Goal: Information Seeking & Learning: Learn about a topic

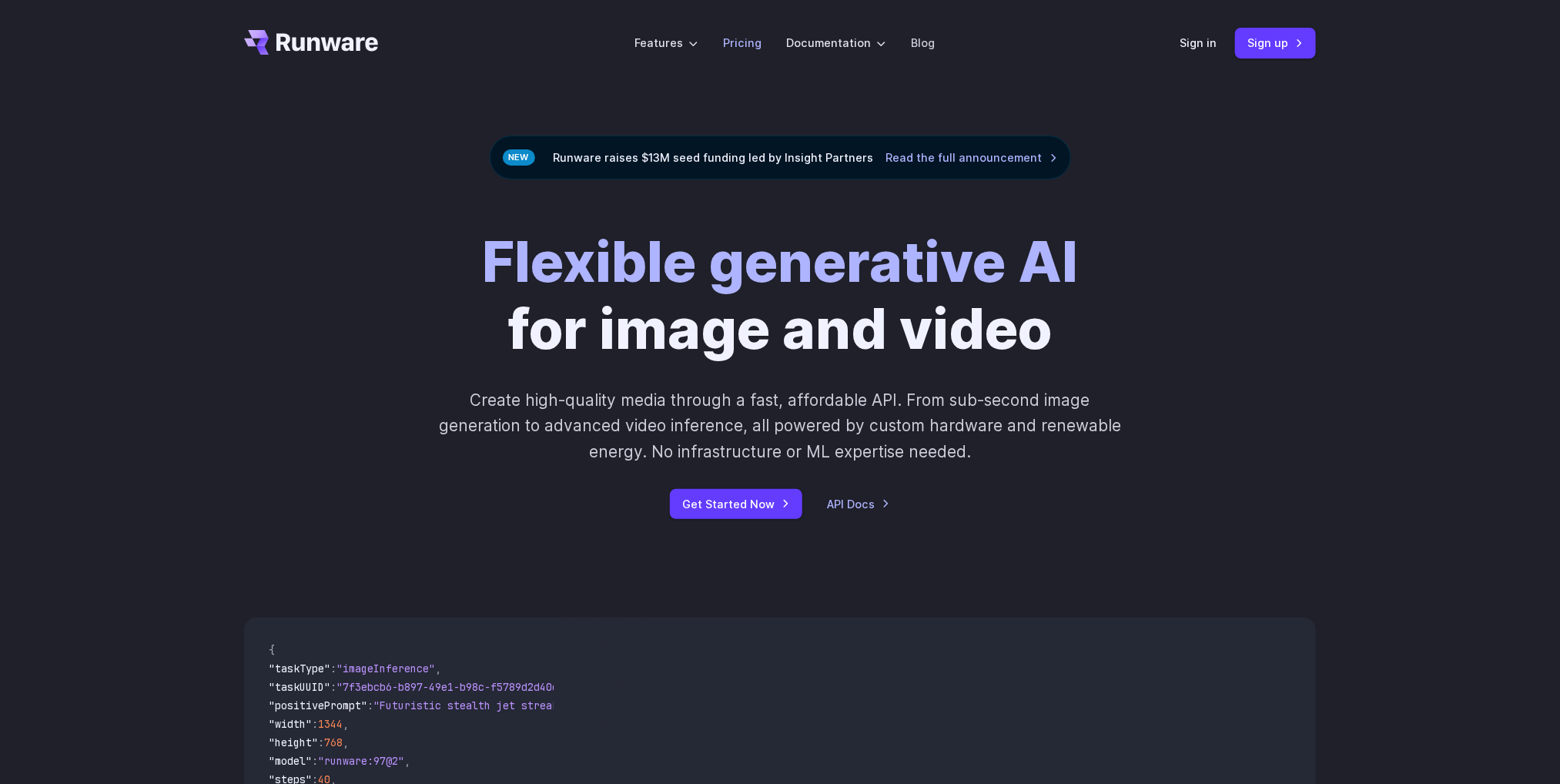
click at [758, 34] on link "Pricing" at bounding box center [742, 43] width 38 height 18
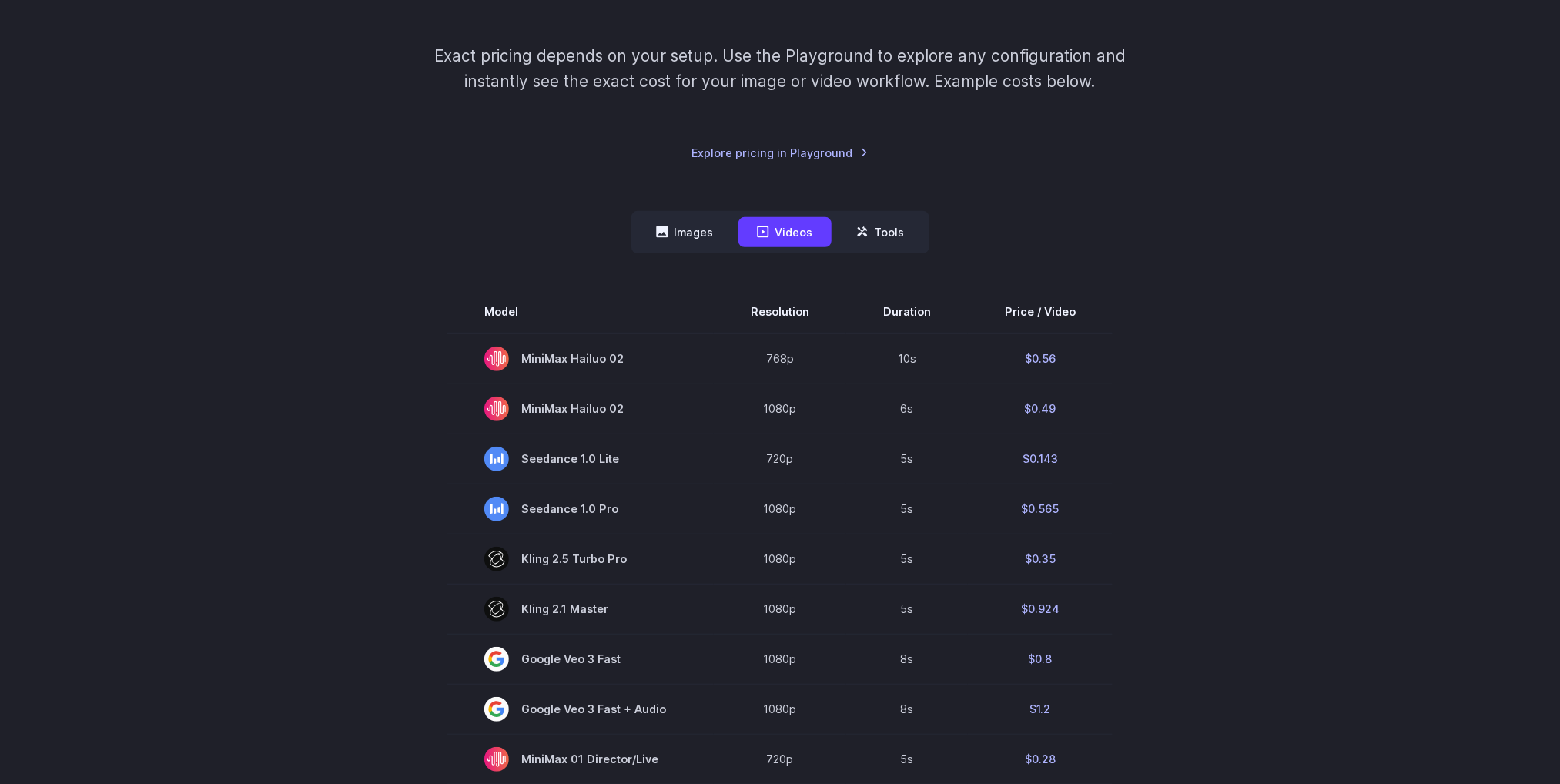
scroll to position [231, 0]
click at [675, 228] on button "Images" at bounding box center [685, 235] width 95 height 30
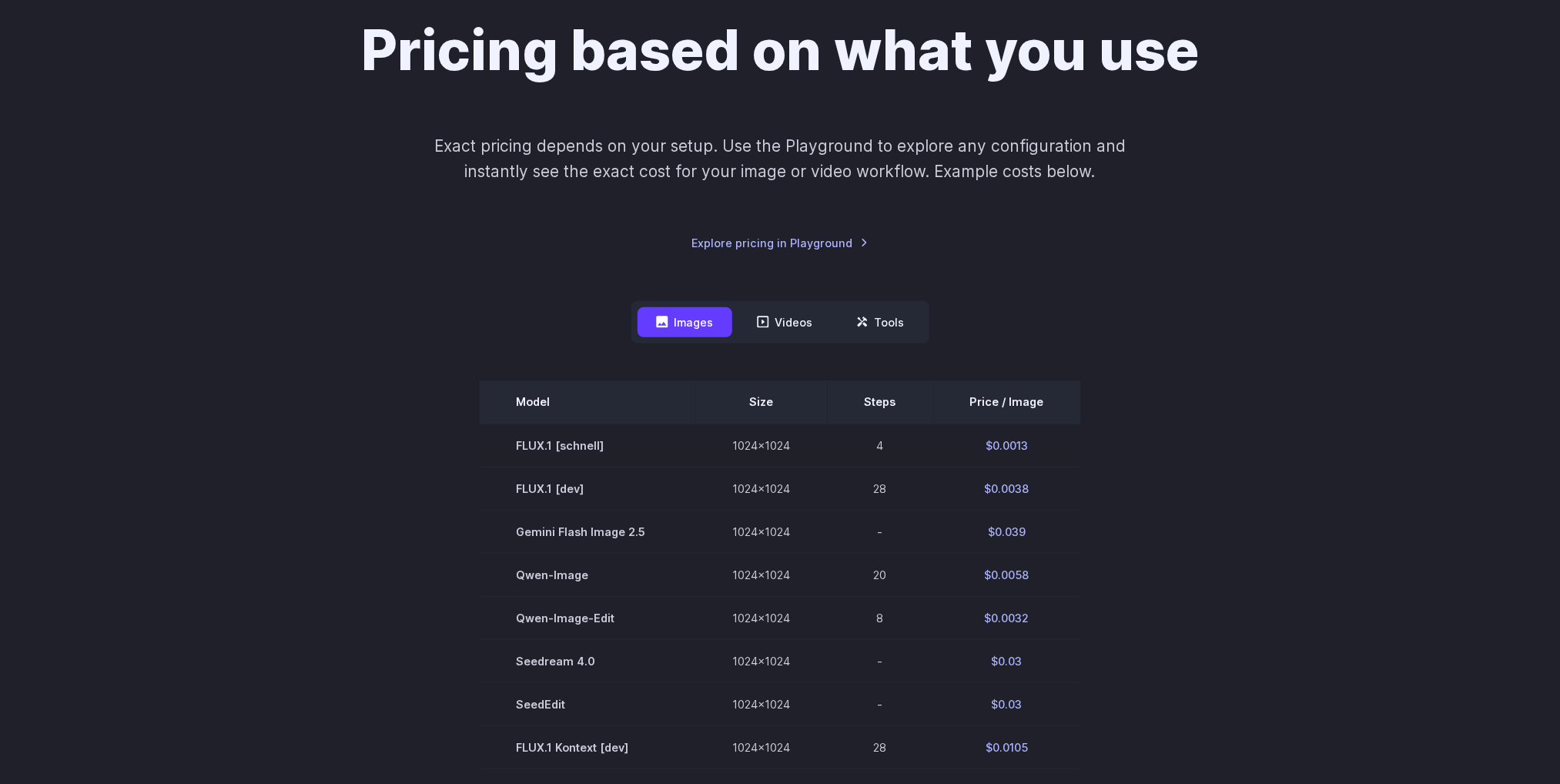
scroll to position [0, 0]
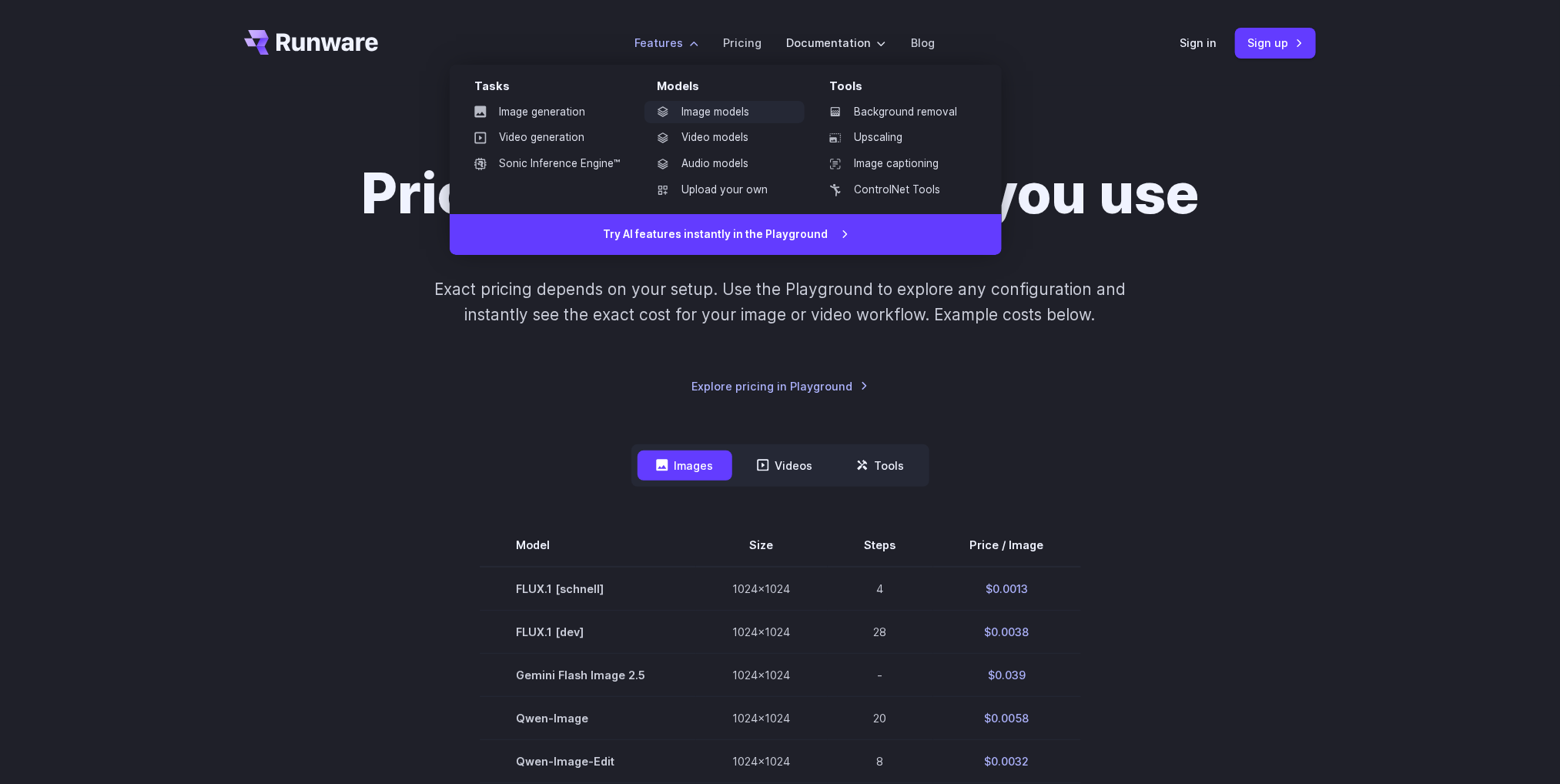
click at [701, 108] on link "Image models" at bounding box center [724, 112] width 160 height 23
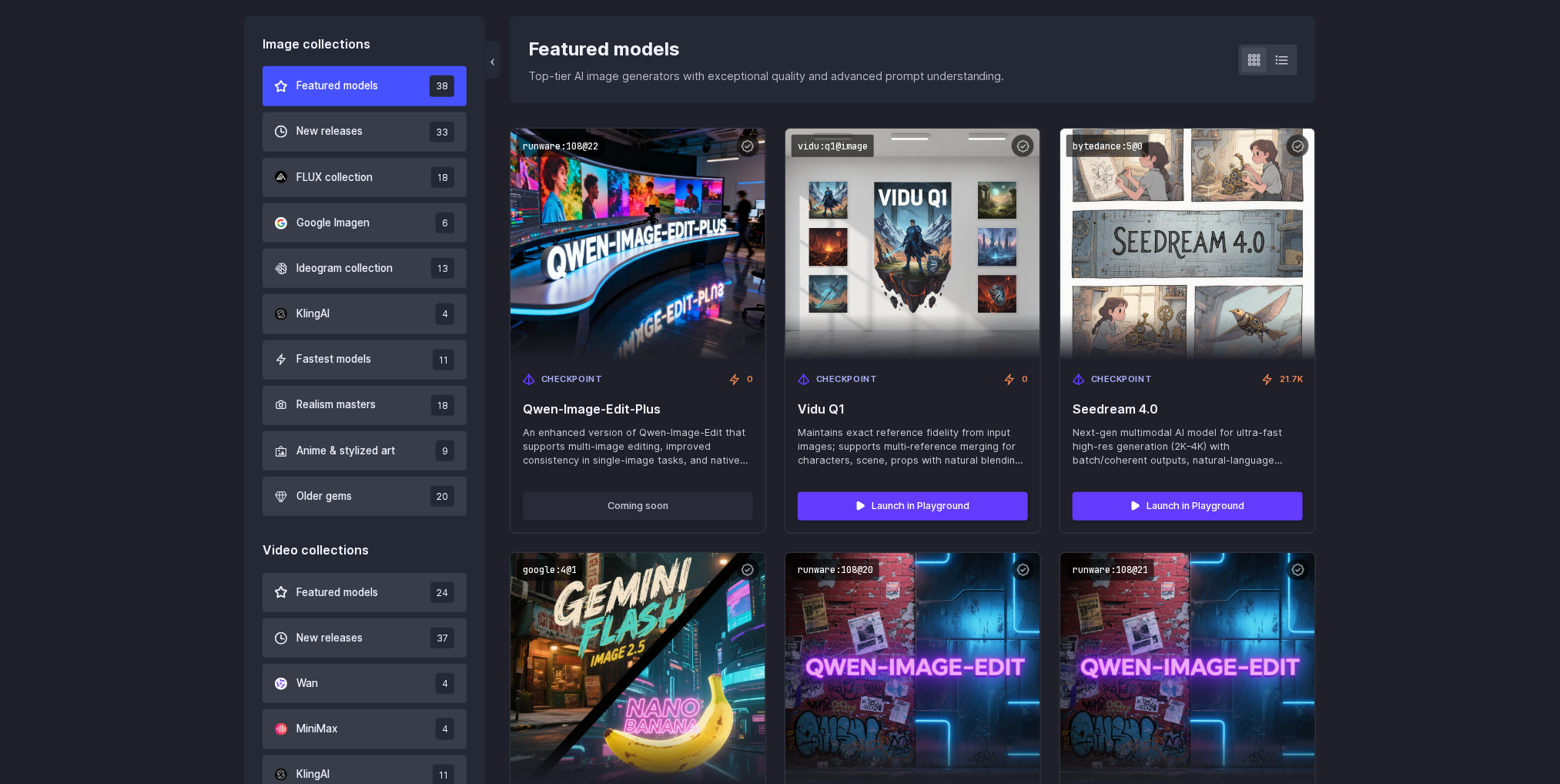
scroll to position [578, 0]
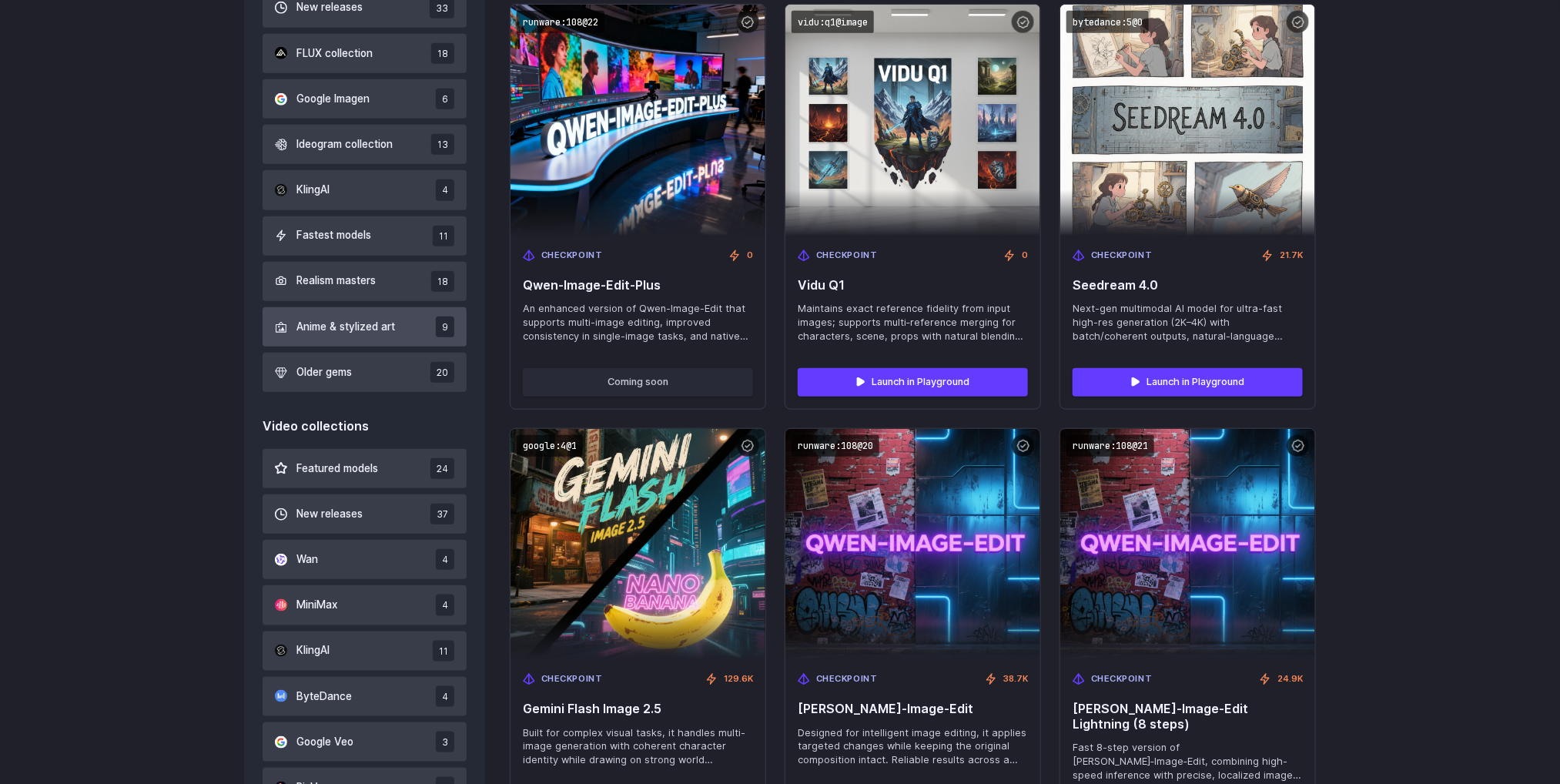
click at [380, 336] on button "Anime & stylized art 9" at bounding box center [365, 326] width 204 height 39
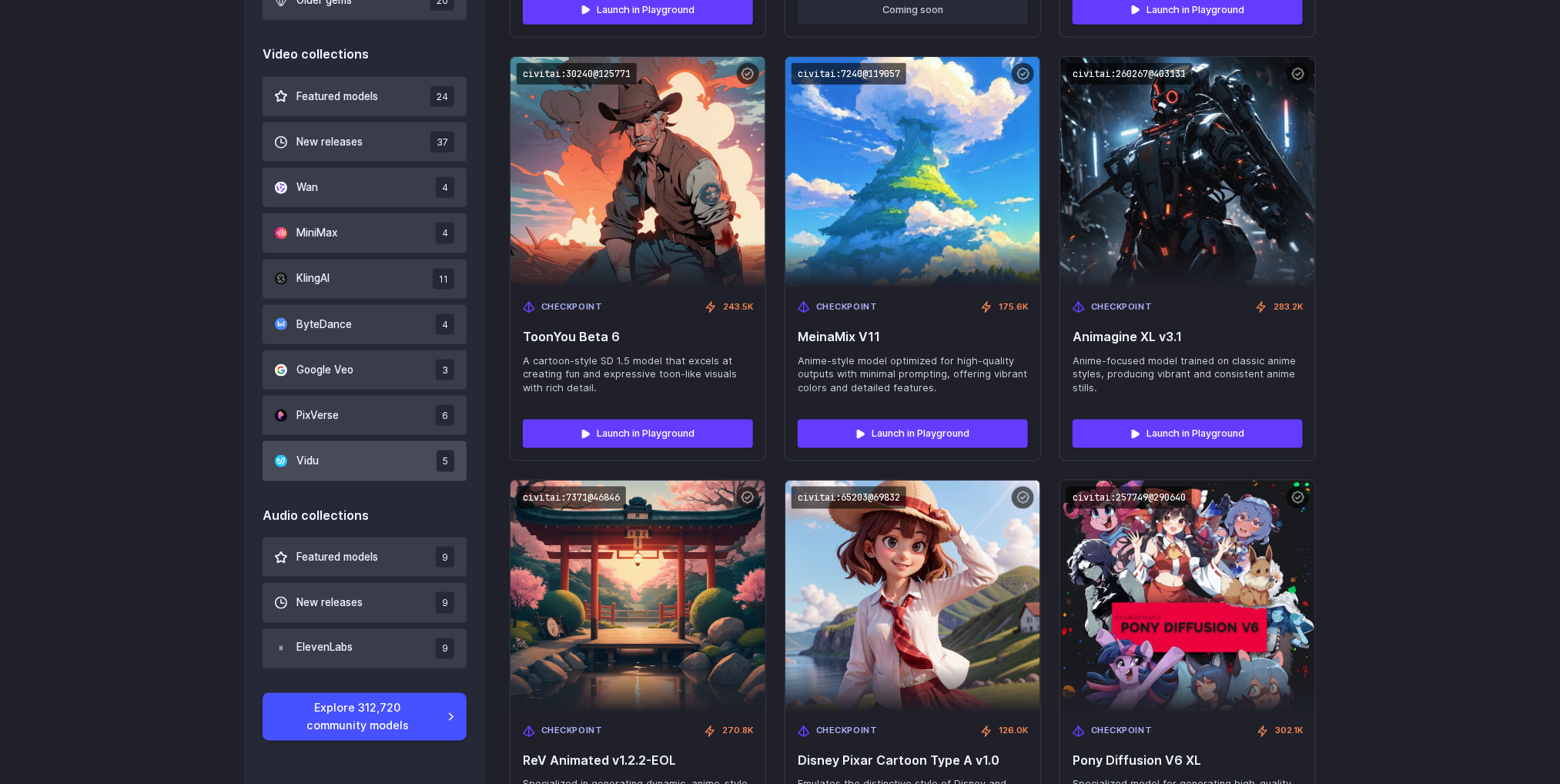
scroll to position [603, 0]
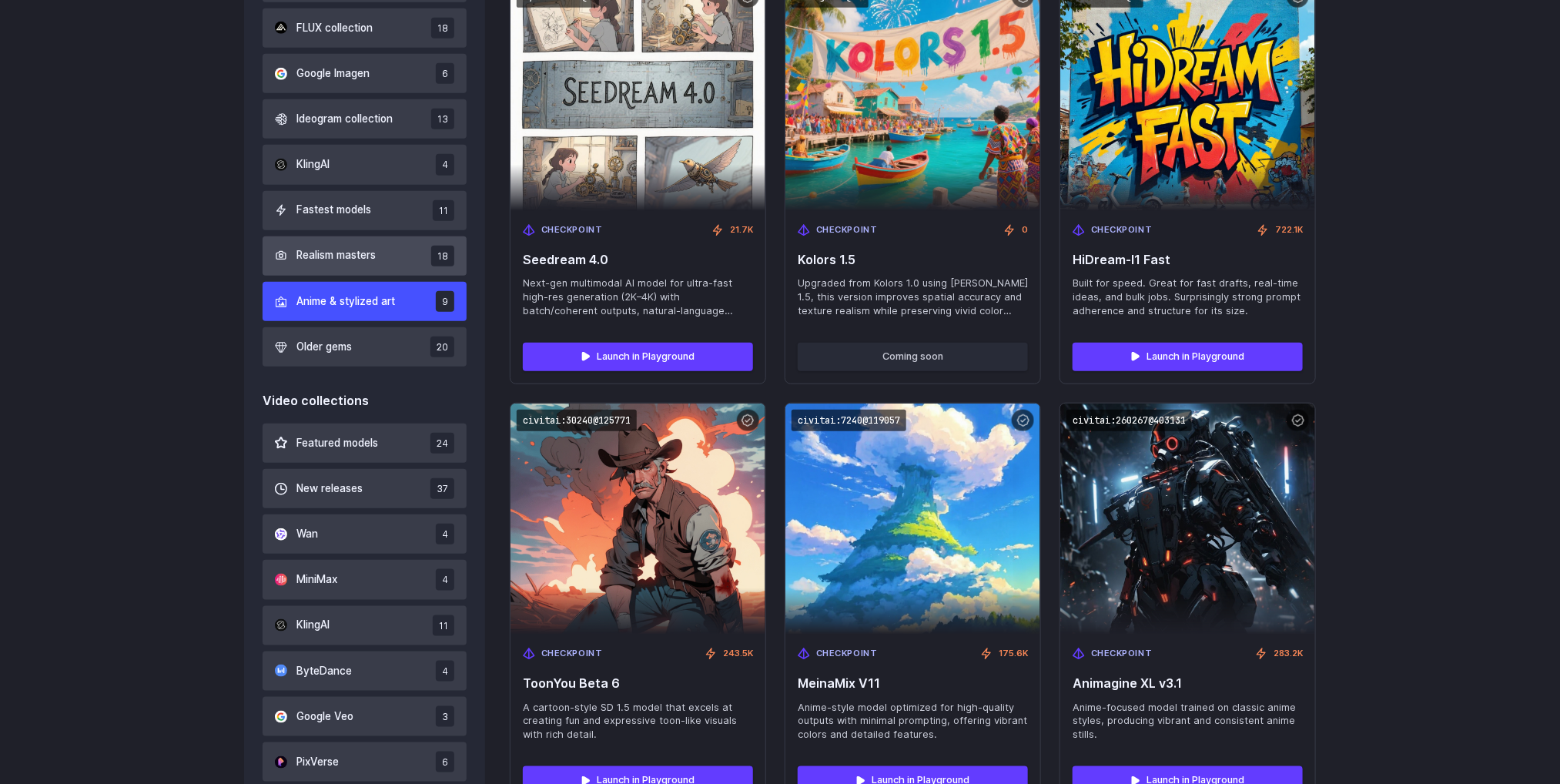
click at [354, 261] on span "Realism masters" at bounding box center [336, 256] width 79 height 17
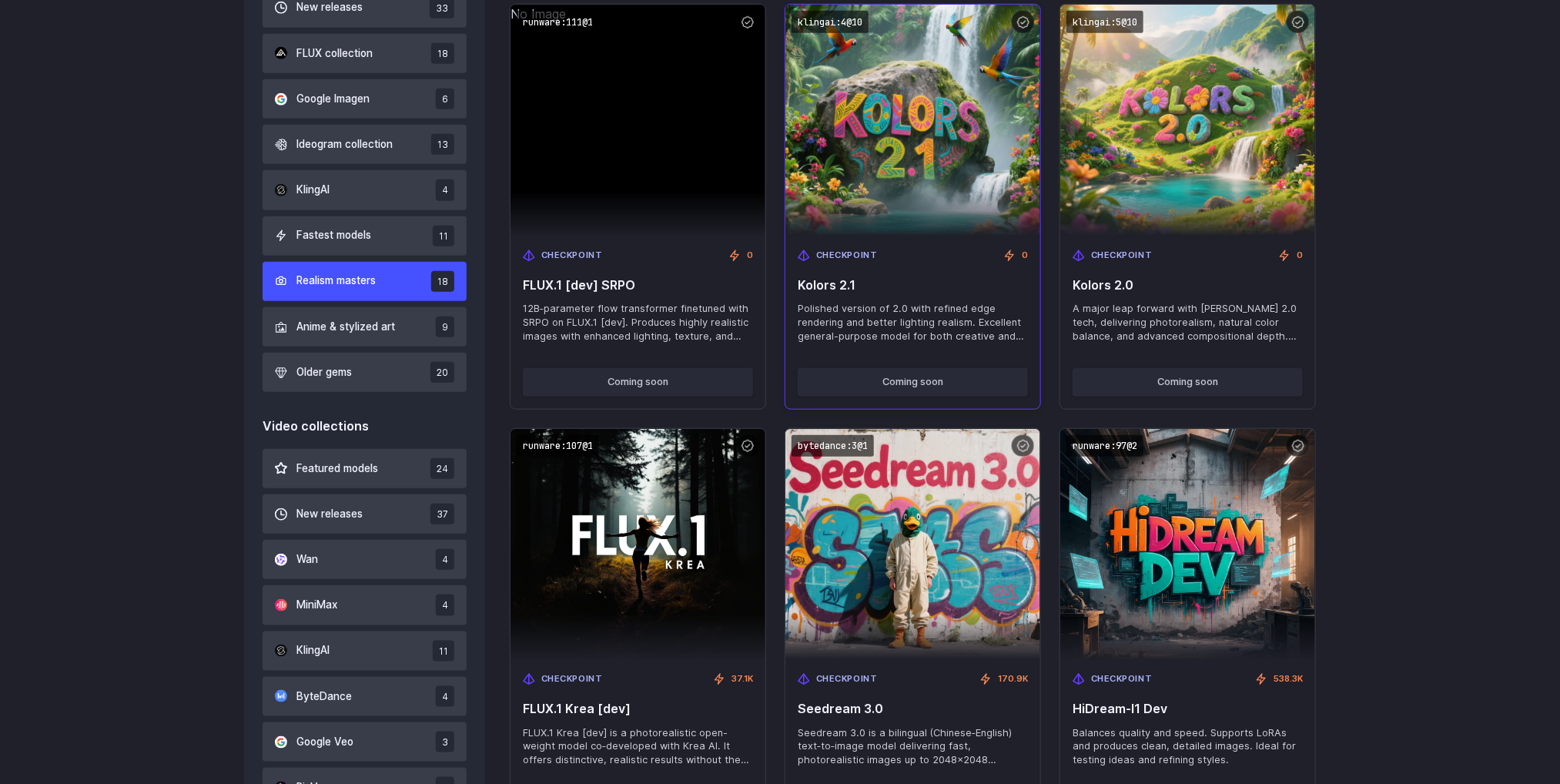
scroll to position [833, 0]
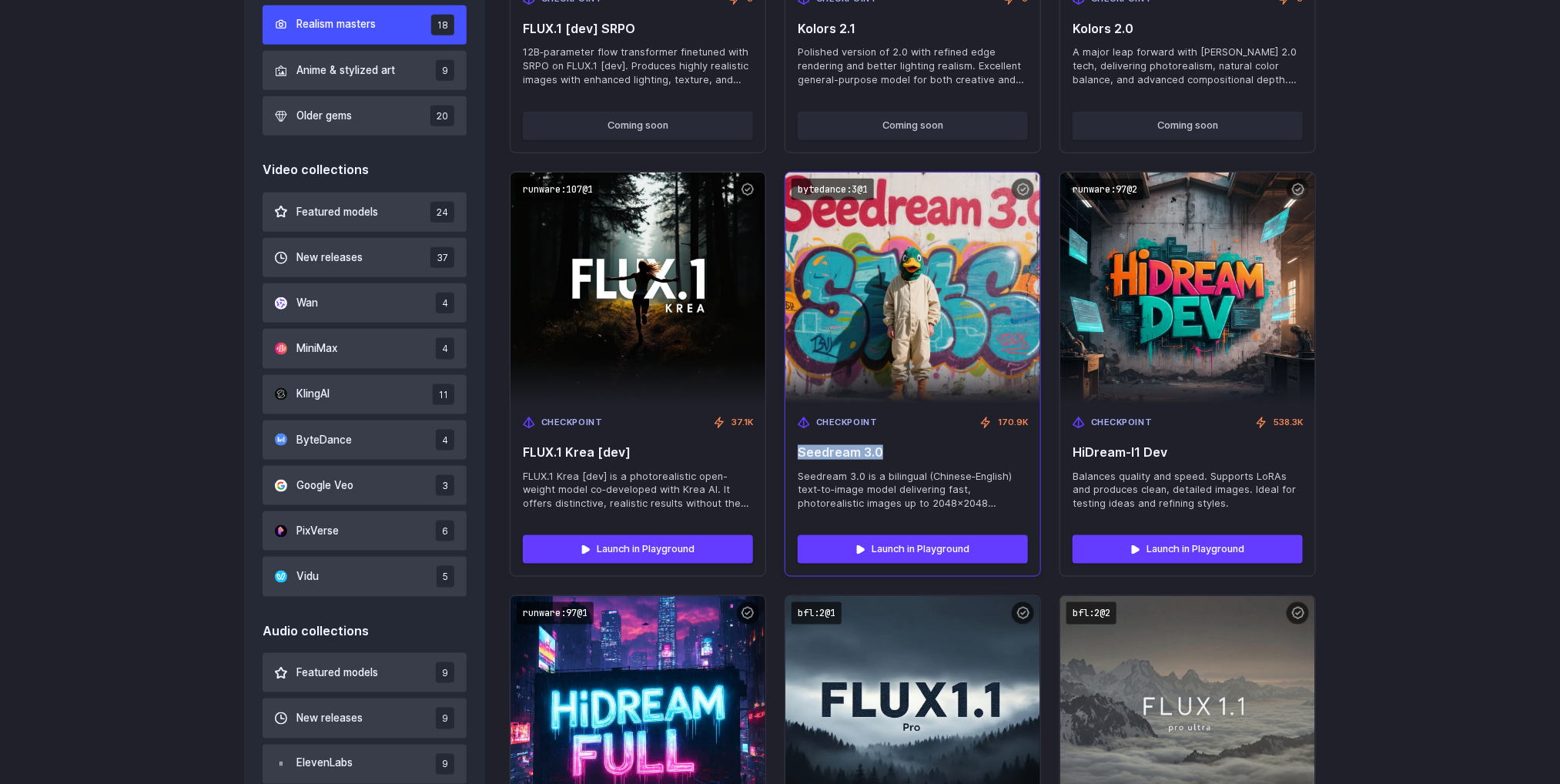
drag, startPoint x: 890, startPoint y: 444, endPoint x: 791, endPoint y: 446, distance: 99.0
click at [791, 446] on div "Checkpoint 170.9K Seedream 3.0 Seedream 3.0 is a bilingual (Chinese‑English) te…" at bounding box center [913, 462] width 255 height 119
copy span "Seedream 3.0"
click at [834, 186] on code "bytedance:3@1" at bounding box center [833, 189] width 83 height 22
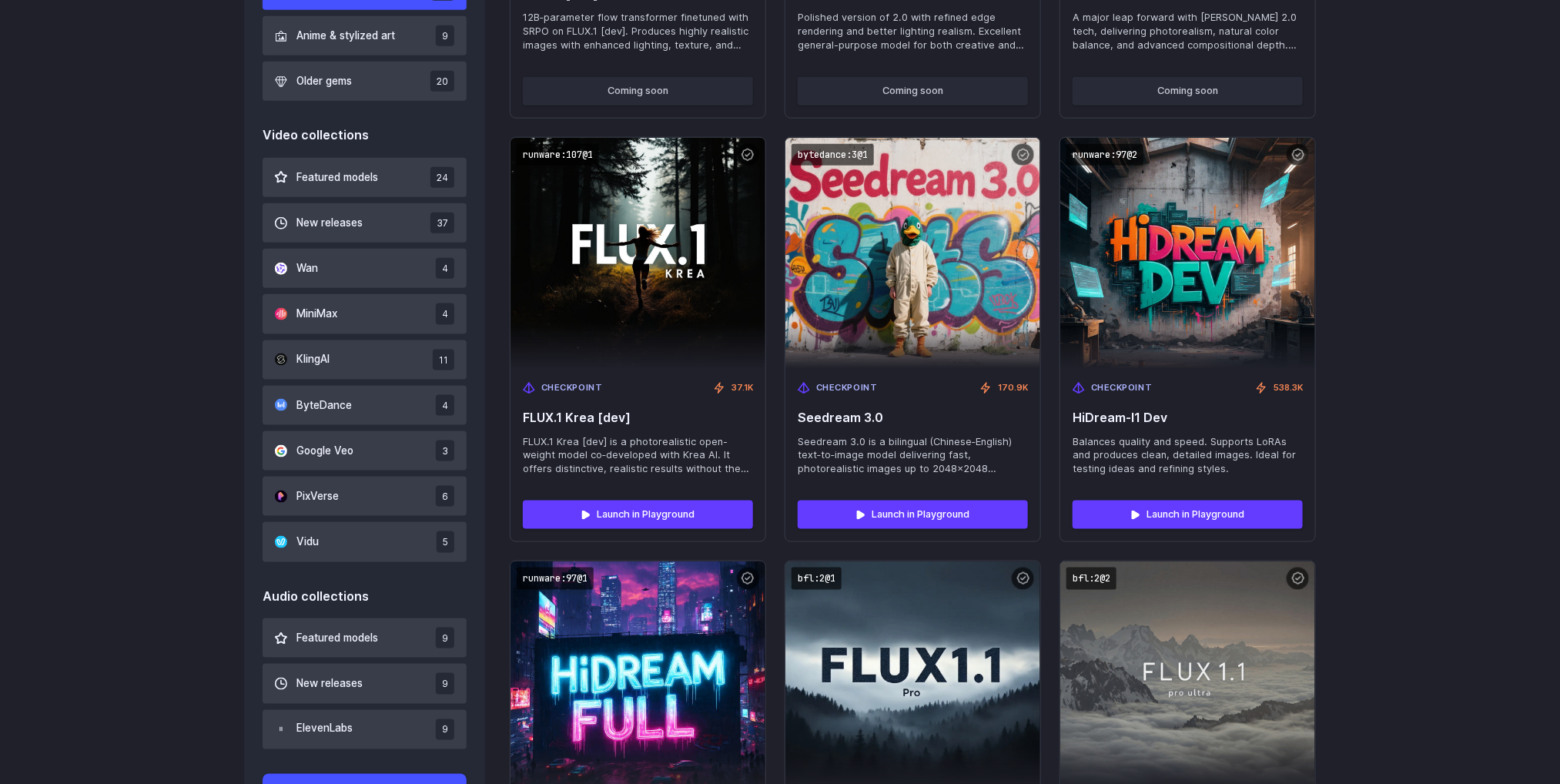
scroll to position [950, 0]
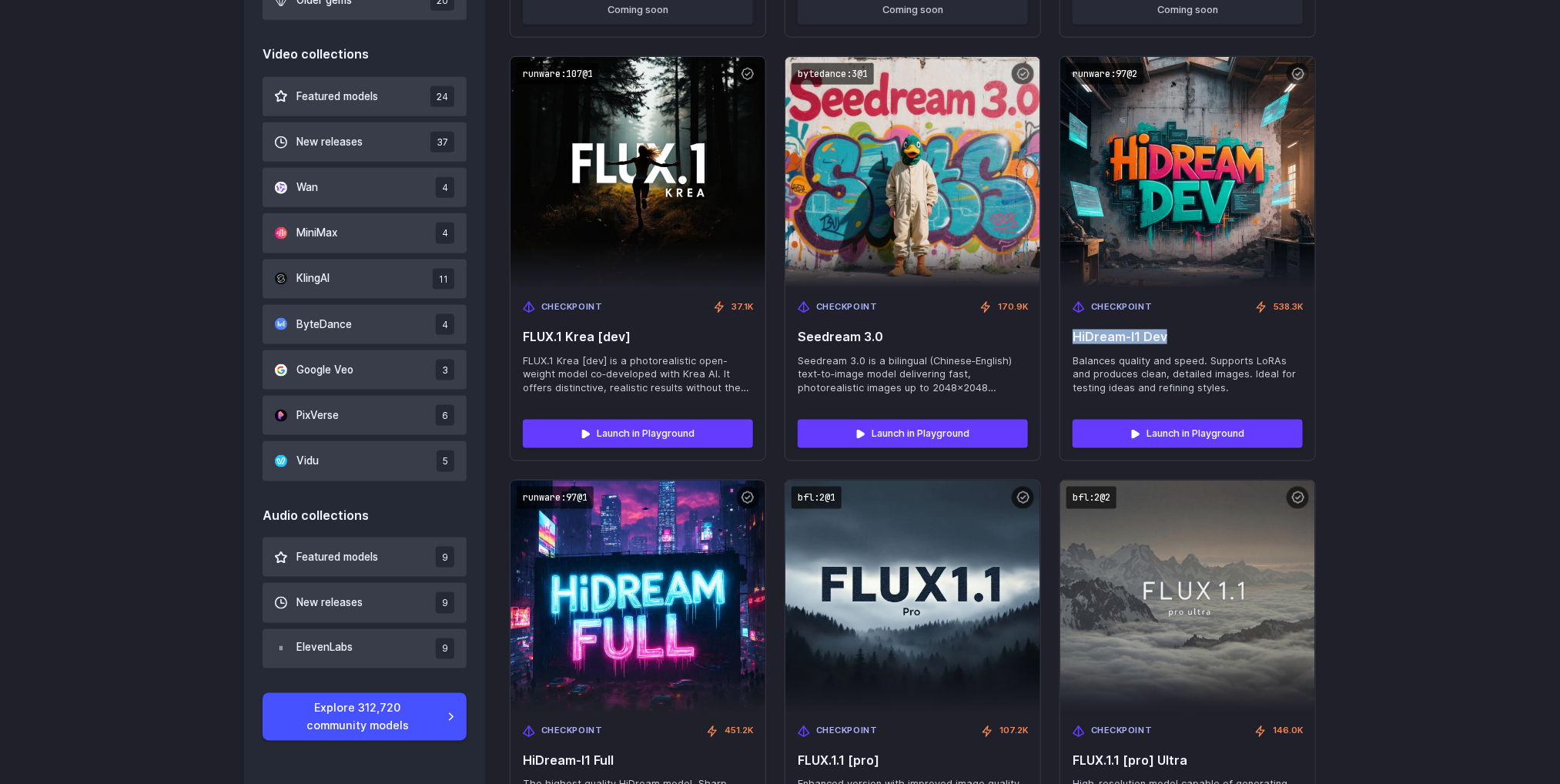
drag, startPoint x: 1175, startPoint y: 333, endPoint x: 1056, endPoint y: 343, distance: 119.4
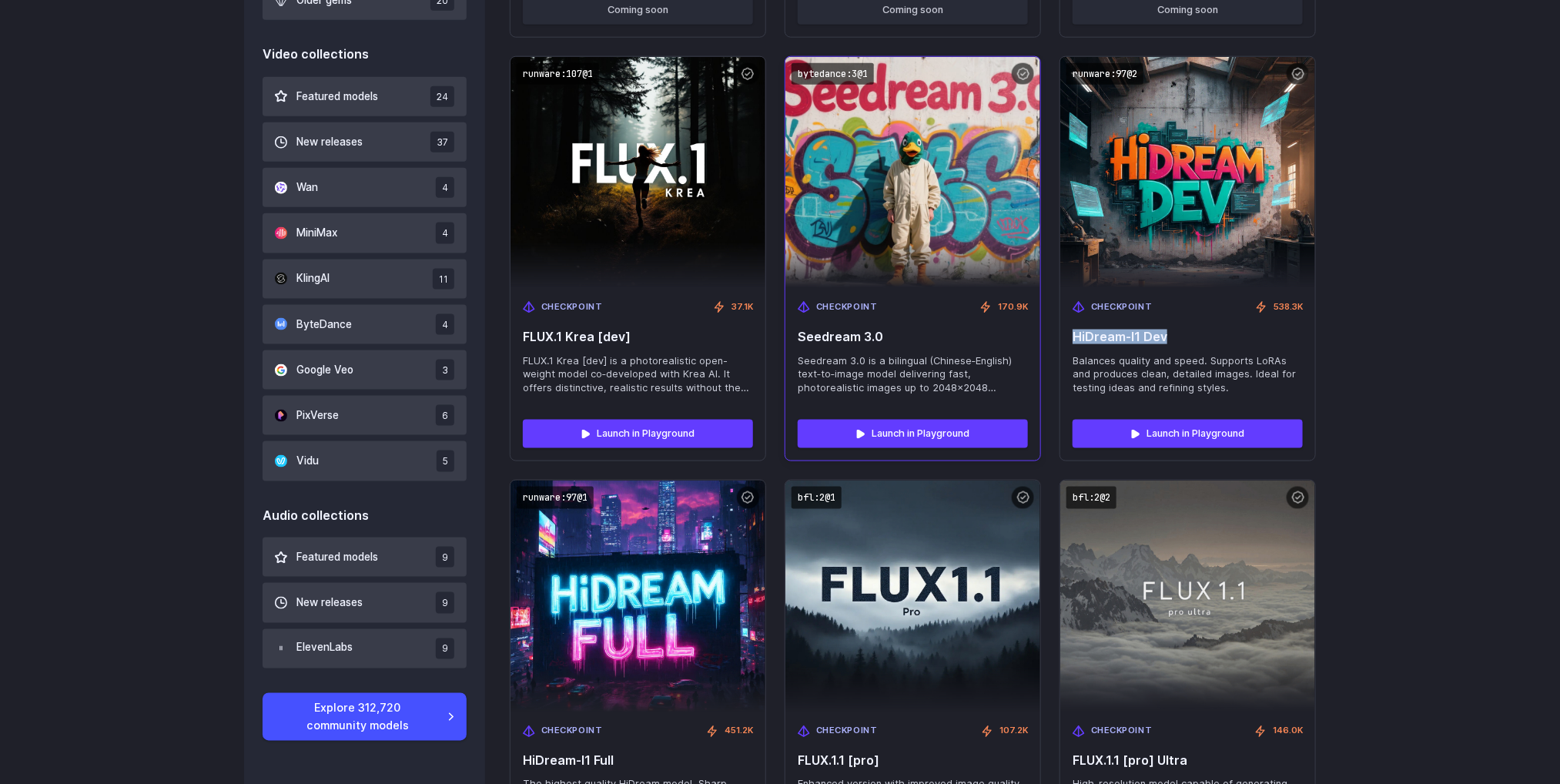
copy span "HiDream-I1 Dev"
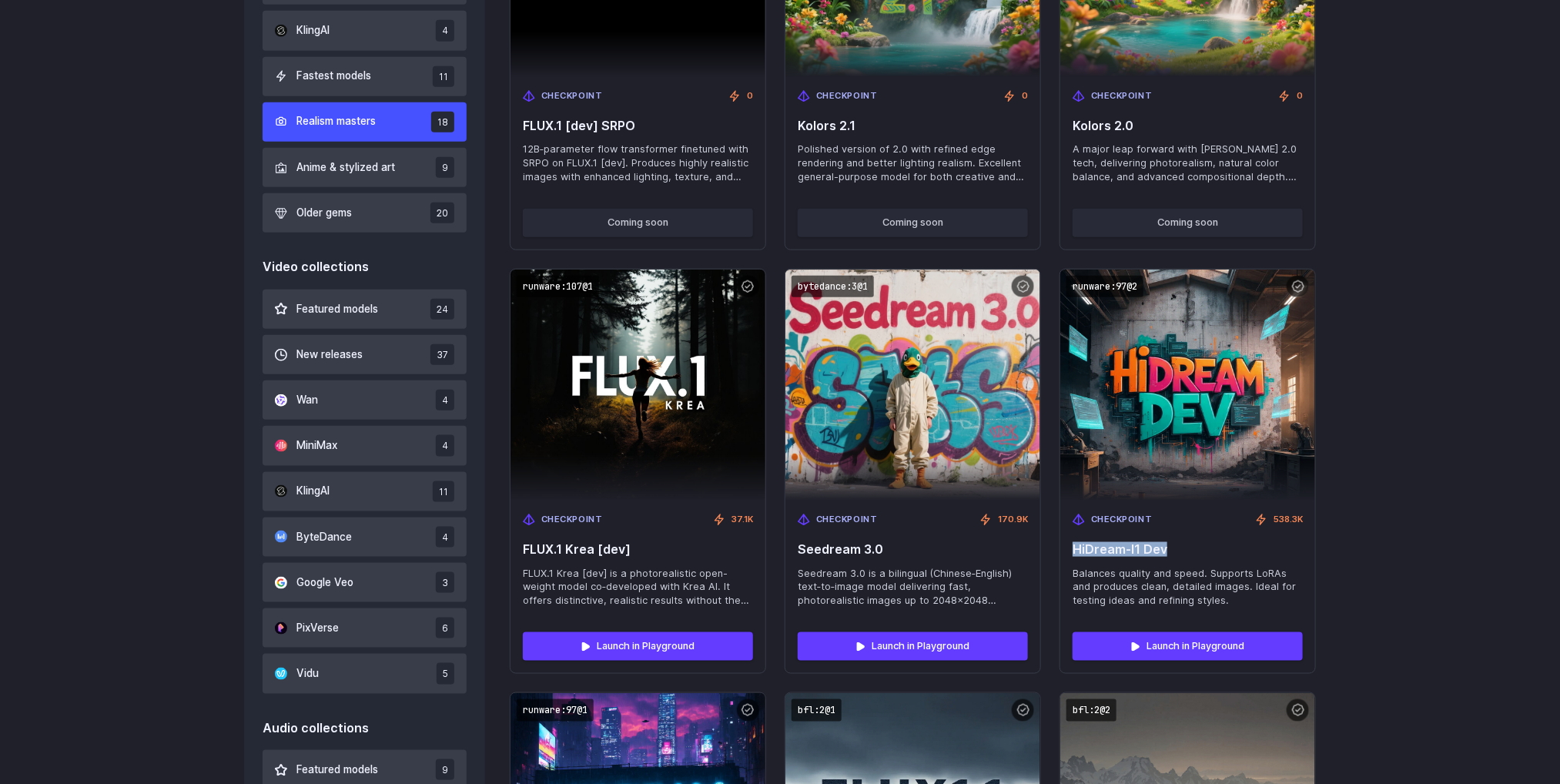
scroll to position [718, 0]
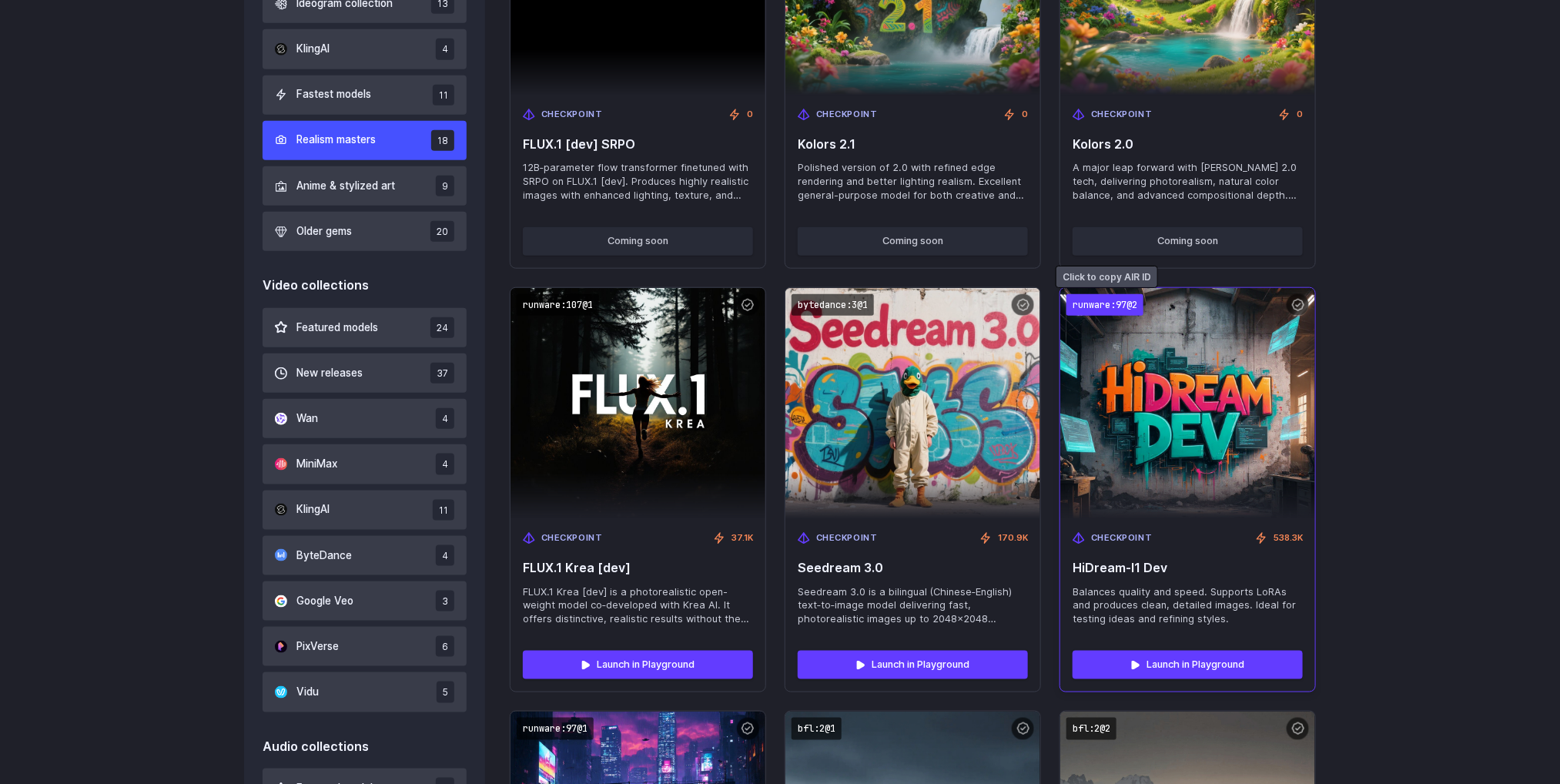
click at [1096, 307] on code "runware:97@2" at bounding box center [1105, 304] width 77 height 22
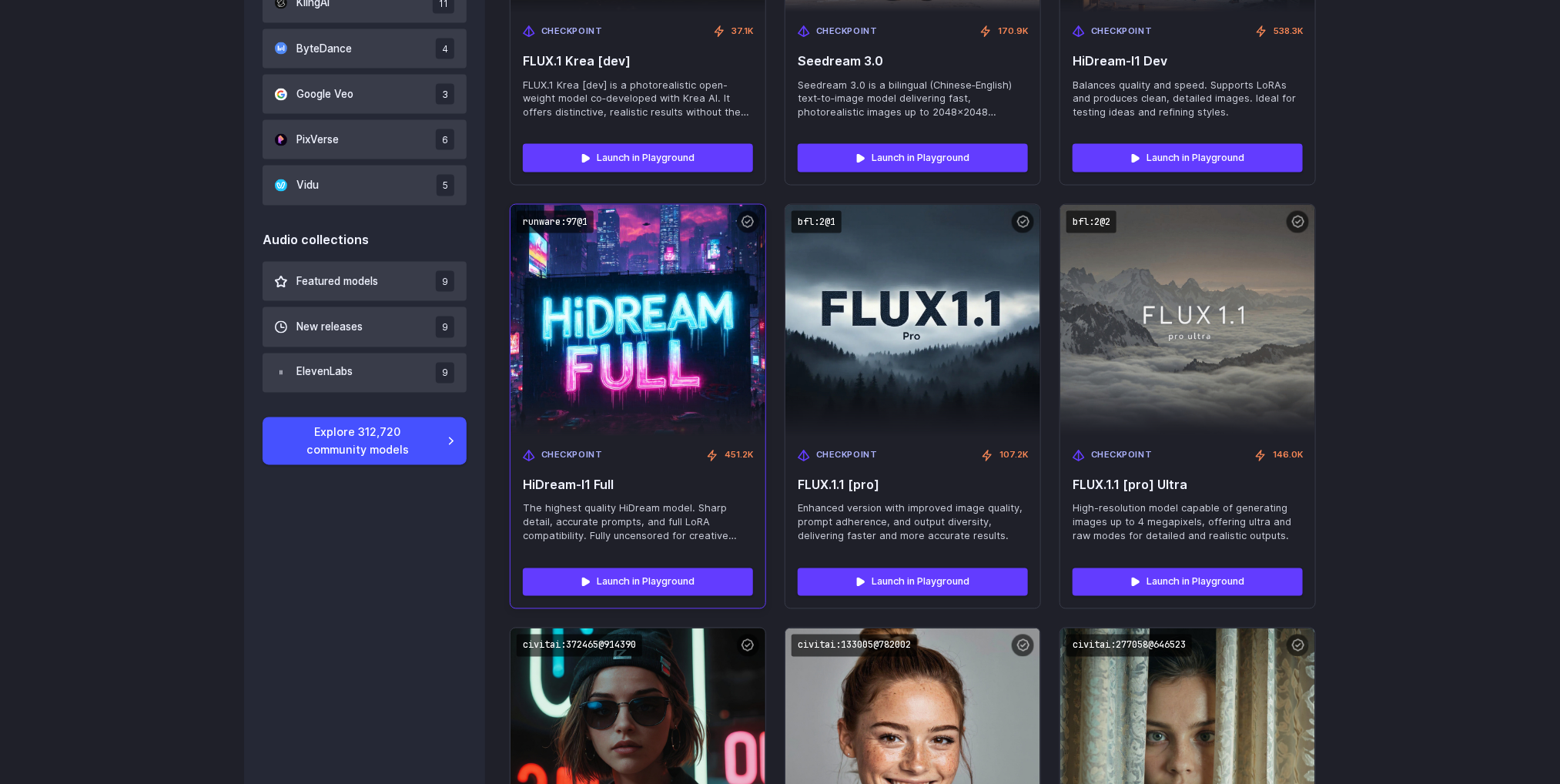
scroll to position [1296, 0]
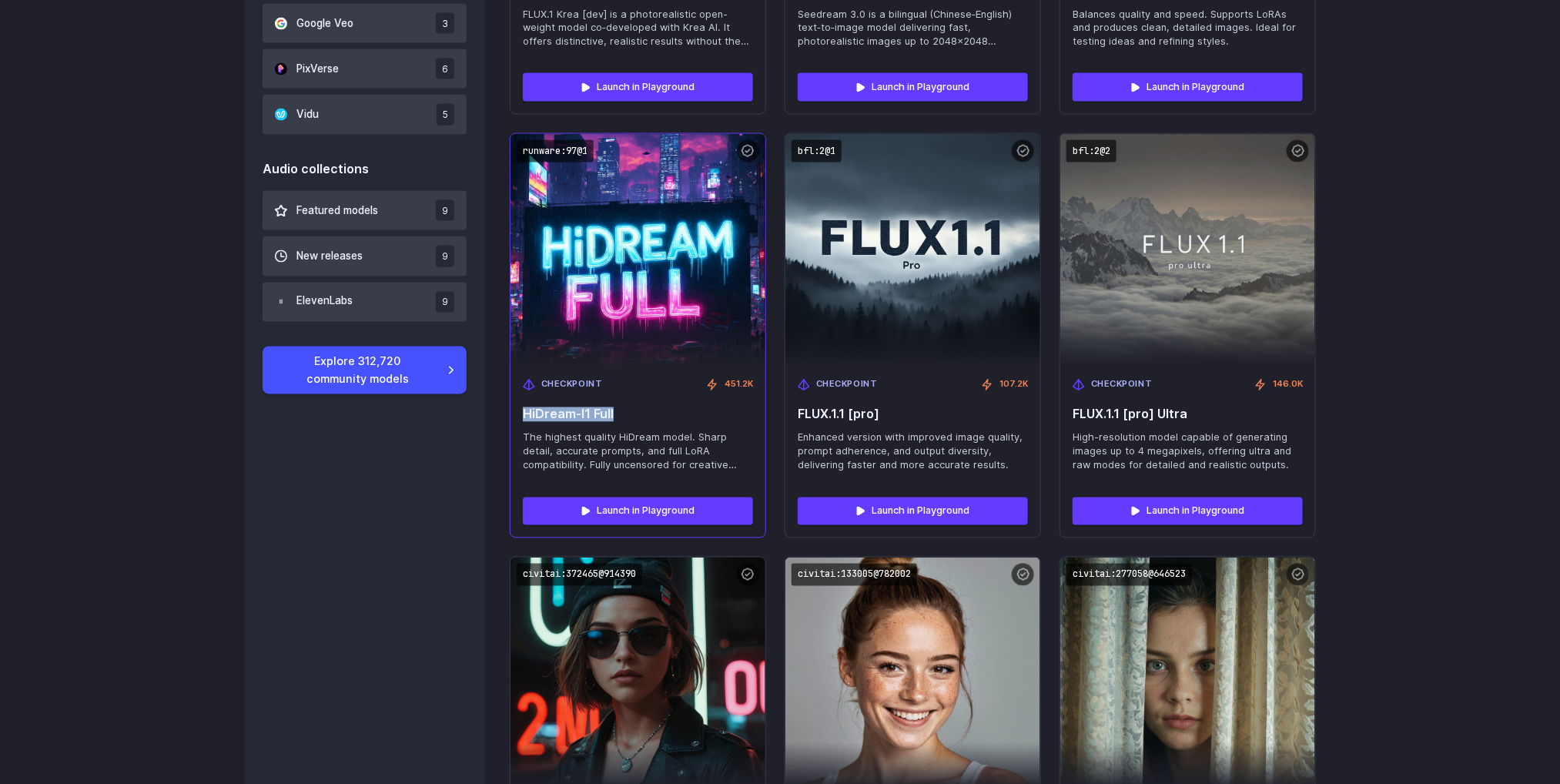
drag, startPoint x: 618, startPoint y: 416, endPoint x: 520, endPoint y: 411, distance: 98.1
click at [520, 411] on div "Checkpoint 451.2K HiDream-I1 Full The highest quality HiDream model. Sharp deta…" at bounding box center [638, 424] width 255 height 119
copy span "HiDream-I1 Full"
click at [571, 144] on code "runware:97@1" at bounding box center [555, 150] width 77 height 22
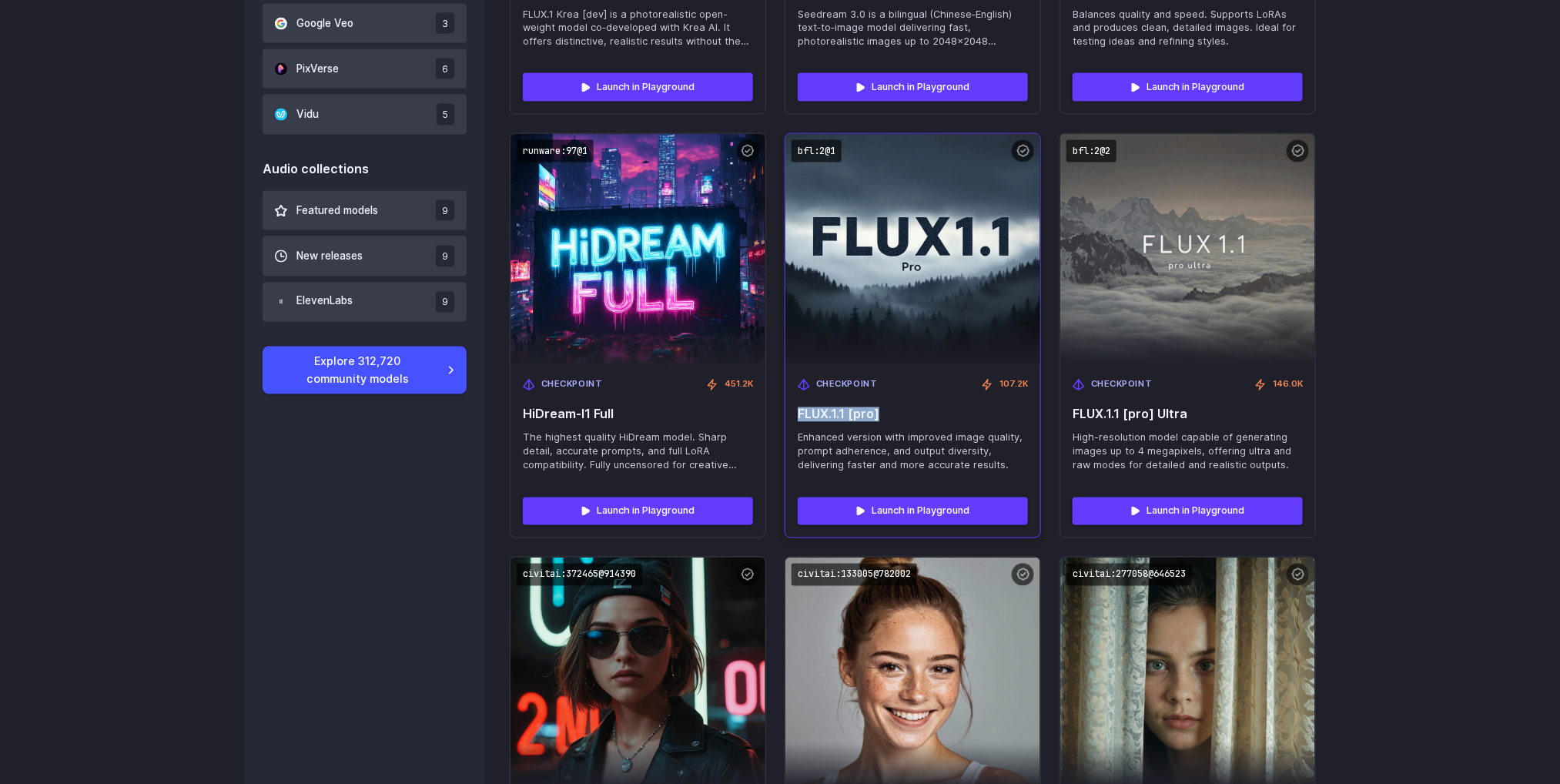
drag, startPoint x: 890, startPoint y: 418, endPoint x: 793, endPoint y: 423, distance: 97.1
click at [793, 423] on div "Checkpoint 107.2K FLUX.1.1 [pro] Enhanced version with improved image quality, …" at bounding box center [913, 424] width 255 height 119
copy span "FLUX.1.1 [pro]"
click at [830, 150] on code "bfl:2@1" at bounding box center [817, 150] width 50 height 22
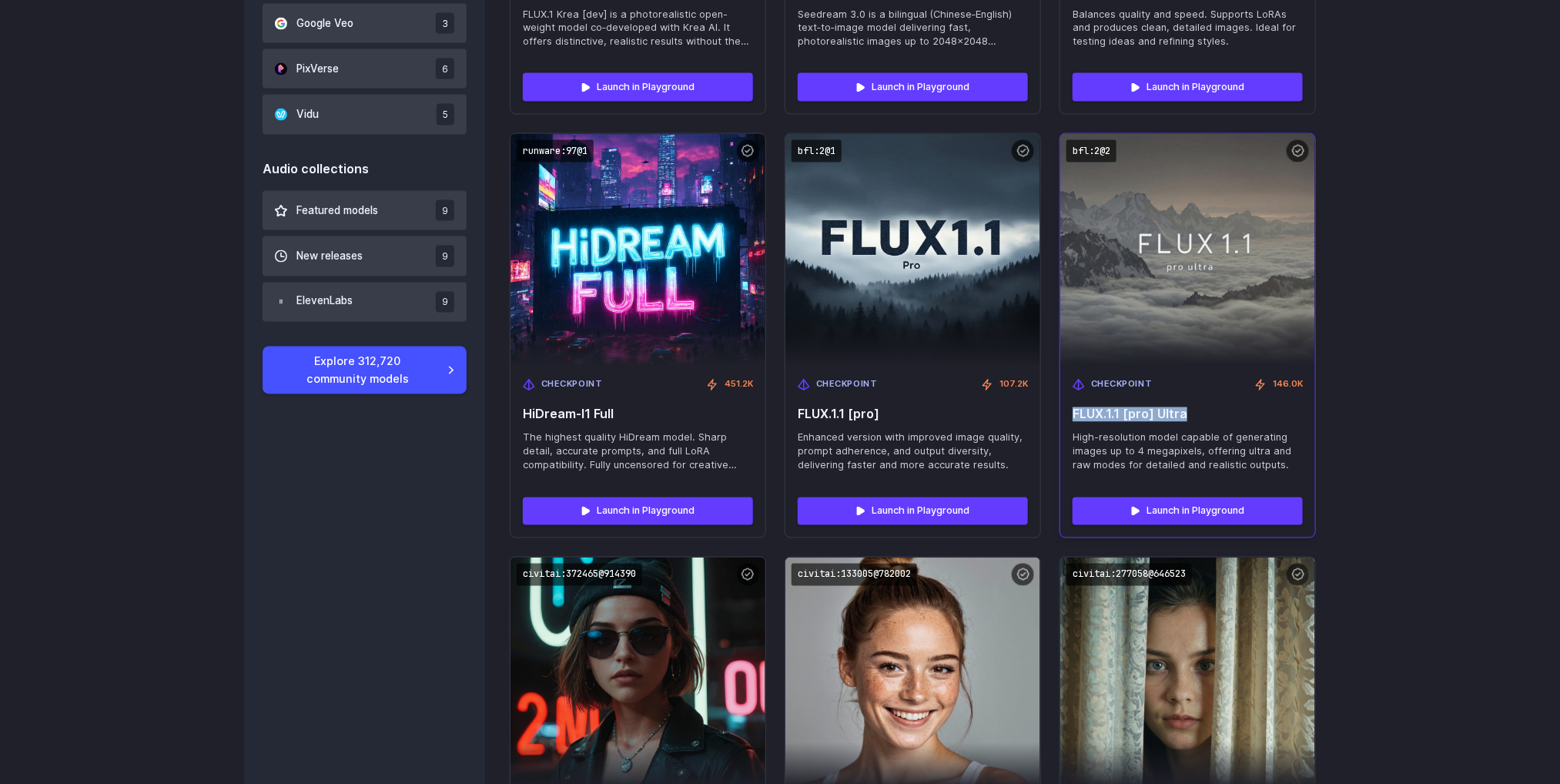
drag, startPoint x: 1193, startPoint y: 411, endPoint x: 1070, endPoint y: 409, distance: 123.0
click at [1070, 409] on div "Checkpoint 146.0K FLUX.1.1 [pro] Ultra High-resolution model capable of generat…" at bounding box center [1188, 424] width 255 height 119
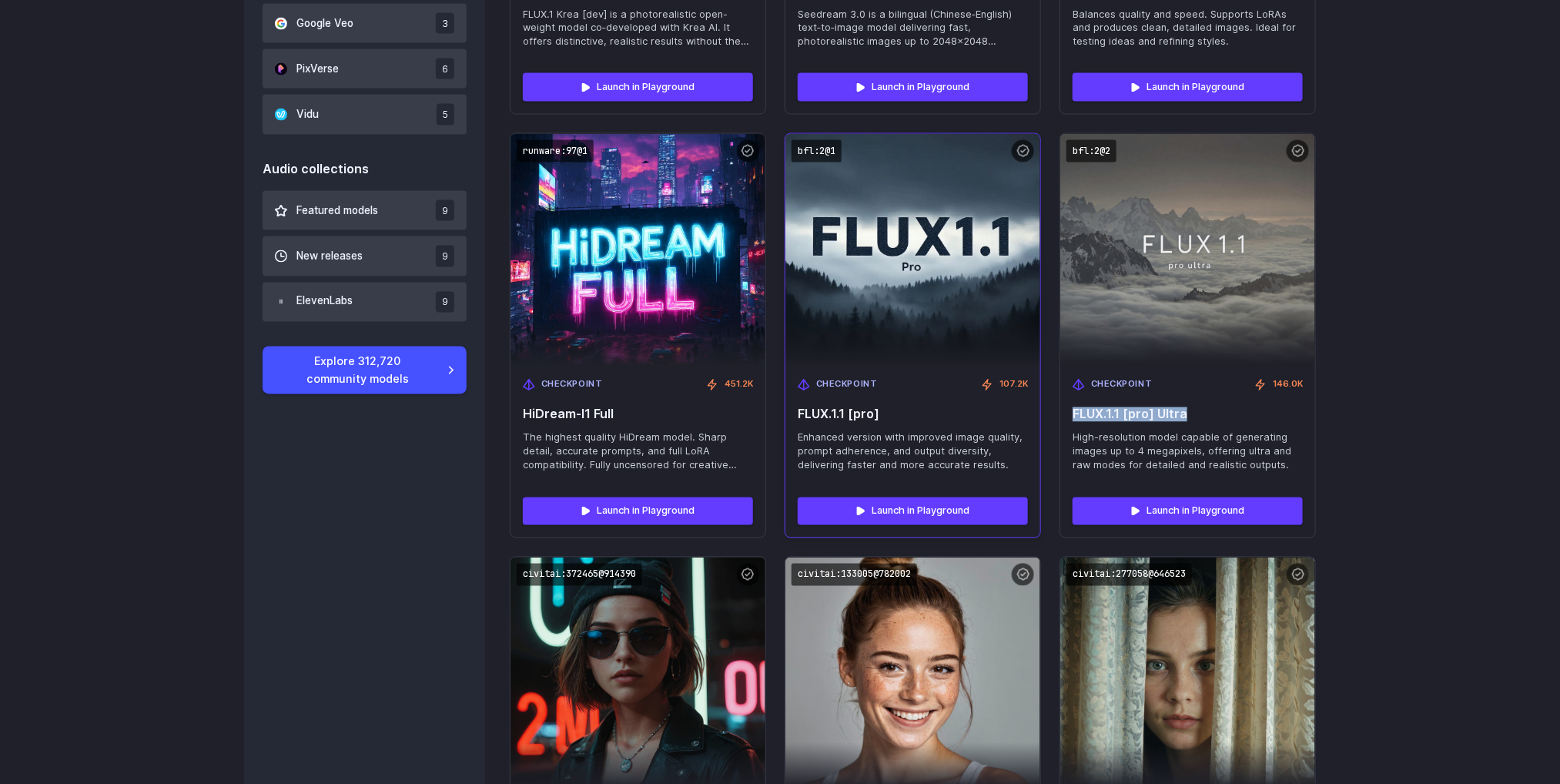
copy span "FLUX.1.1 [pro] Ultra"
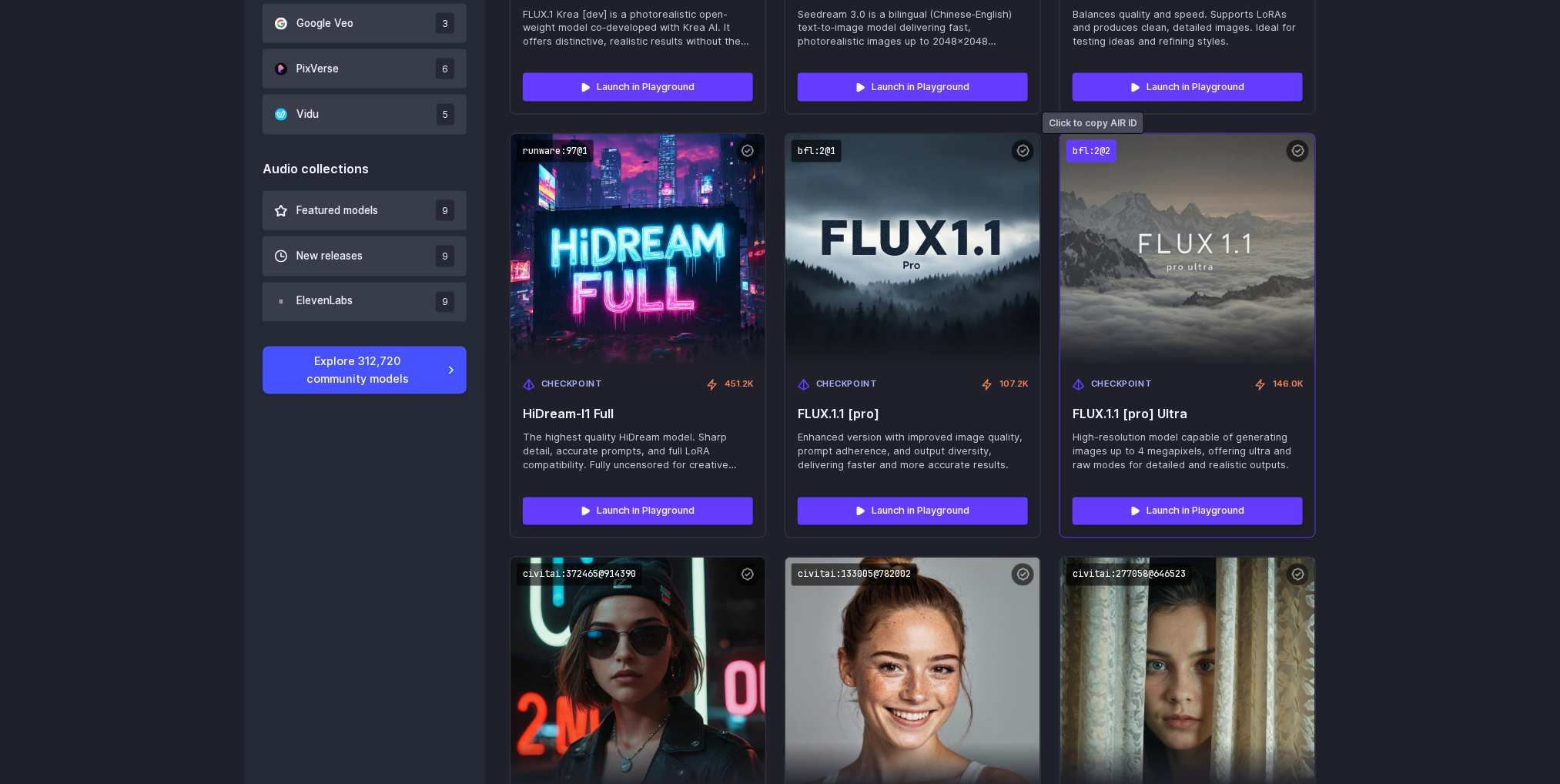
click at [1081, 152] on code "bfl:2@2" at bounding box center [1092, 150] width 50 height 22
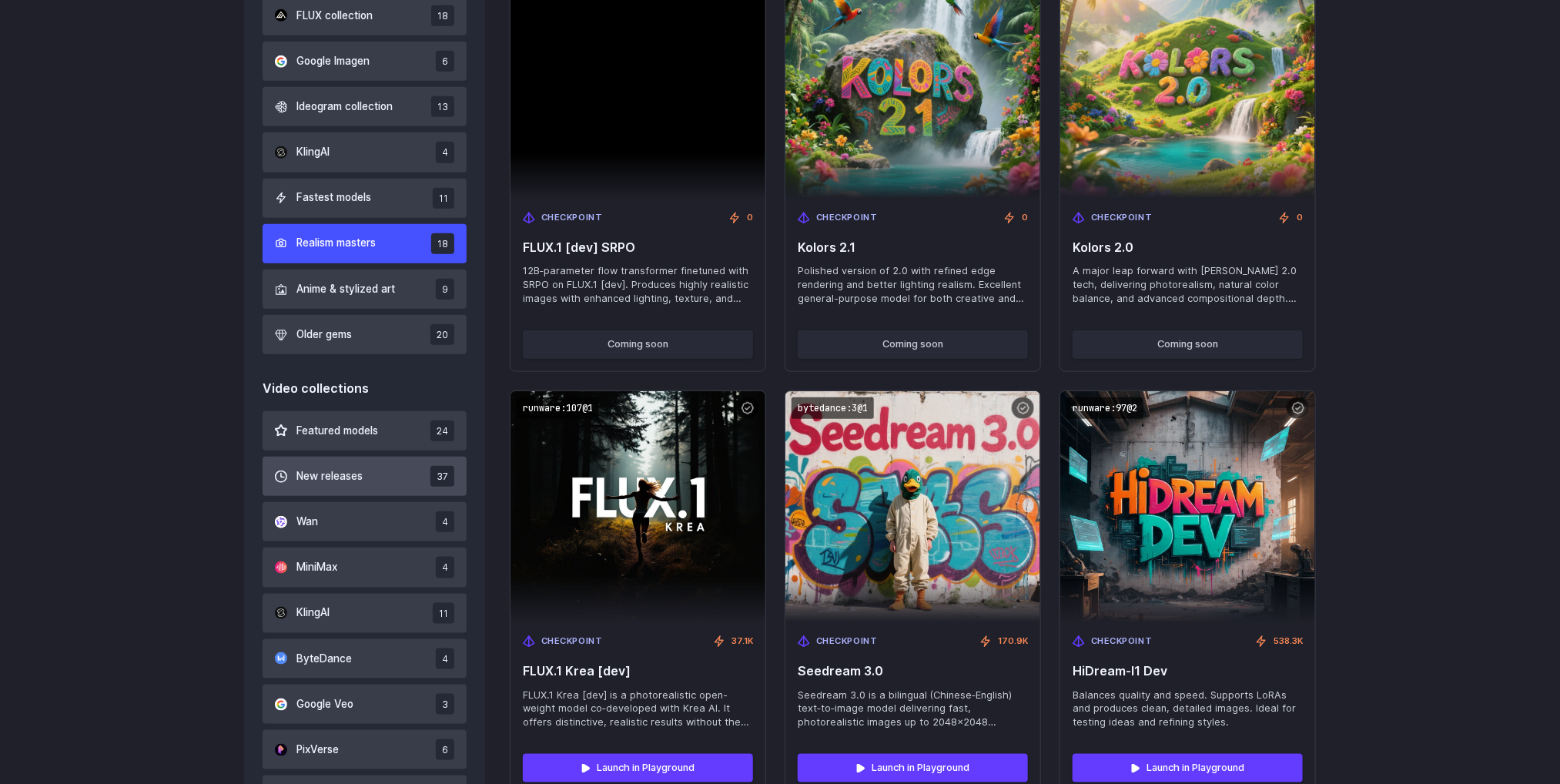
scroll to position [603, 0]
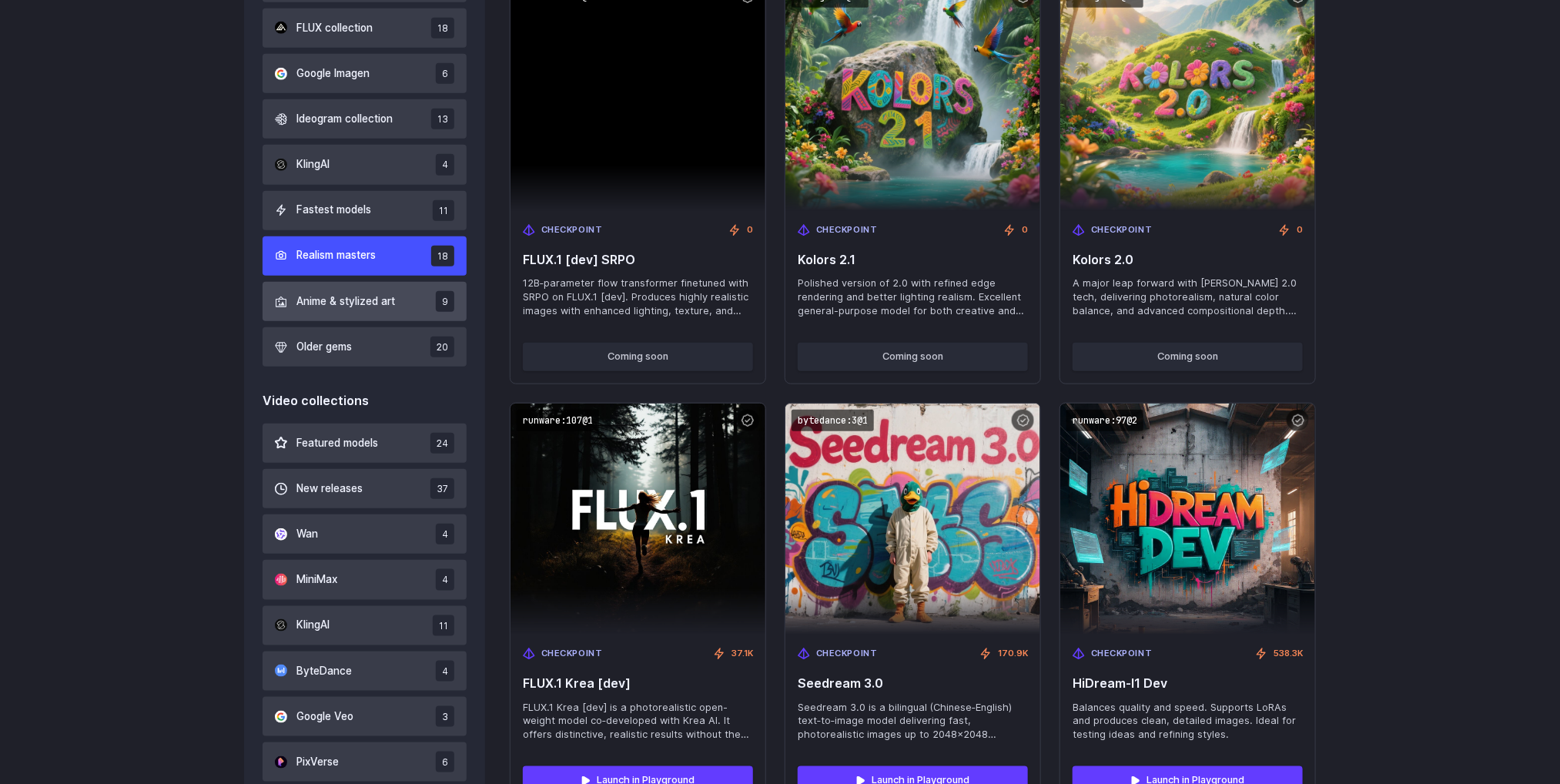
click at [363, 299] on span "Anime & stylized art" at bounding box center [346, 302] width 99 height 17
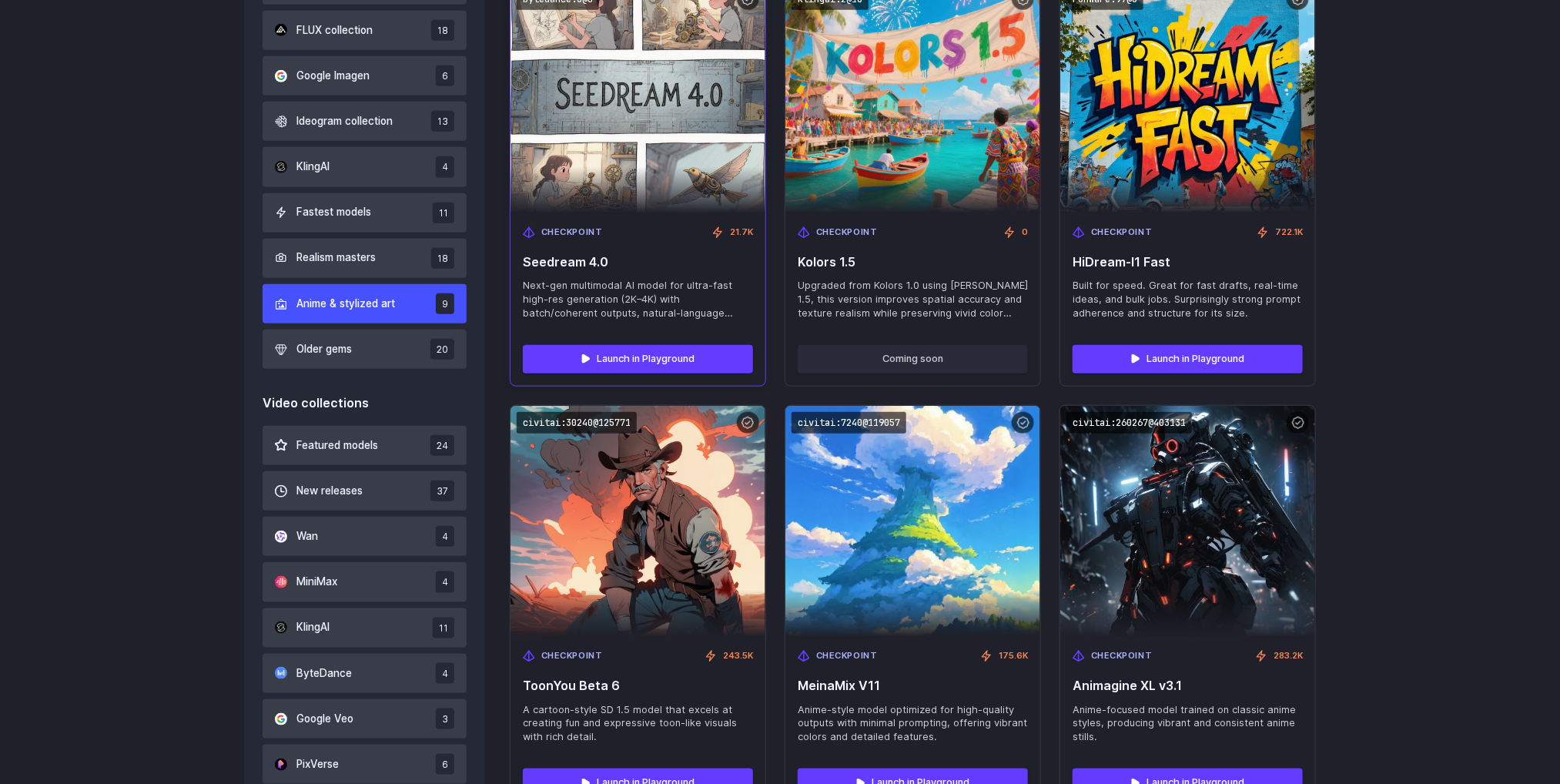
scroll to position [603, 0]
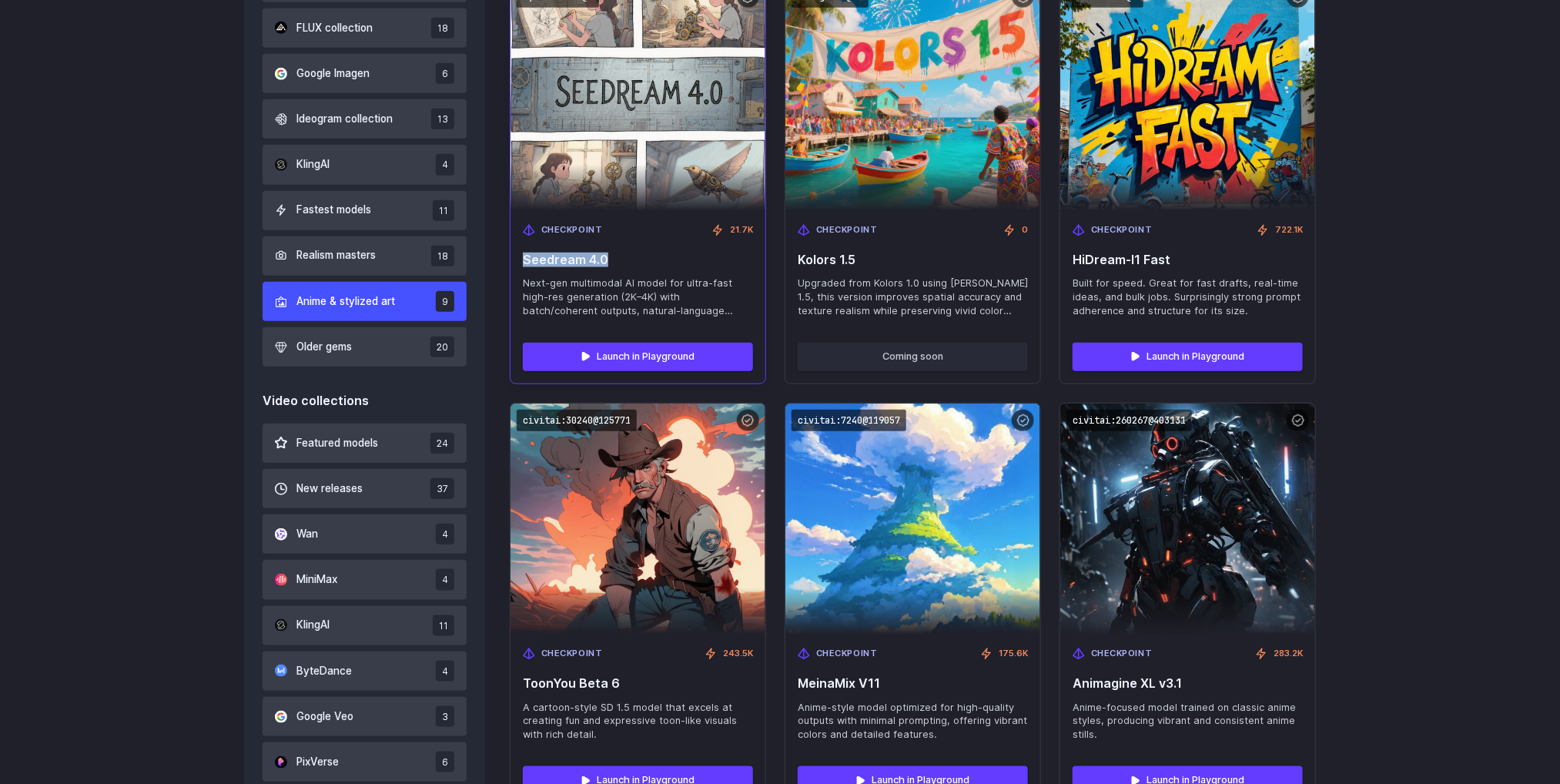
drag, startPoint x: 608, startPoint y: 262, endPoint x: 520, endPoint y: 257, distance: 88.1
click at [520, 257] on div "Checkpoint 21.7K Seedream 4.0 Next-gen multimodal AI model for ultra-fast high-…" at bounding box center [638, 270] width 255 height 119
copy span "Seedream 4.0"
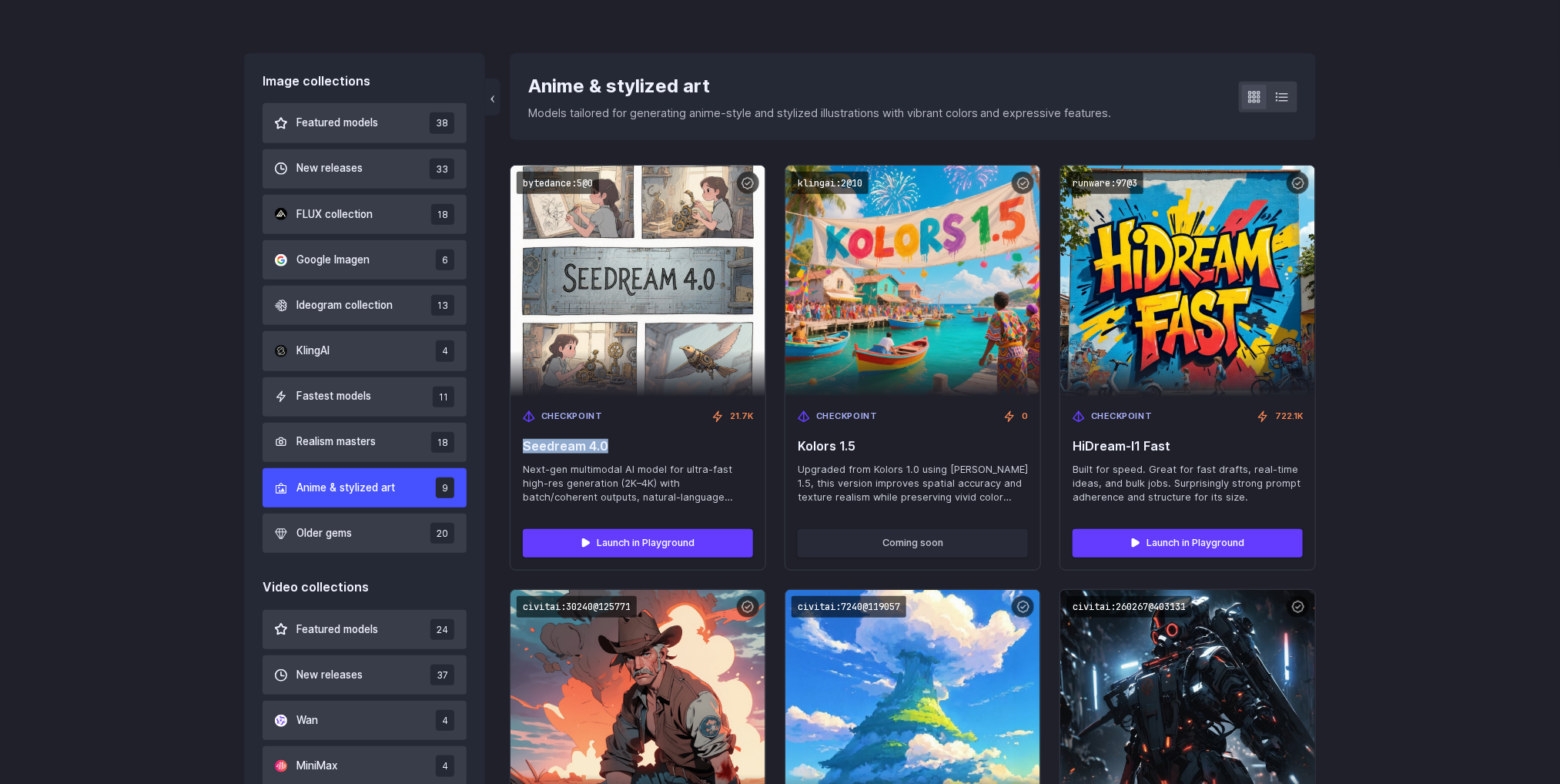
scroll to position [372, 0]
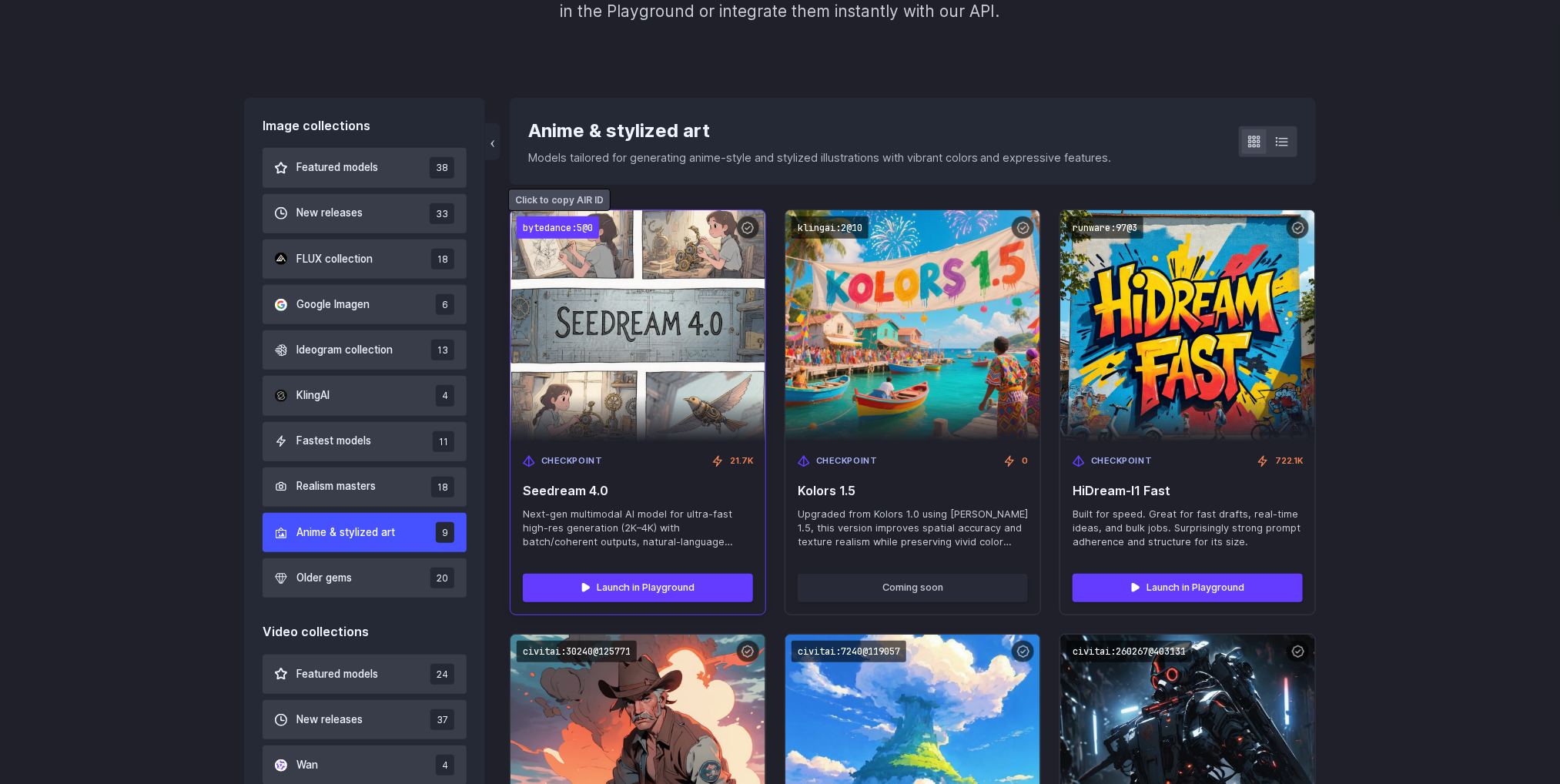
click at [569, 224] on code "bytedance:5@0" at bounding box center [558, 226] width 83 height 22
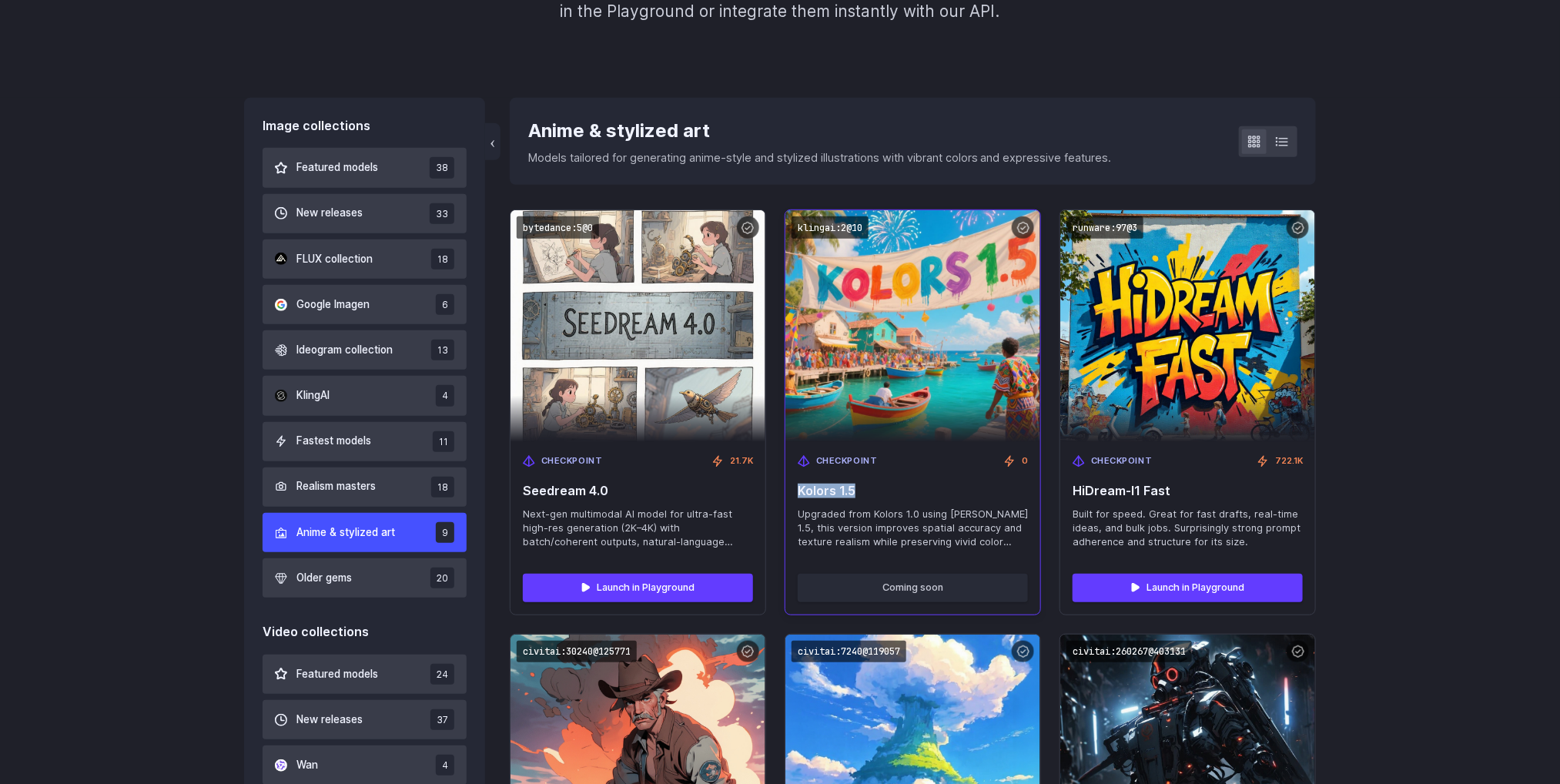
drag, startPoint x: 866, startPoint y: 487, endPoint x: 791, endPoint y: 487, distance: 75.0
click at [791, 487] on div "Checkpoint 0 Kolors 1.5 Upgraded from Kolors 1.0 using Kling 1.5, this version …" at bounding box center [913, 500] width 255 height 119
copy span "Kolors 1.5"
click at [841, 225] on code "klingai:2@10" at bounding box center [830, 226] width 77 height 22
drag, startPoint x: 798, startPoint y: 504, endPoint x: 1007, endPoint y: 547, distance: 213.4
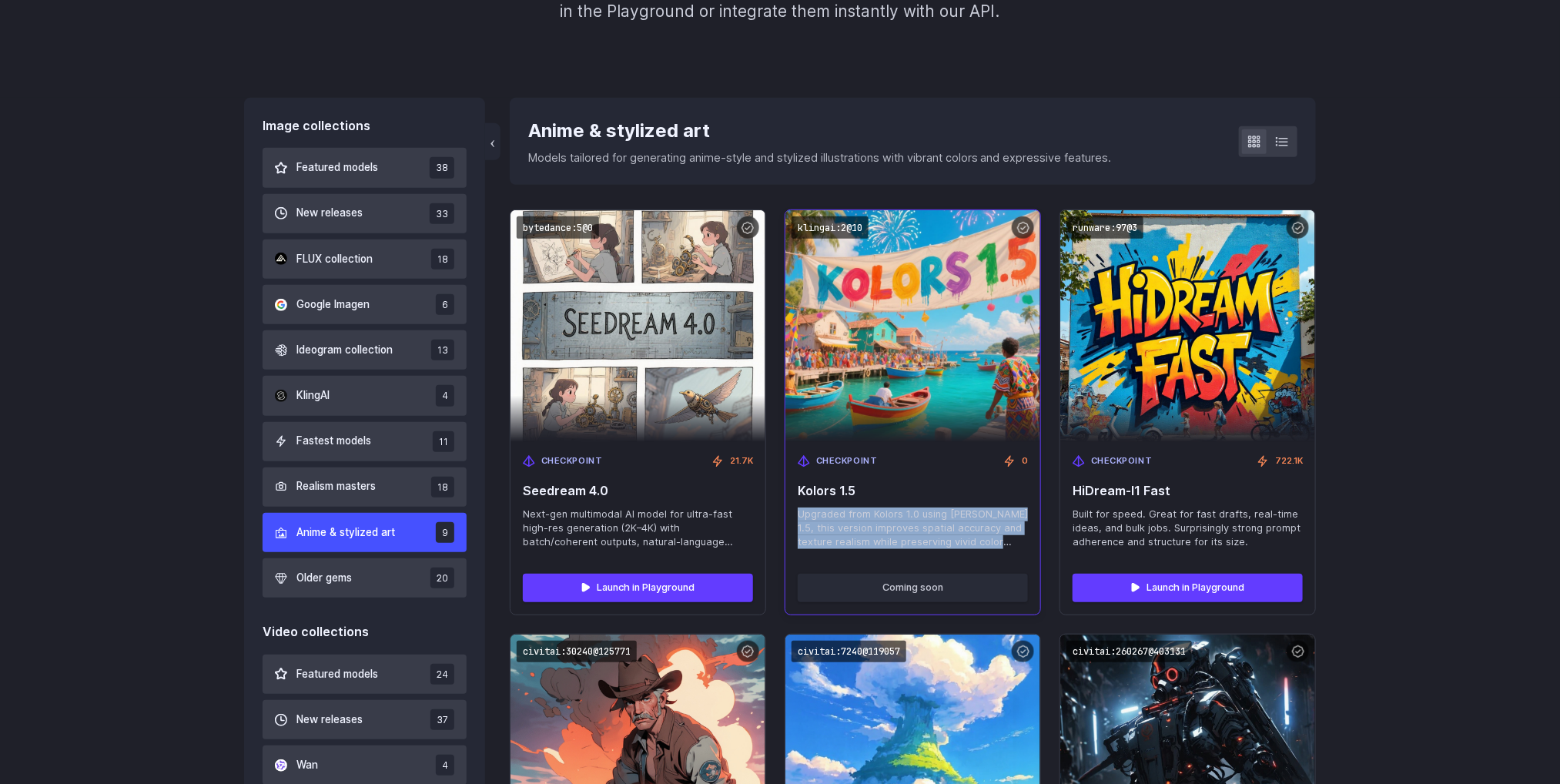
click at [1007, 547] on div "Checkpoint 0 Kolors 1.5 Upgraded from Kolors 1.0 using Kling 1.5, this version …" at bounding box center [913, 500] width 255 height 119
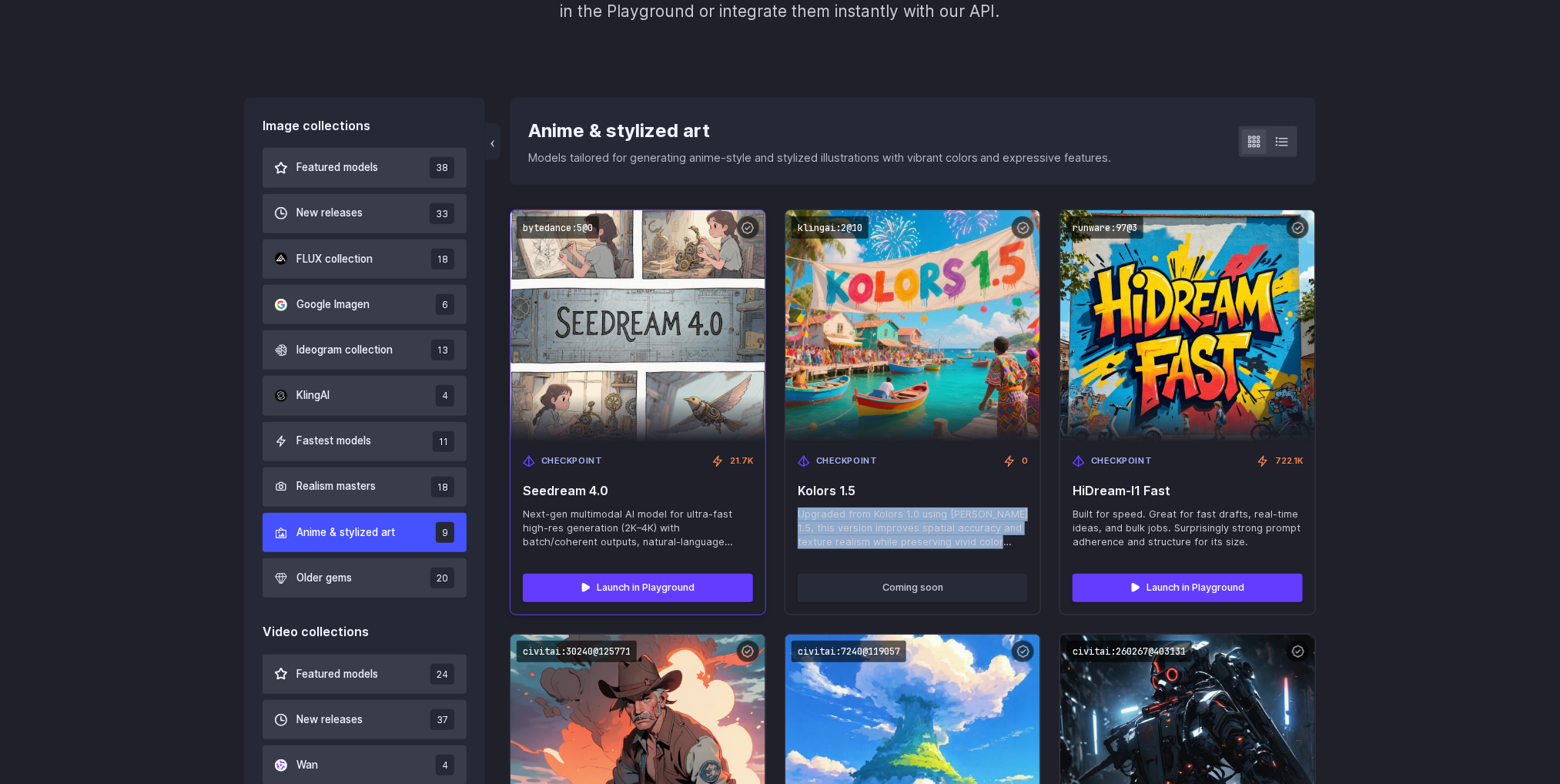
copy span "Upgraded from Kolors 1.0 using Kling 1.5, this version improves spatial accurac…"
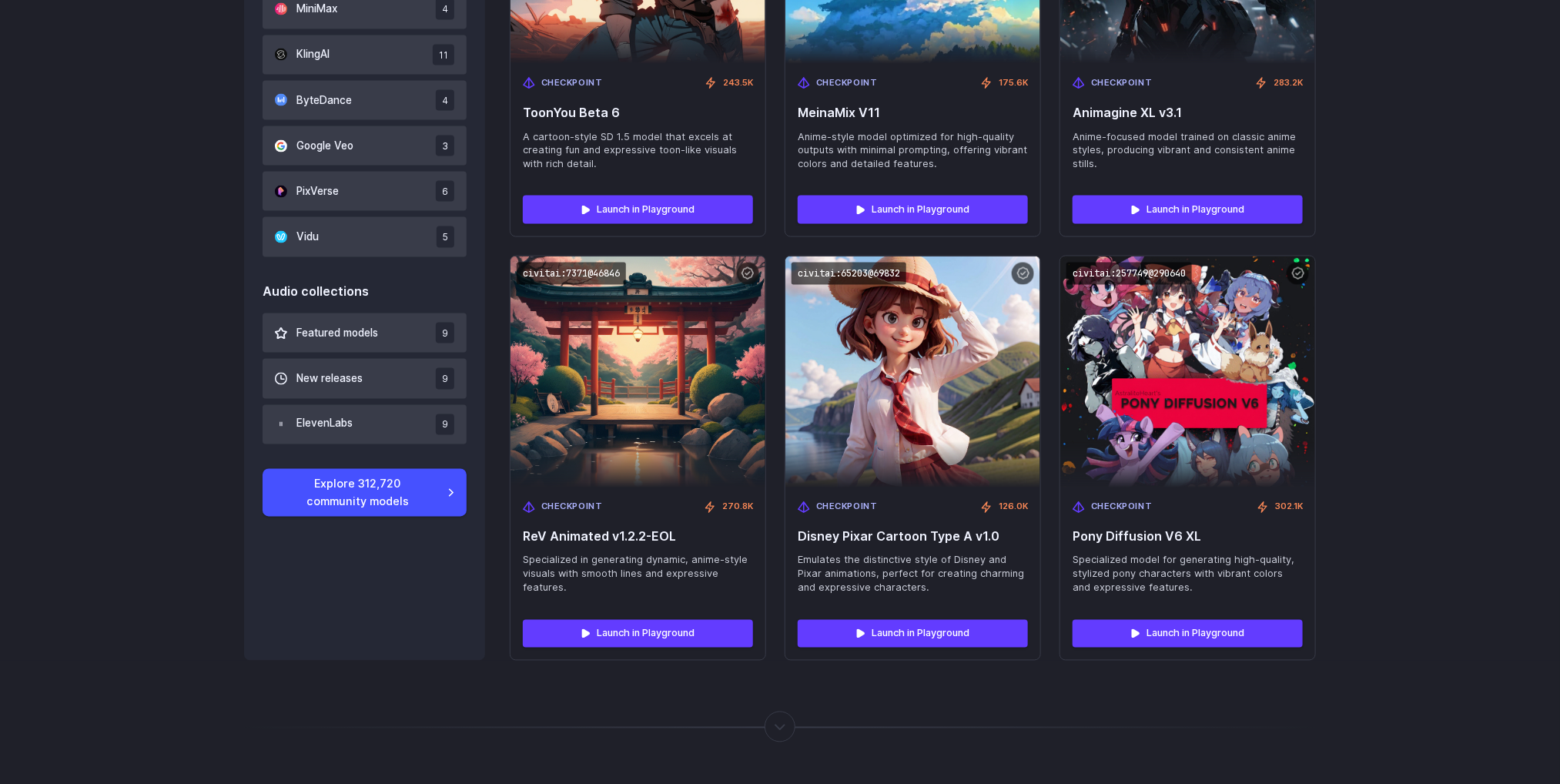
scroll to position [1296, 0]
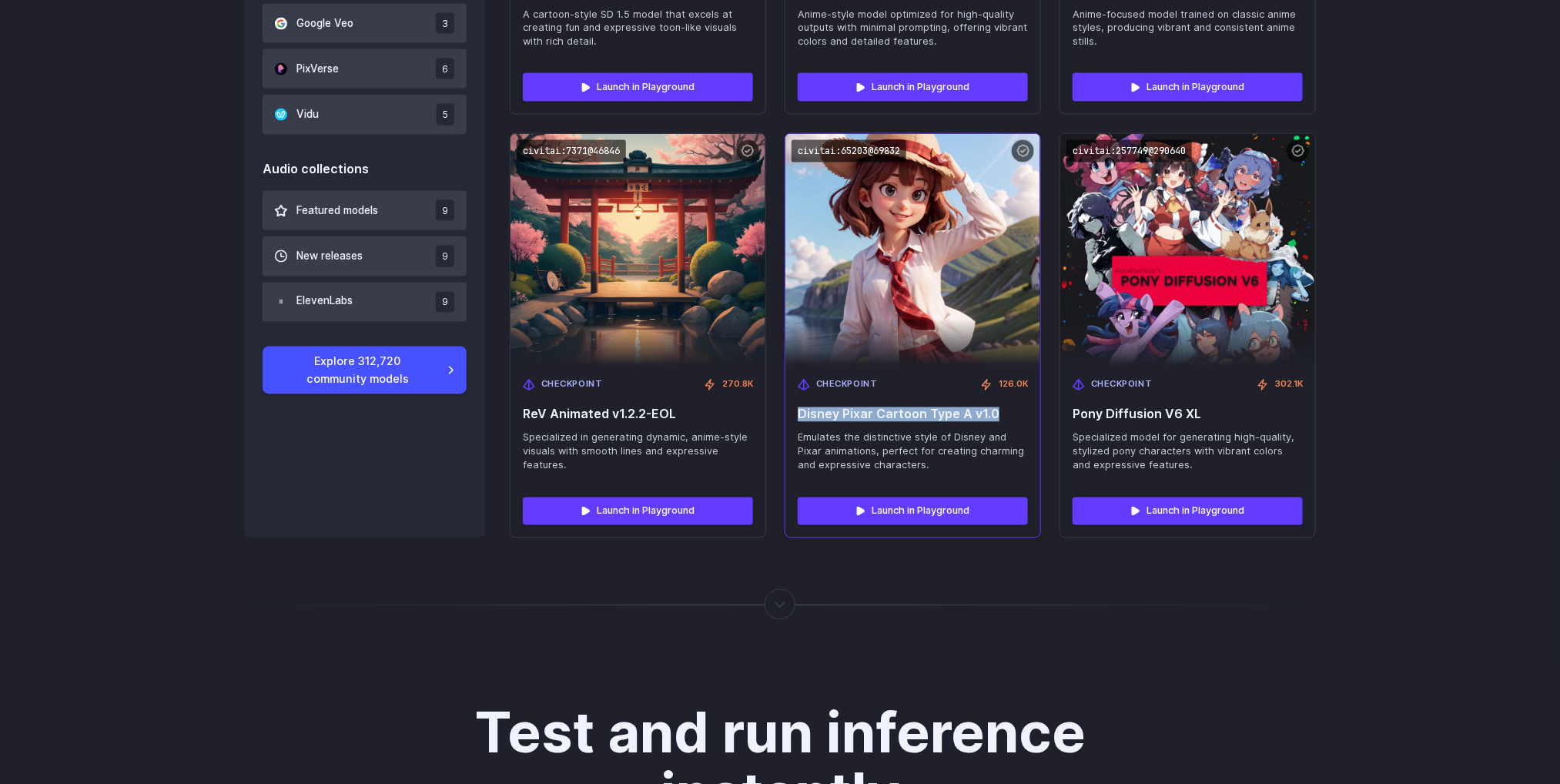
drag, startPoint x: 996, startPoint y: 412, endPoint x: 793, endPoint y: 421, distance: 203.2
click at [793, 421] on div "Checkpoint 126.0K Disney Pixar Cartoon Type A v1.0 Emulates the distinctive sty…" at bounding box center [913, 424] width 255 height 119
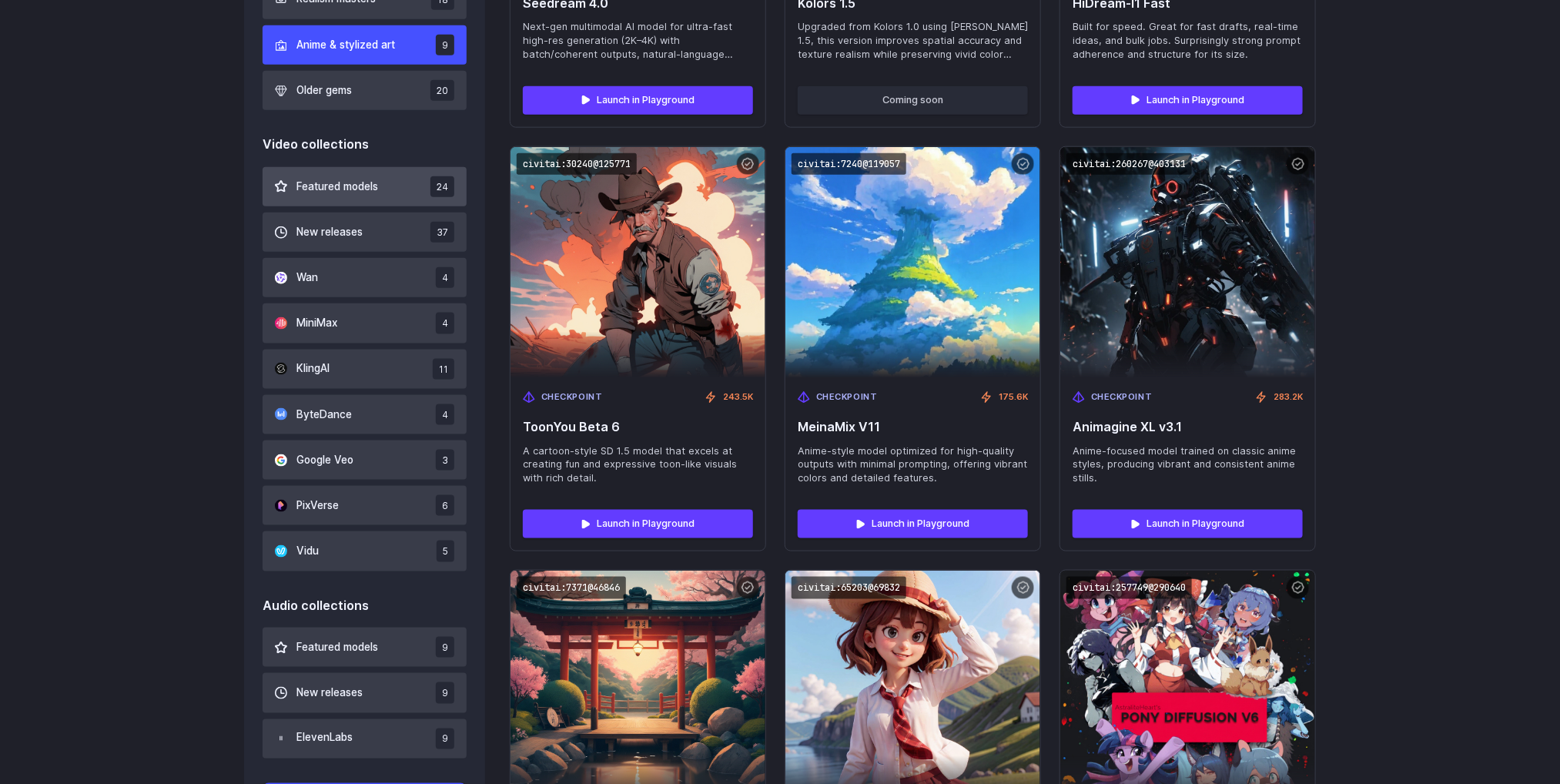
scroll to position [718, 0]
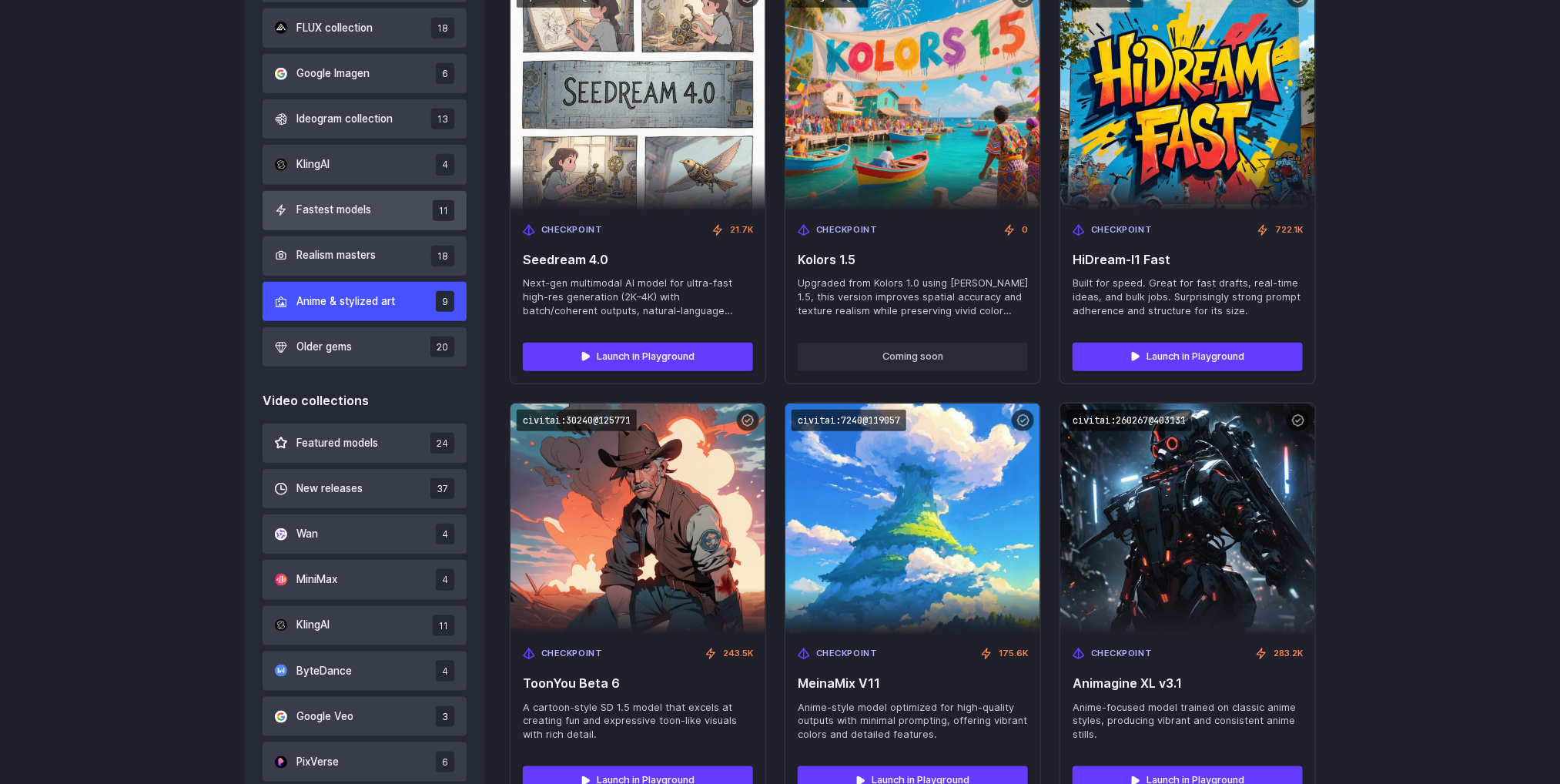
click at [358, 204] on span "Fastest models" at bounding box center [334, 210] width 74 height 17
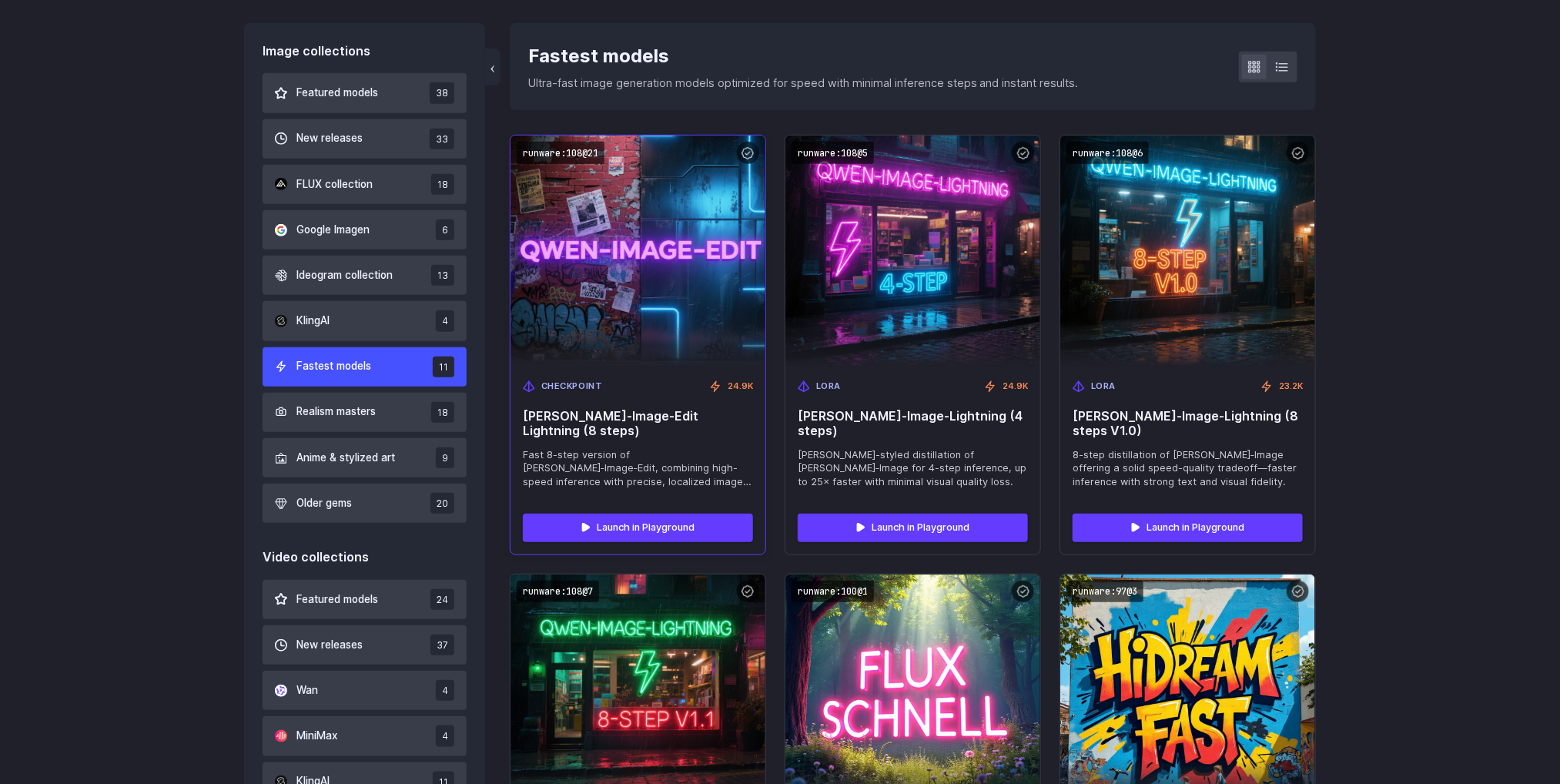
scroll to position [487, 0]
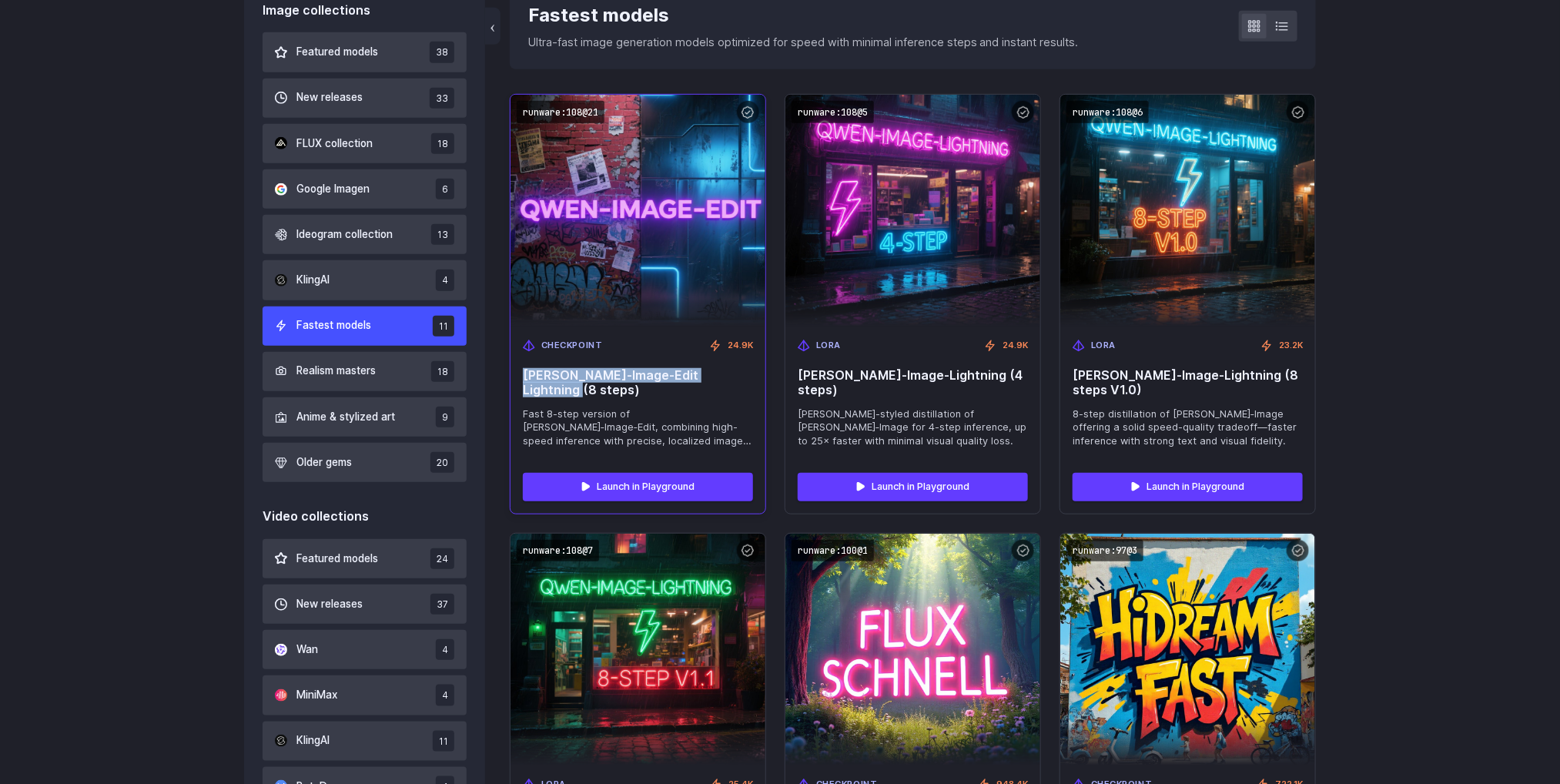
drag, startPoint x: 749, startPoint y: 373, endPoint x: 524, endPoint y: 377, distance: 225.0
click at [524, 377] on span "Qwen‑Image‑Edit Lightning (8 steps)" at bounding box center [638, 382] width 230 height 29
click at [684, 375] on span "Qwen‑Image‑Edit Lightning (8 steps)" at bounding box center [638, 382] width 230 height 29
drag, startPoint x: 684, startPoint y: 375, endPoint x: 523, endPoint y: 365, distance: 161.3
click at [523, 365] on div "Checkpoint 24.9K Qwen‑Image‑Edit Lightning (8 steps) Fast 8-step version of Qwe…" at bounding box center [638, 393] width 255 height 134
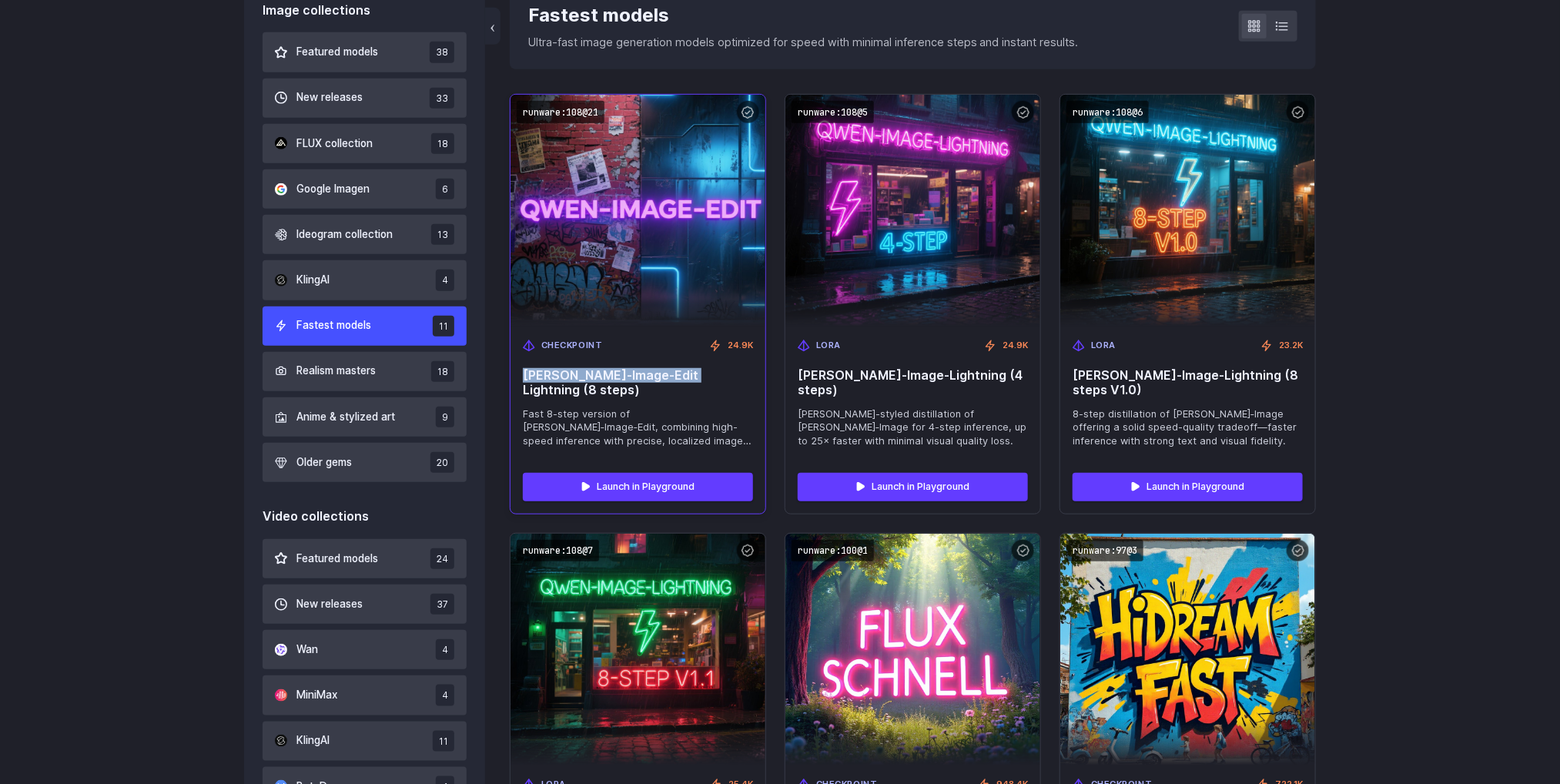
copy span "Qwen‑Image‑Edit Lightning"
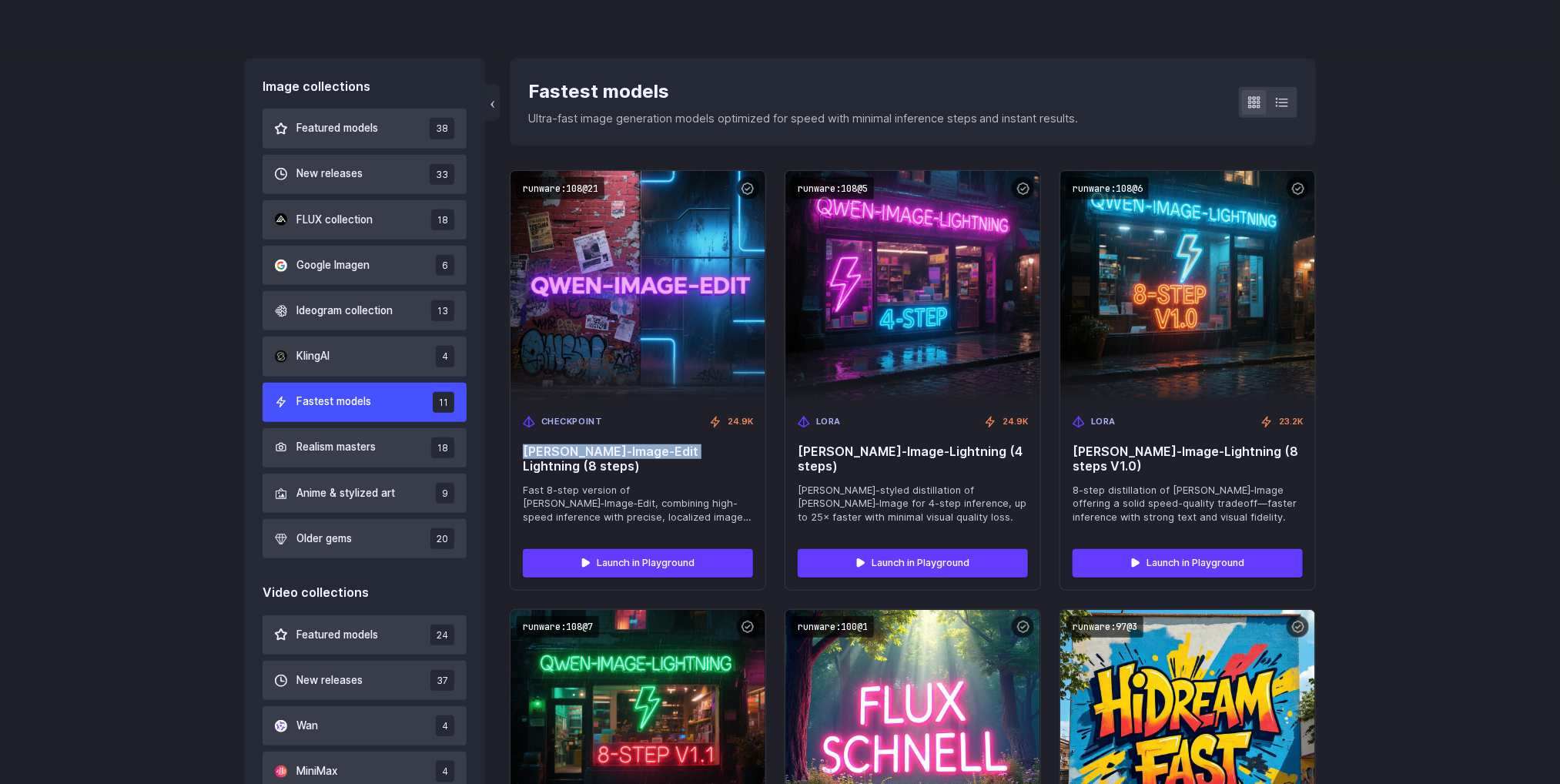
scroll to position [372, 0]
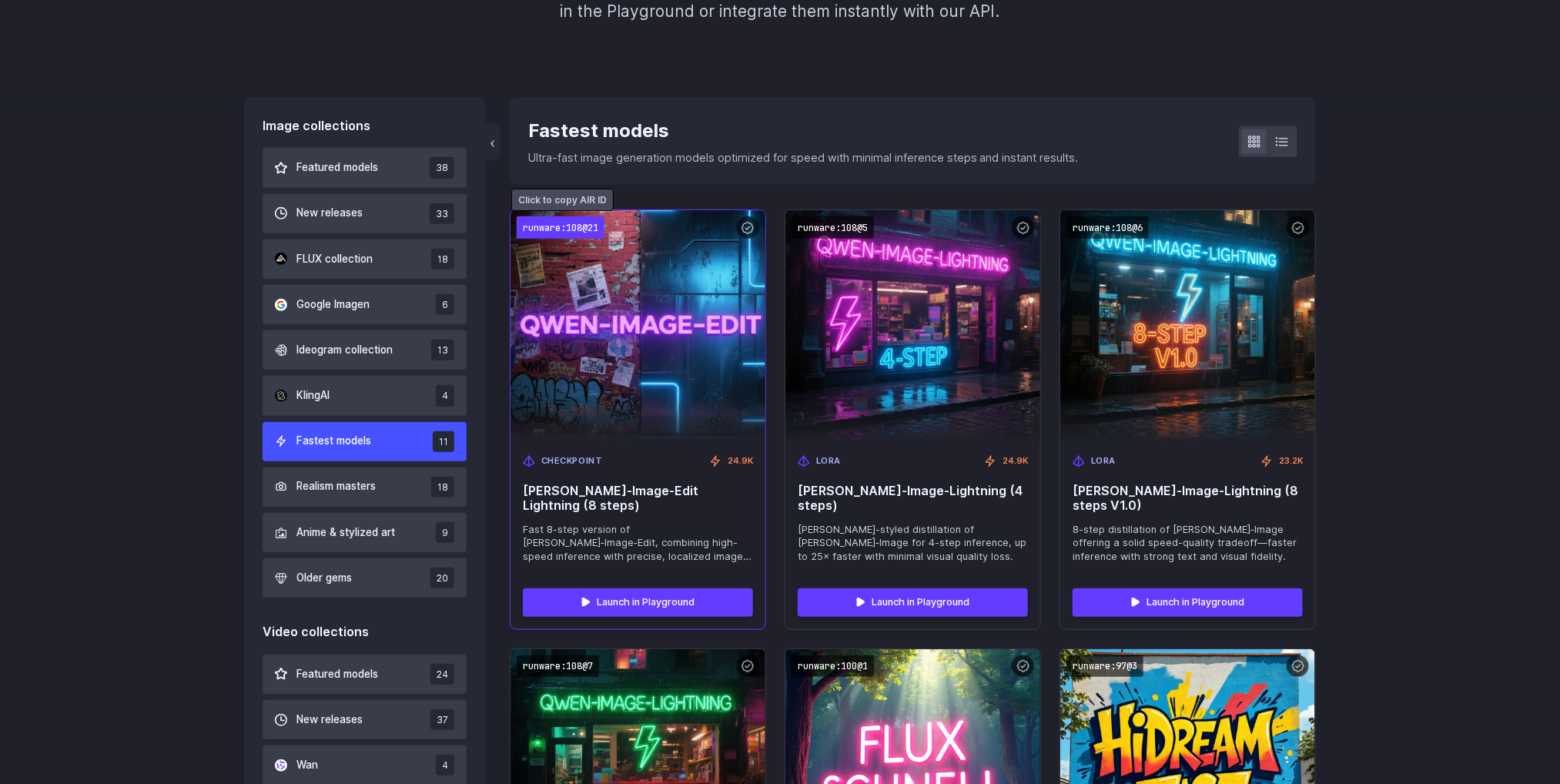
click at [578, 220] on code "runware:108@21" at bounding box center [561, 226] width 88 height 22
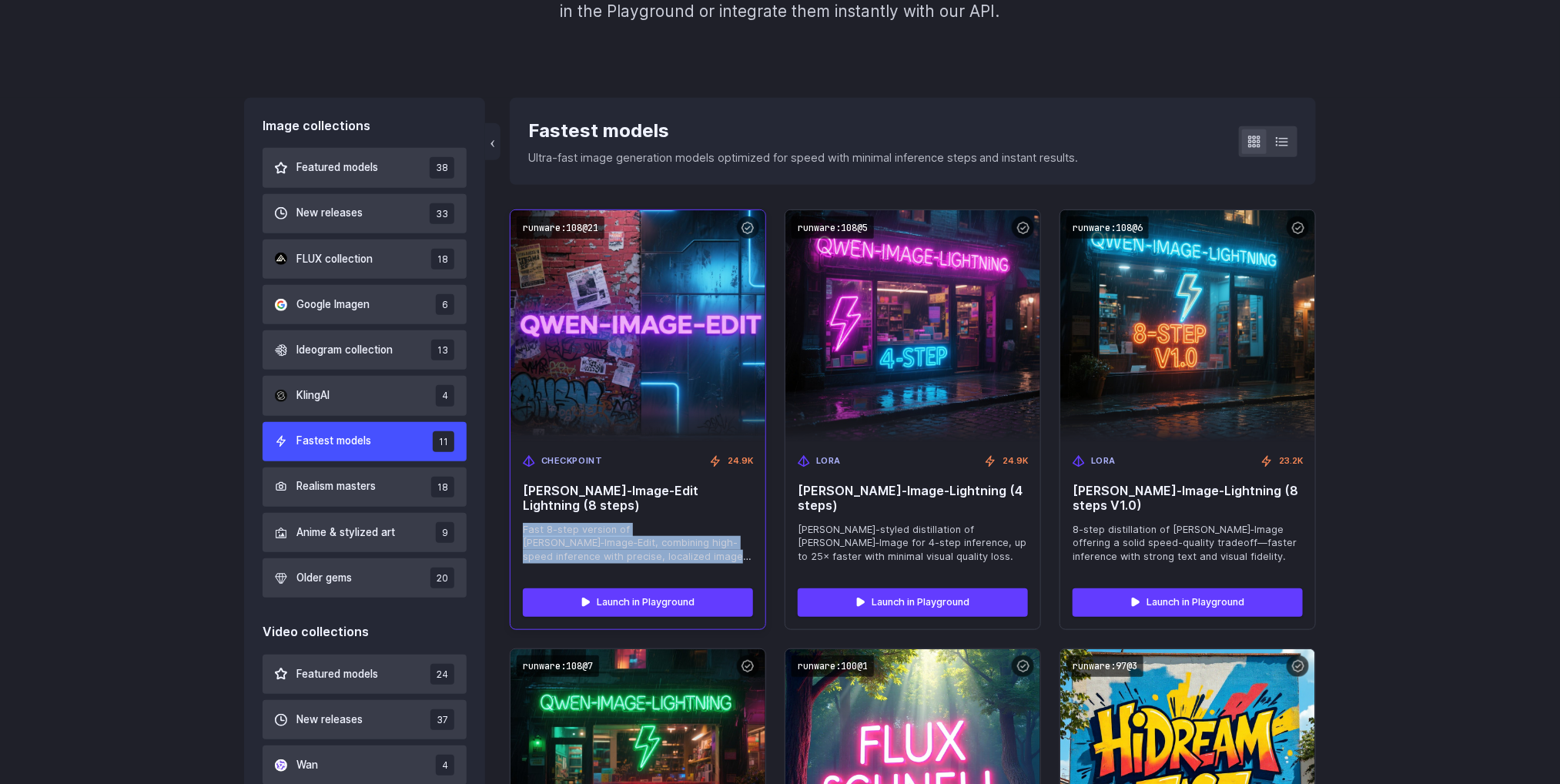
drag, startPoint x: 520, startPoint y: 506, endPoint x: 681, endPoint y: 545, distance: 165.7
click at [681, 545] on div "Checkpoint 24.9K Qwen‑Image‑Edit Lightning (8 steps) Fast 8-step version of Qwe…" at bounding box center [638, 508] width 255 height 134
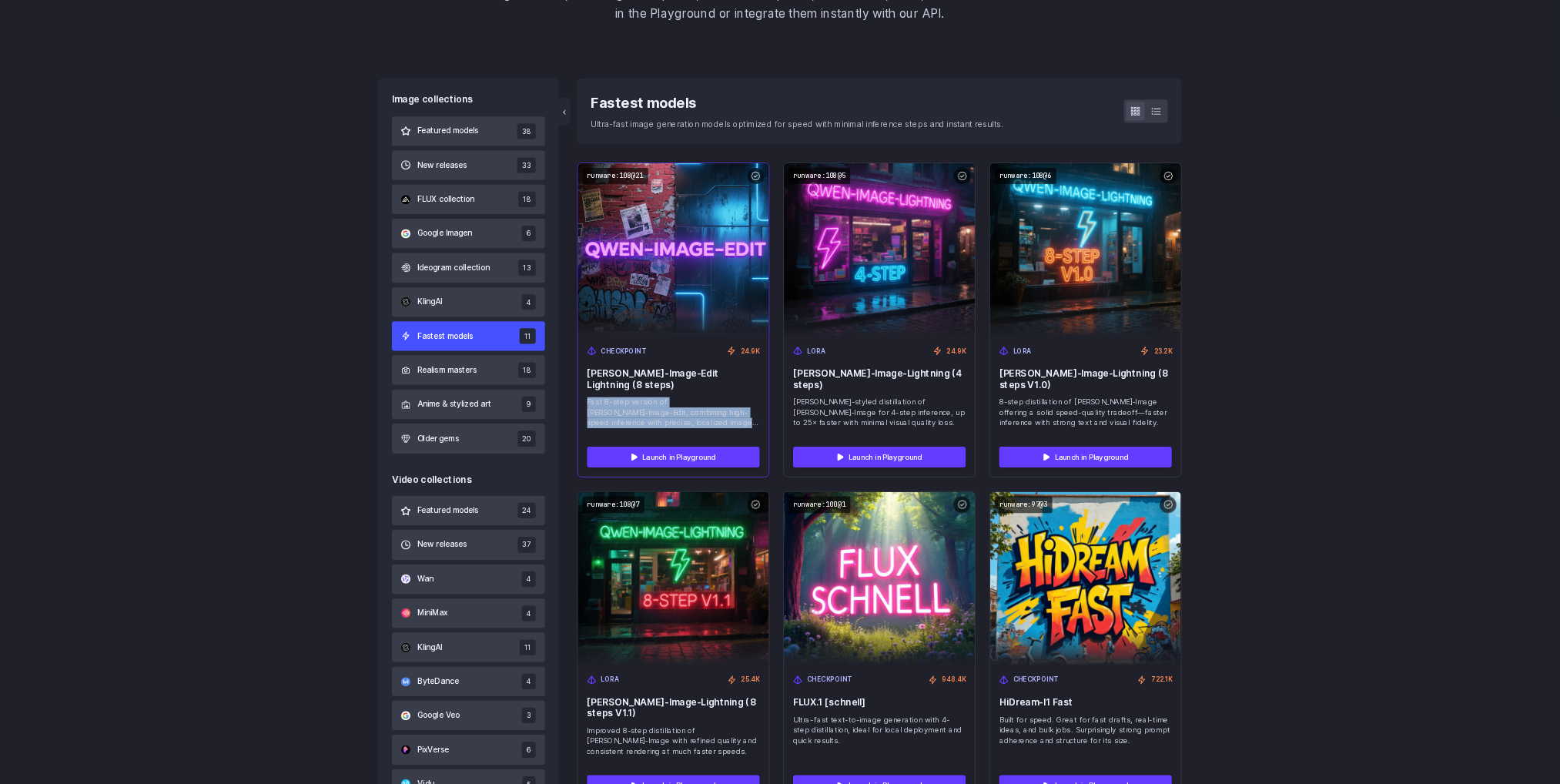
scroll to position [373, 0]
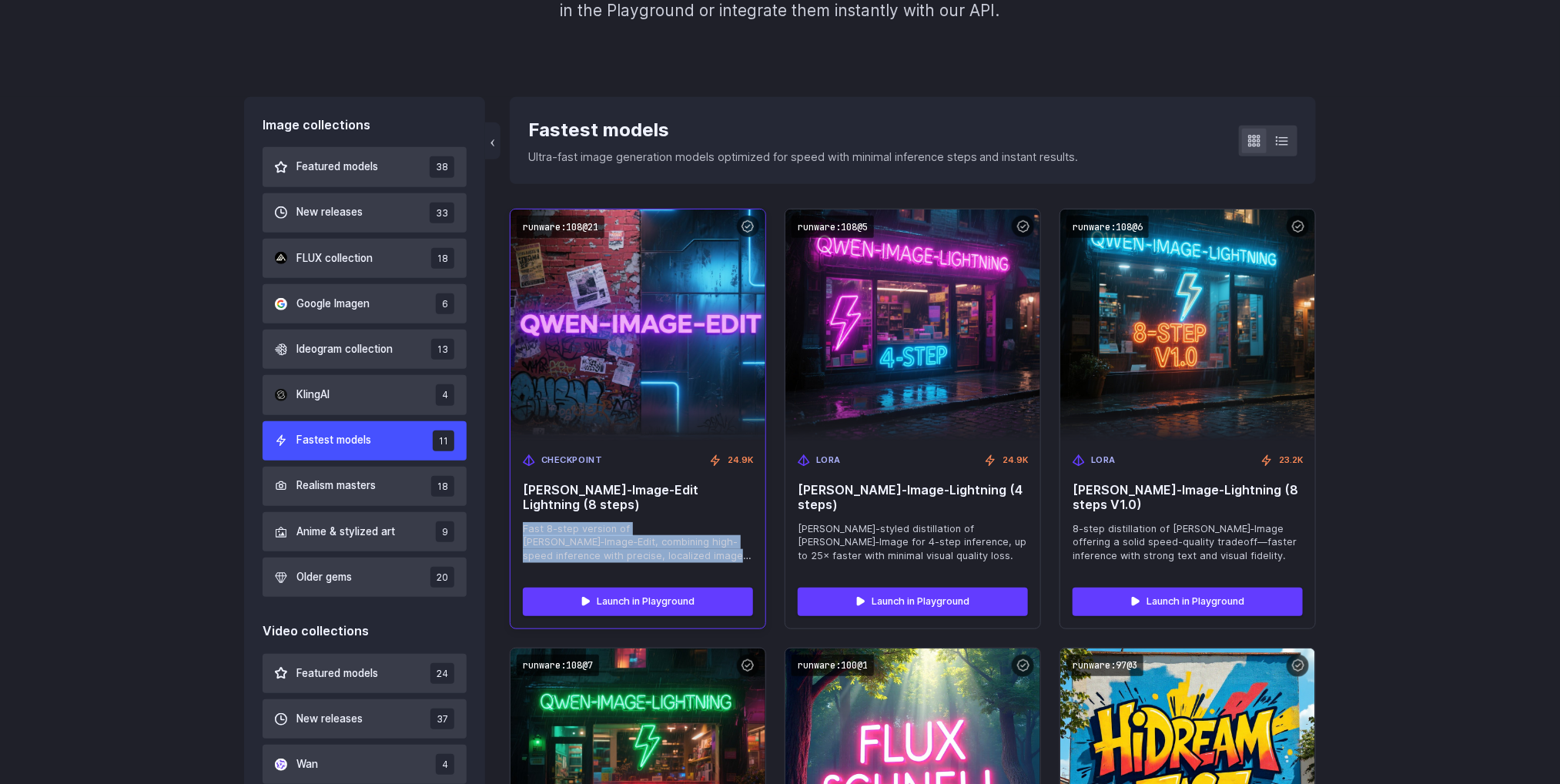
click at [608, 536] on span "Fast 8-step version of Qwen‑Image‑Edit, combining high-speed inference with pre…" at bounding box center [638, 543] width 230 height 42
drag, startPoint x: 733, startPoint y: 540, endPoint x: 515, endPoint y: 506, distance: 220.6
click at [516, 508] on div "Checkpoint 24.9K Qwen‑Image‑Edit Lightning (8 steps) Fast 8-step version of Qwe…" at bounding box center [638, 508] width 255 height 134
copy span "Fast 8-step version of Qwen‑Image‑Edit, combining high-speed inference with pre…"
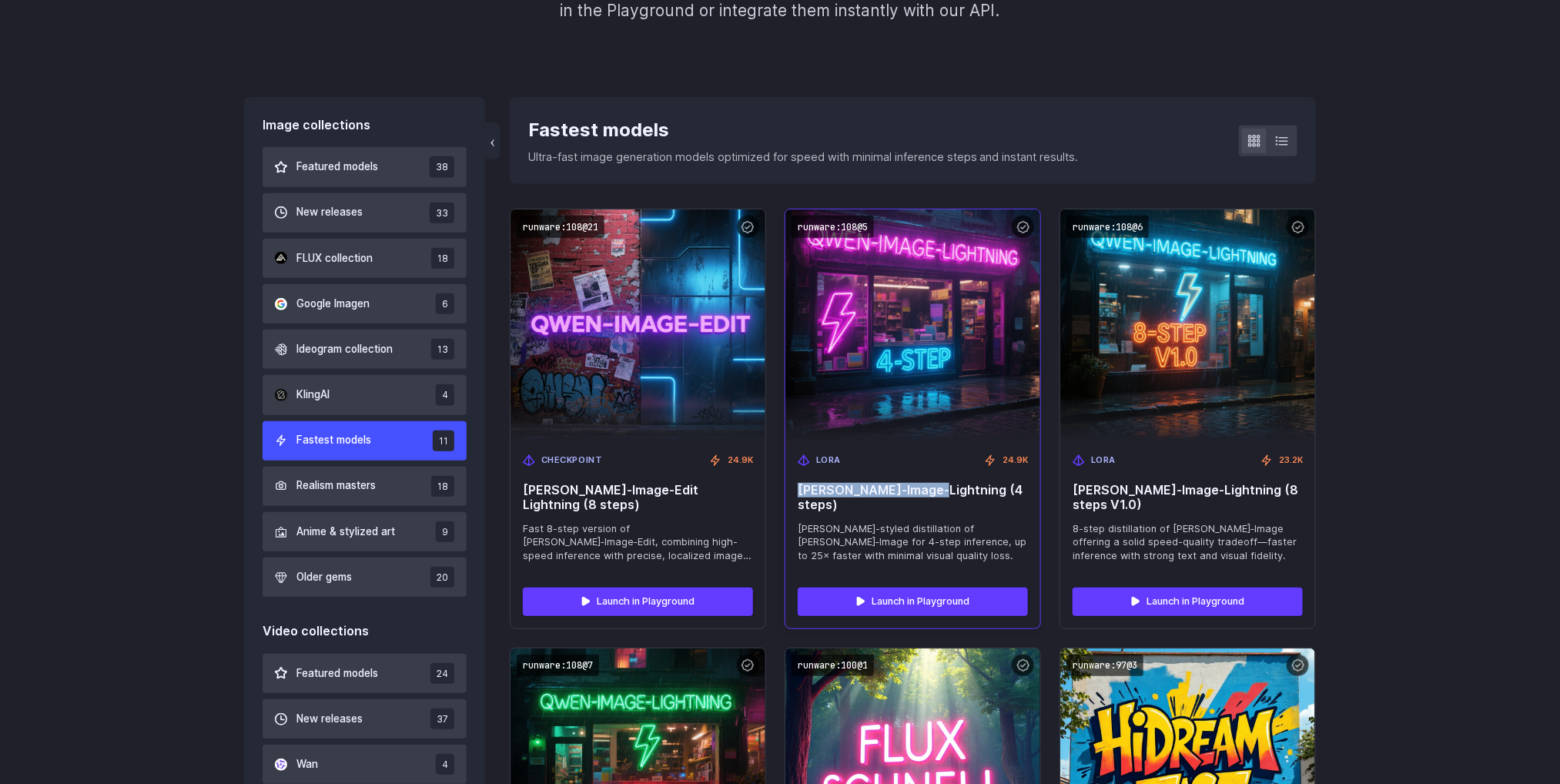
drag, startPoint x: 937, startPoint y: 488, endPoint x: 797, endPoint y: 474, distance: 140.7
click at [797, 474] on div "LoRA 24.9K Qwen‑Image-Lightning (4 steps) LoRA-styled distillation of Qwen‑Imag…" at bounding box center [913, 508] width 255 height 134
click at [825, 223] on code "runware:108@5" at bounding box center [833, 226] width 83 height 22
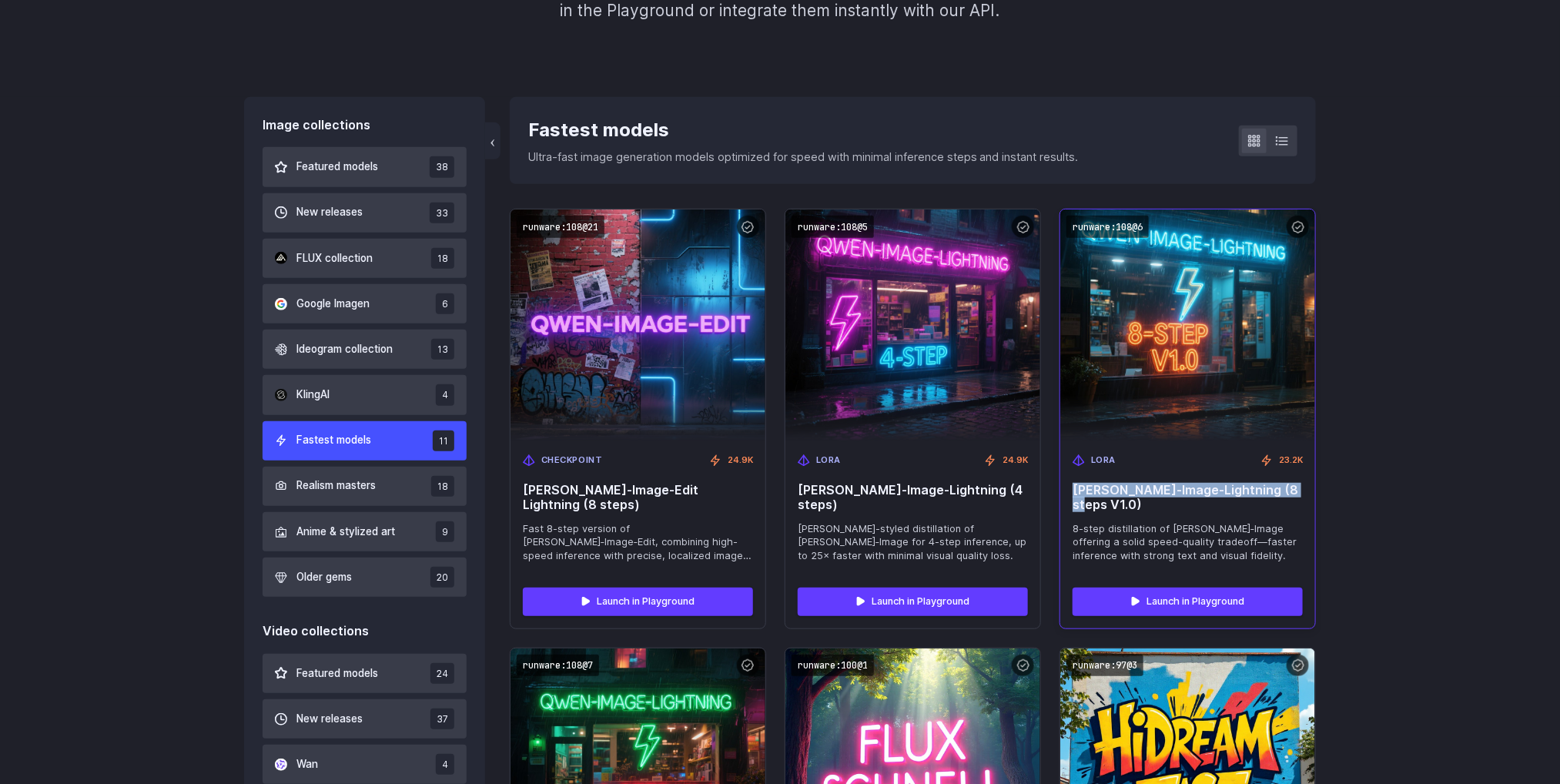
drag, startPoint x: 1298, startPoint y: 494, endPoint x: 1071, endPoint y: 485, distance: 227.2
click at [1071, 485] on div "LoRA 23.2K Qwen‑Image-Lightning (8 steps V1.0) 8-step distillation of Qwen‑Imag…" at bounding box center [1188, 508] width 255 height 134
click at [1100, 216] on code "runware:108@6" at bounding box center [1108, 226] width 83 height 22
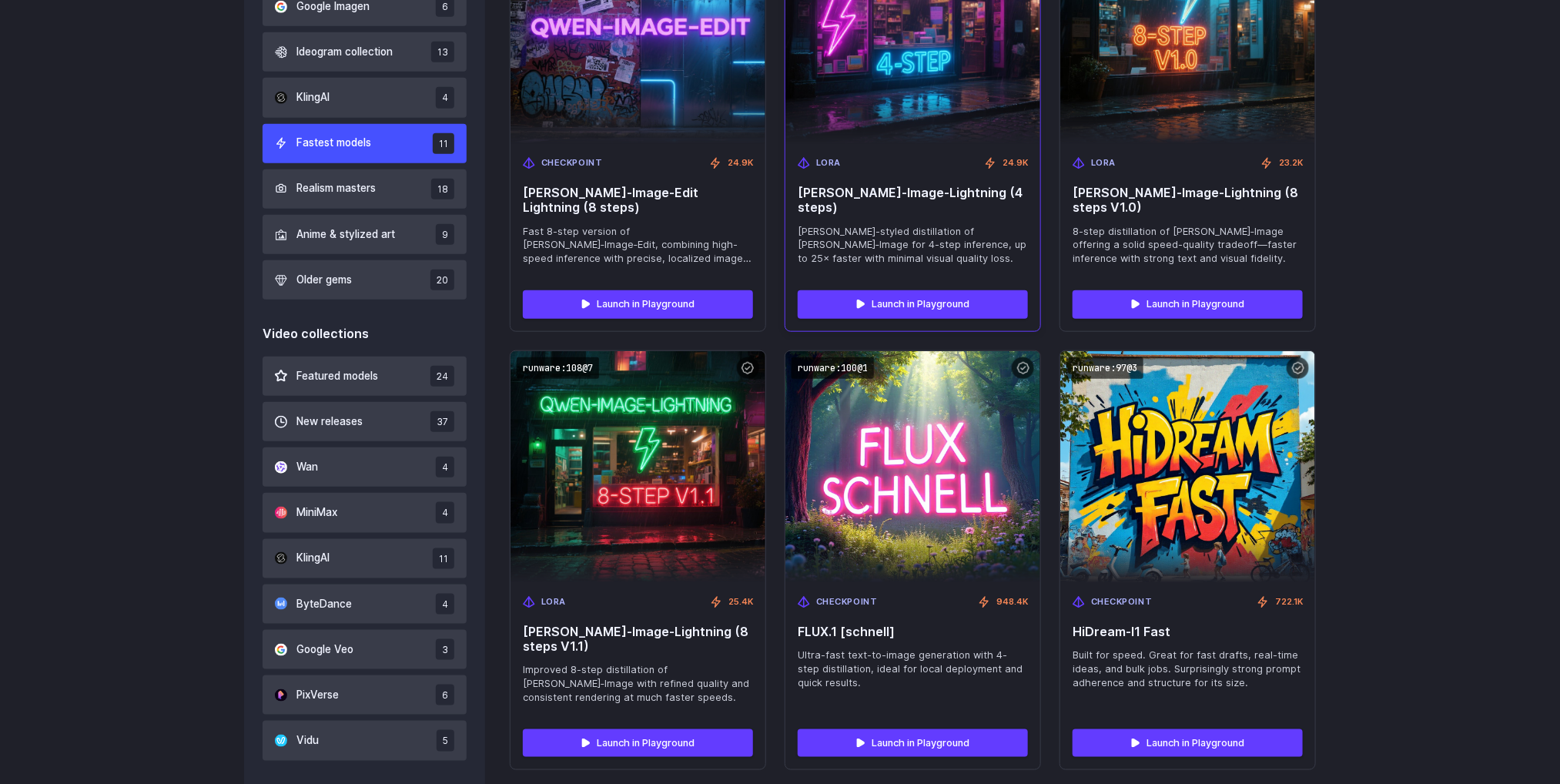
scroll to position [719, 0]
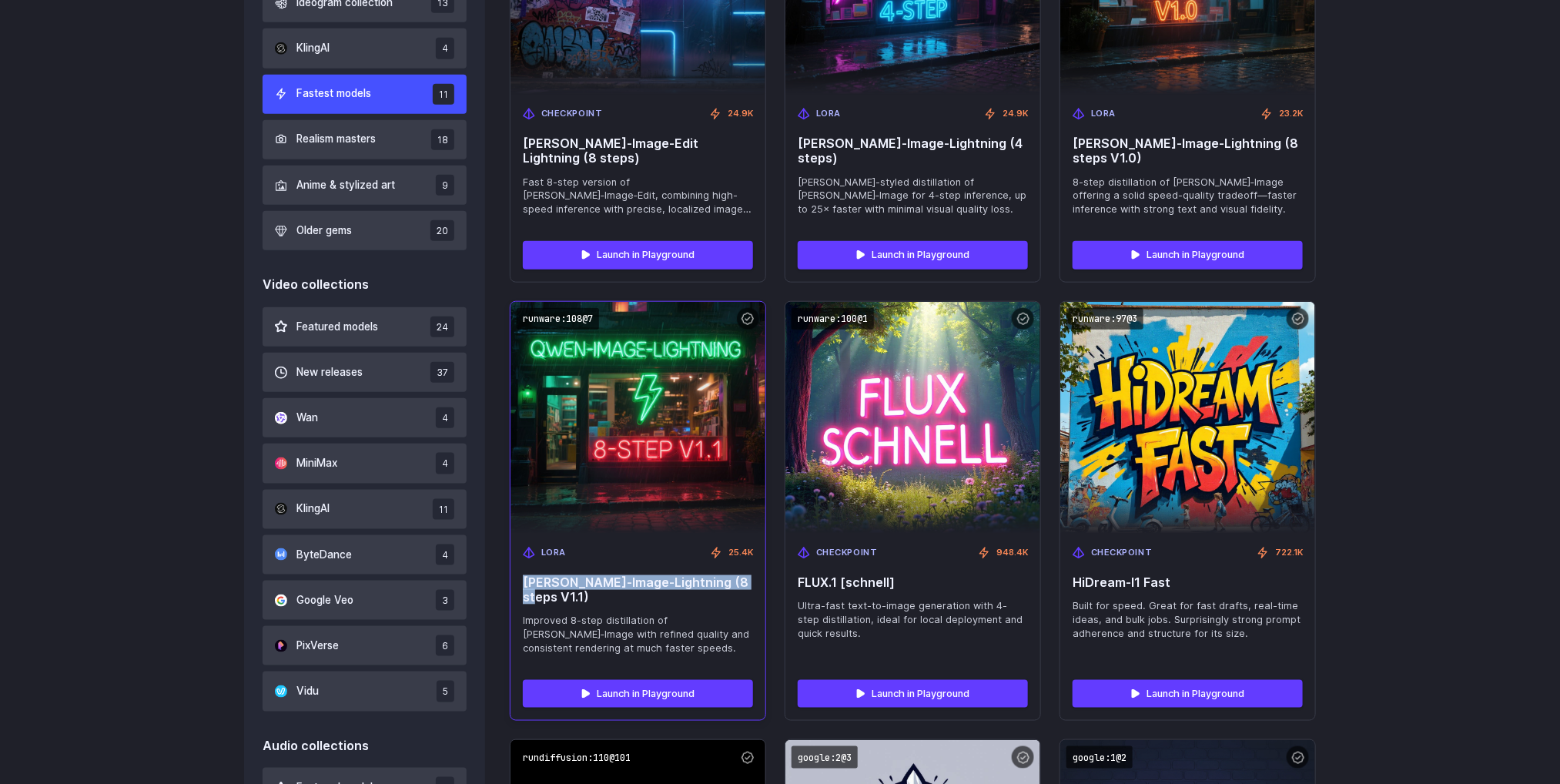
drag, startPoint x: 744, startPoint y: 563, endPoint x: 510, endPoint y: 559, distance: 234.0
click at [510, 559] on div "LoRA 25.4K Qwen‑Image-Lightning (8 steps V1.1) Improved 8-step distillation of …" at bounding box center [638, 600] width 255 height 134
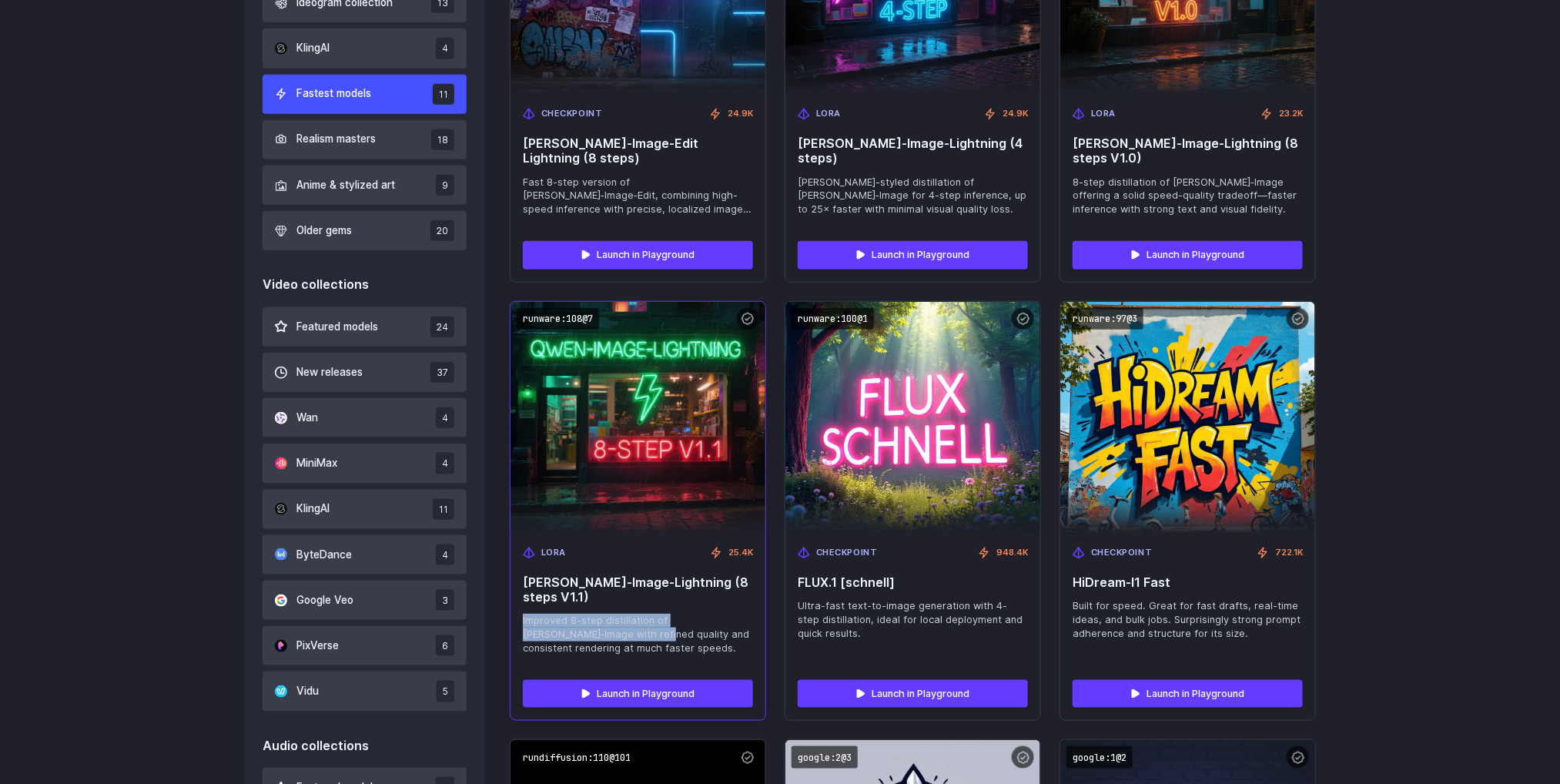
drag, startPoint x: 515, startPoint y: 585, endPoint x: 583, endPoint y: 603, distance: 70.3
click at [583, 603] on div "LoRA 25.4K Qwen‑Image-Lightning (8 steps V1.1) Improved 8-step distillation of …" at bounding box center [638, 600] width 255 height 134
drag, startPoint x: 597, startPoint y: 619, endPoint x: 527, endPoint y: 596, distance: 73.7
click at [527, 614] on span "Improved 8-step distillation of Qwen‑Image with refined quality and consistent …" at bounding box center [638, 635] width 230 height 42
click at [560, 308] on code "runware:108@7" at bounding box center [558, 319] width 83 height 22
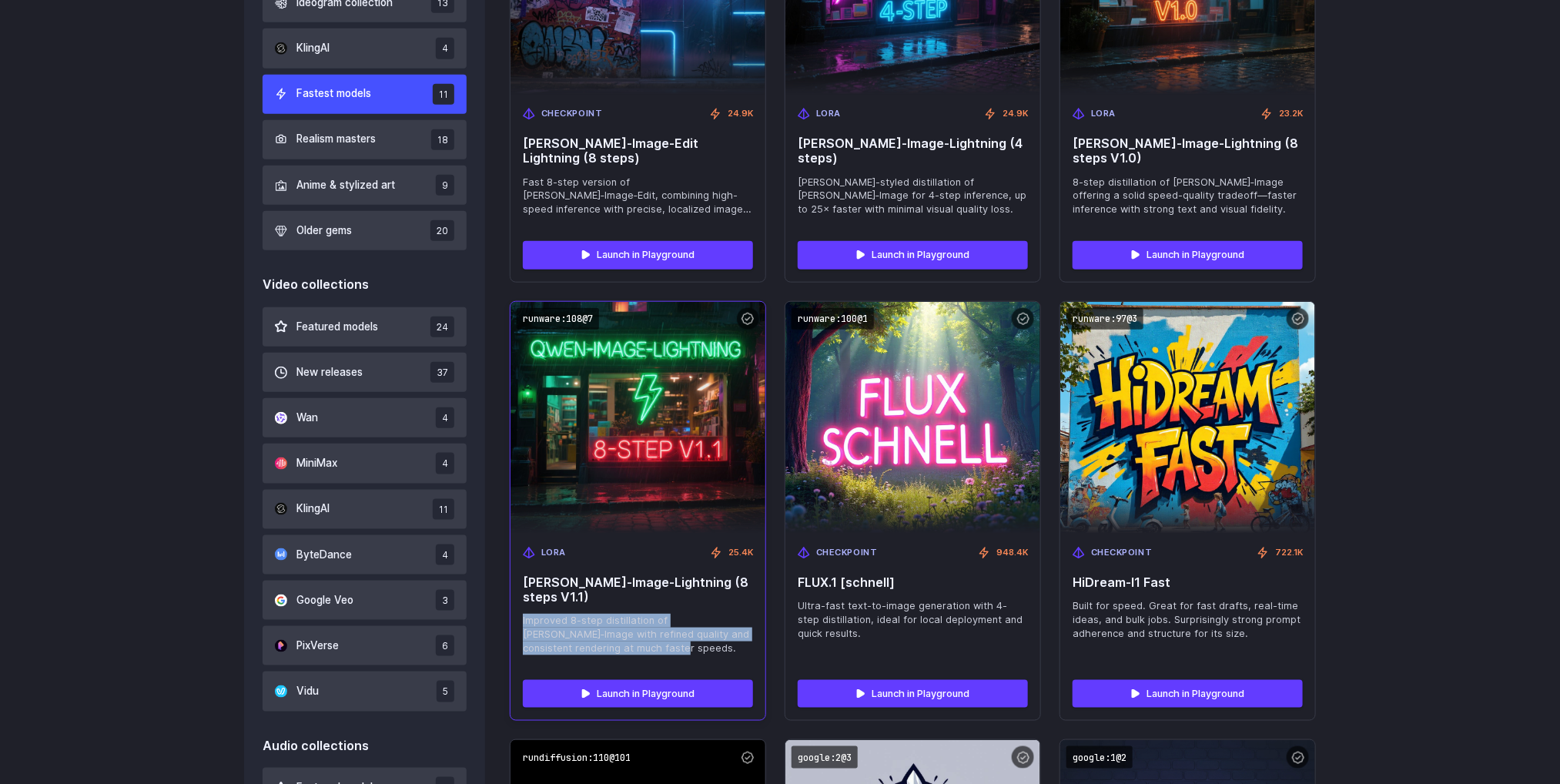
drag, startPoint x: 596, startPoint y: 619, endPoint x: 520, endPoint y: 596, distance: 79.4
click at [520, 596] on div "LoRA 25.4K Qwen‑Image-Lightning (8 steps V1.1) Improved 8-step distillation of …" at bounding box center [638, 600] width 255 height 134
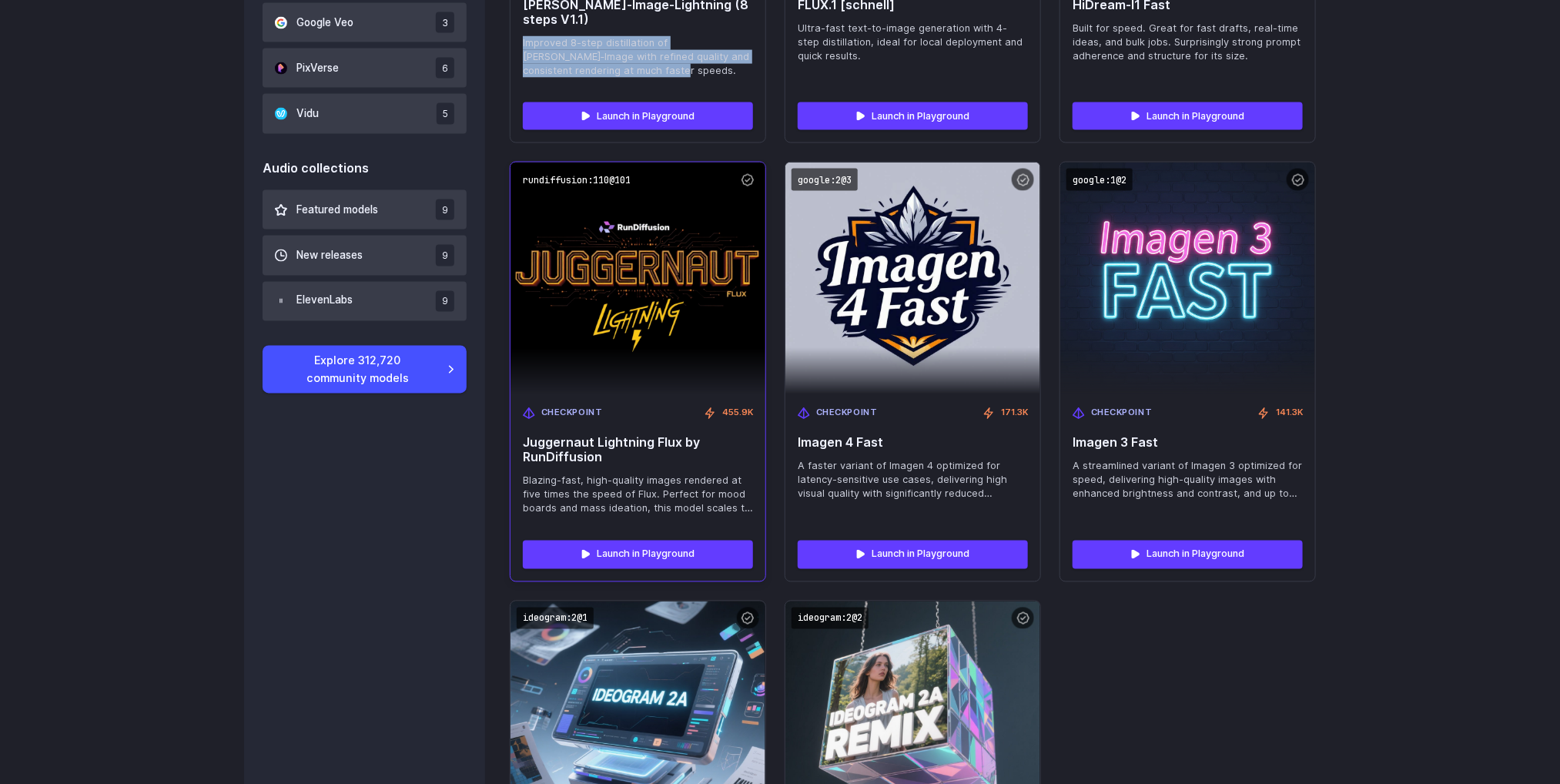
scroll to position [1527, 0]
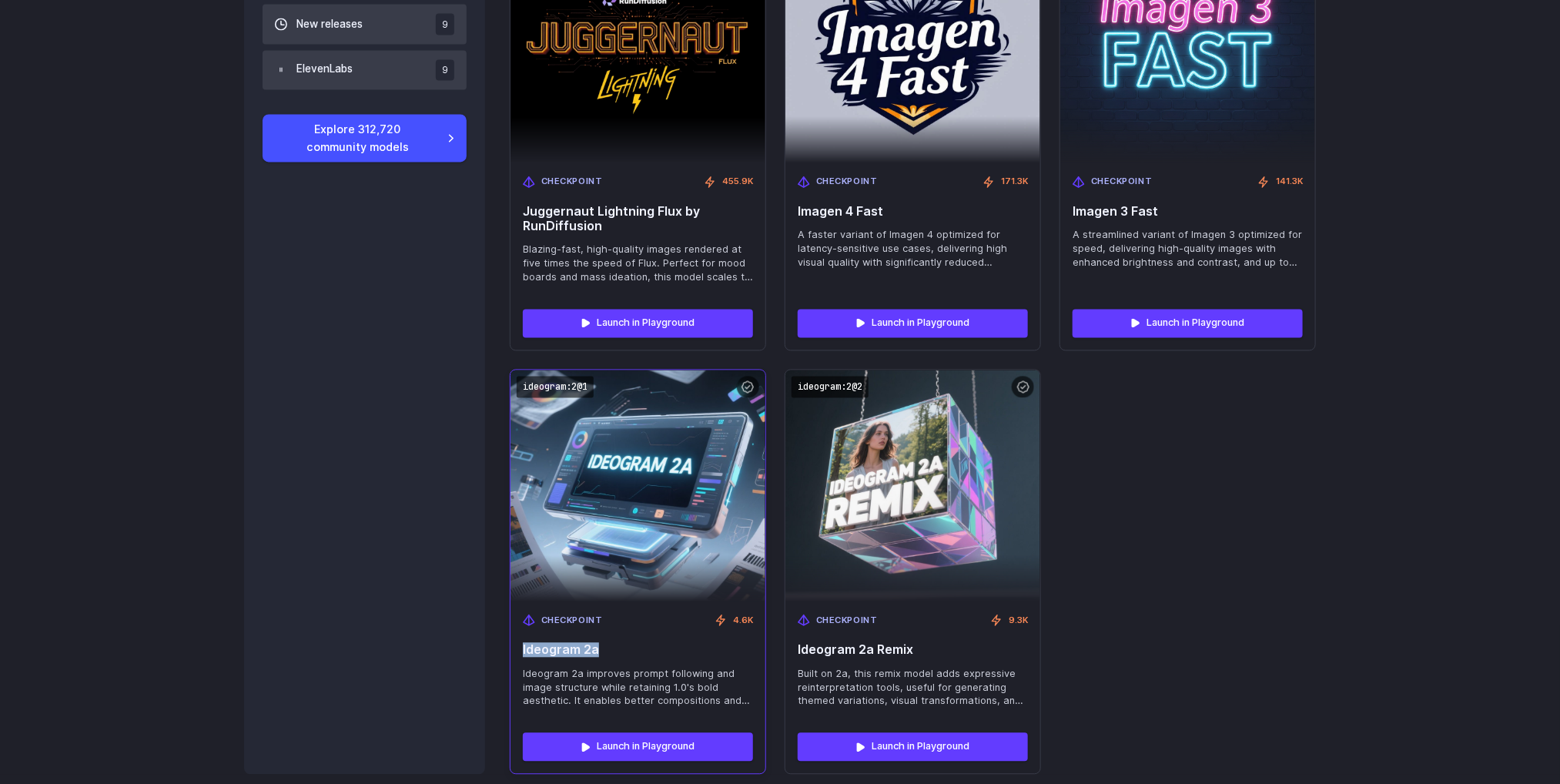
drag, startPoint x: 611, startPoint y: 621, endPoint x: 515, endPoint y: 615, distance: 96.2
click at [515, 615] on div "Checkpoint 4.6K Ideogram 2a Ideogram 2a improves prompt following and image str…" at bounding box center [638, 661] width 255 height 119
click at [567, 377] on code "ideogram:2@1" at bounding box center [555, 387] width 77 height 22
drag, startPoint x: 710, startPoint y: 673, endPoint x: 514, endPoint y: 636, distance: 199.5
click at [514, 636] on div "Checkpoint 4.6K Ideogram 2a Ideogram 2a improves prompt following and image str…" at bounding box center [638, 661] width 255 height 119
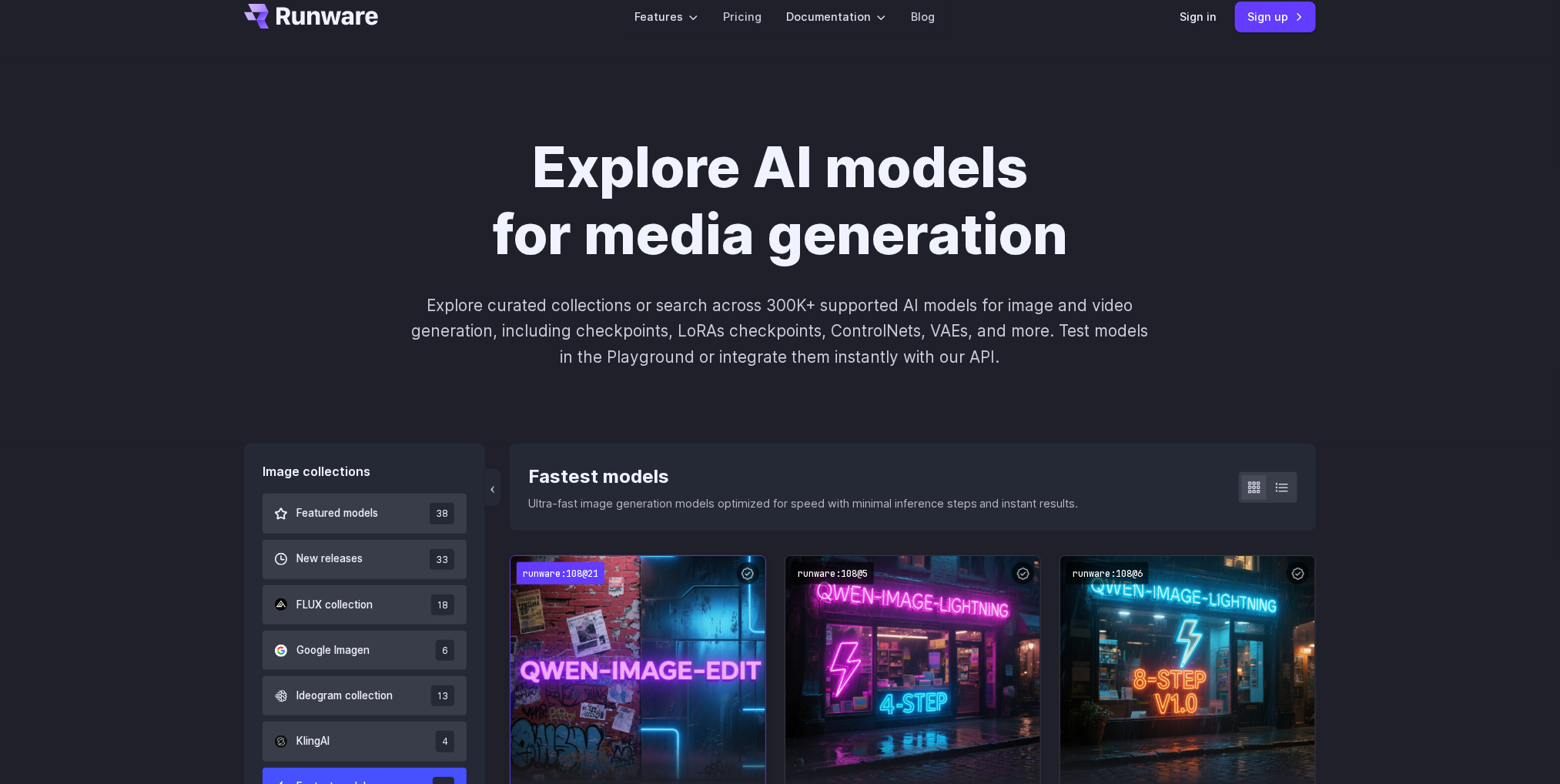
scroll to position [603, 0]
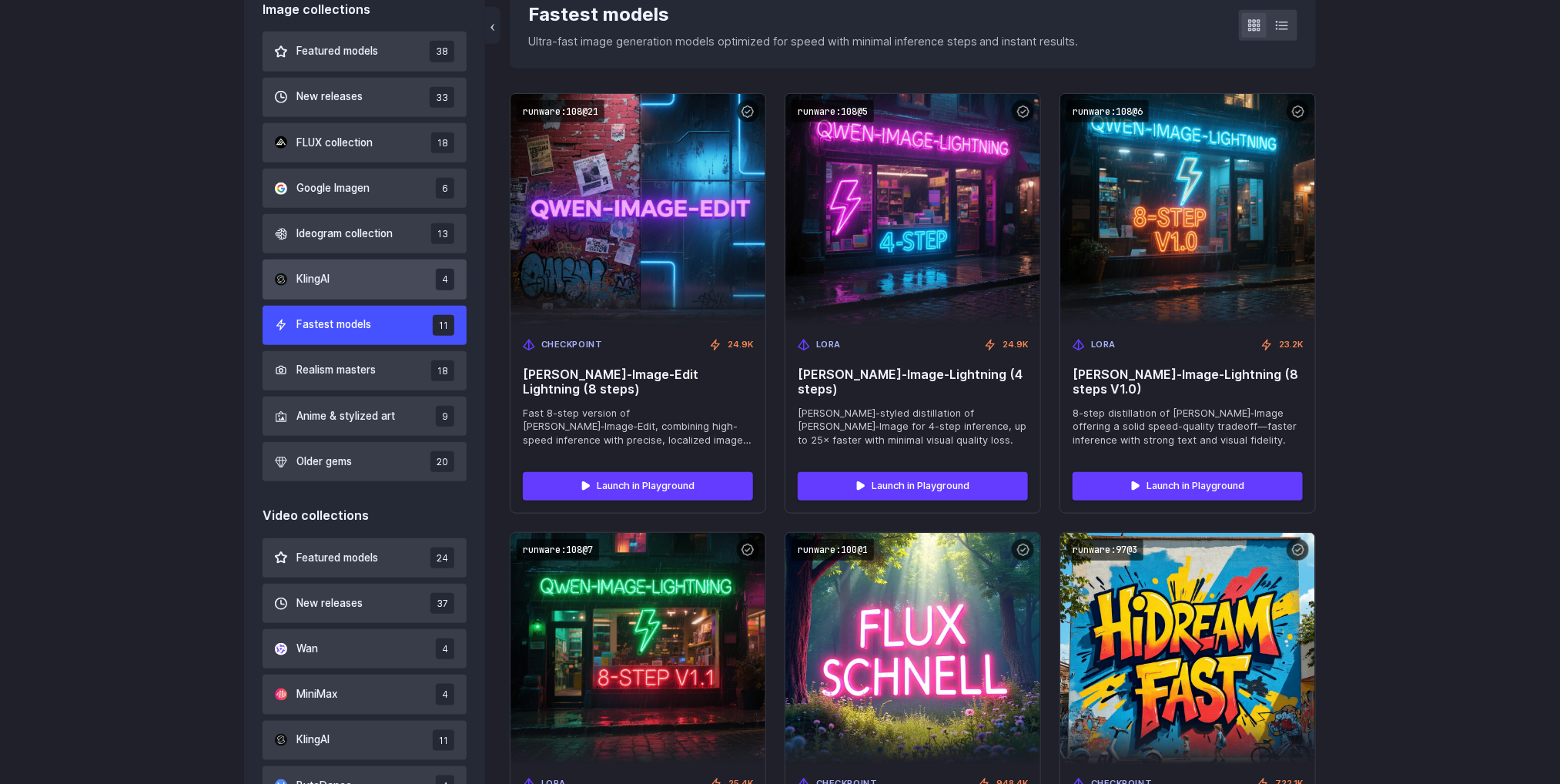
click at [346, 277] on button "KlingAI 4" at bounding box center [365, 279] width 204 height 39
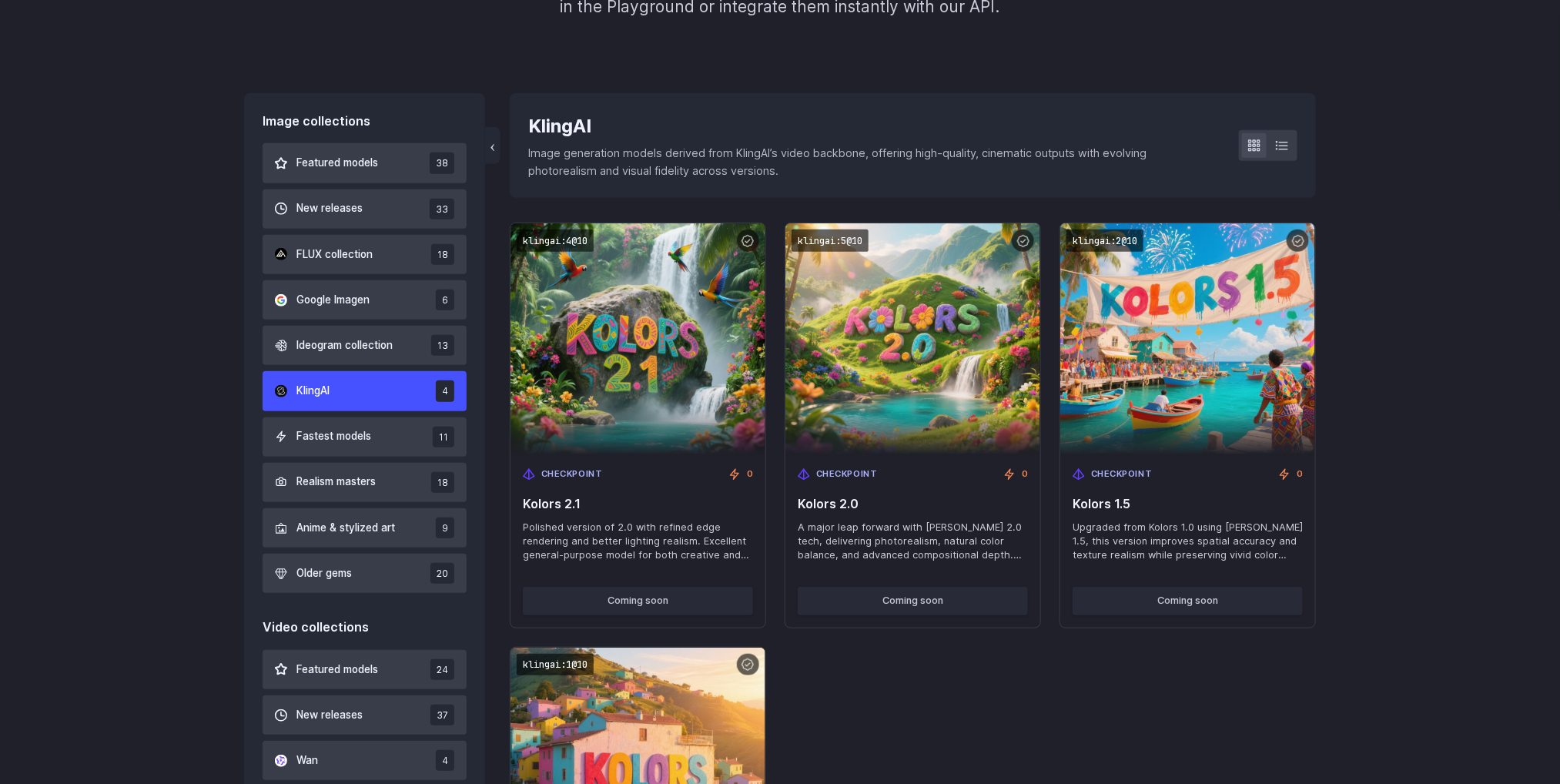
scroll to position [372, 0]
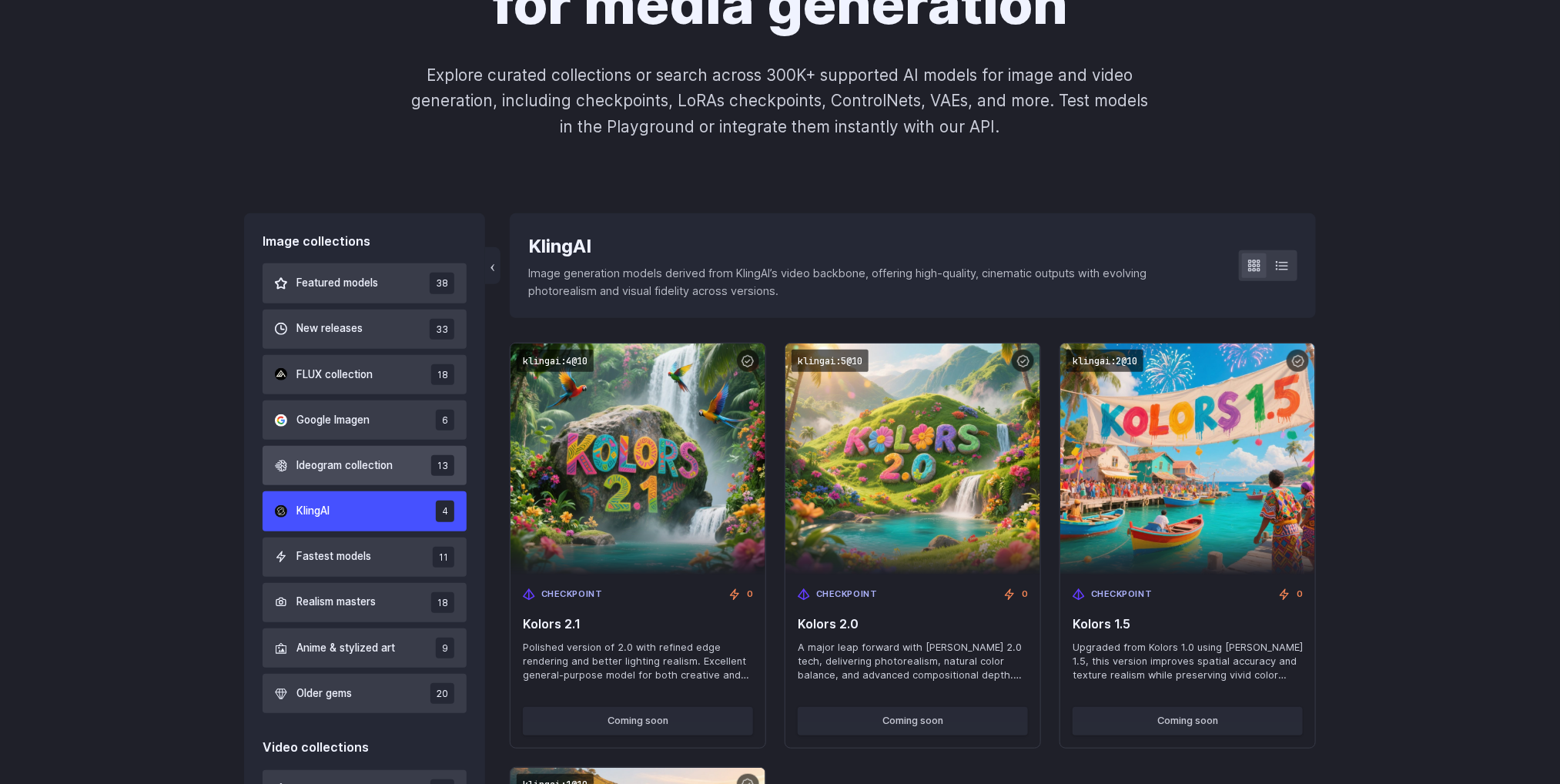
click at [313, 462] on span "Ideogram collection" at bounding box center [345, 466] width 96 height 17
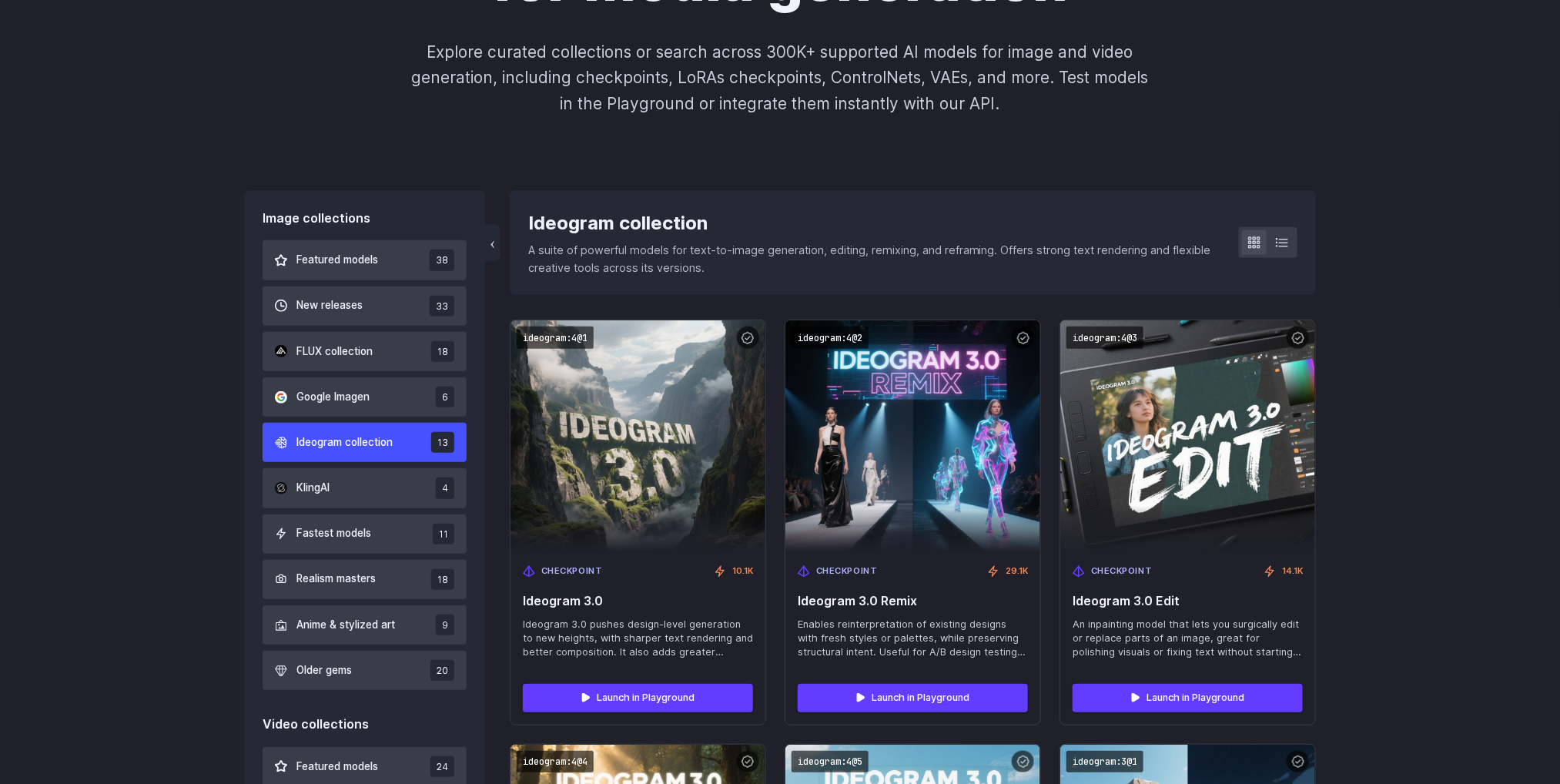
scroll to position [372, 0]
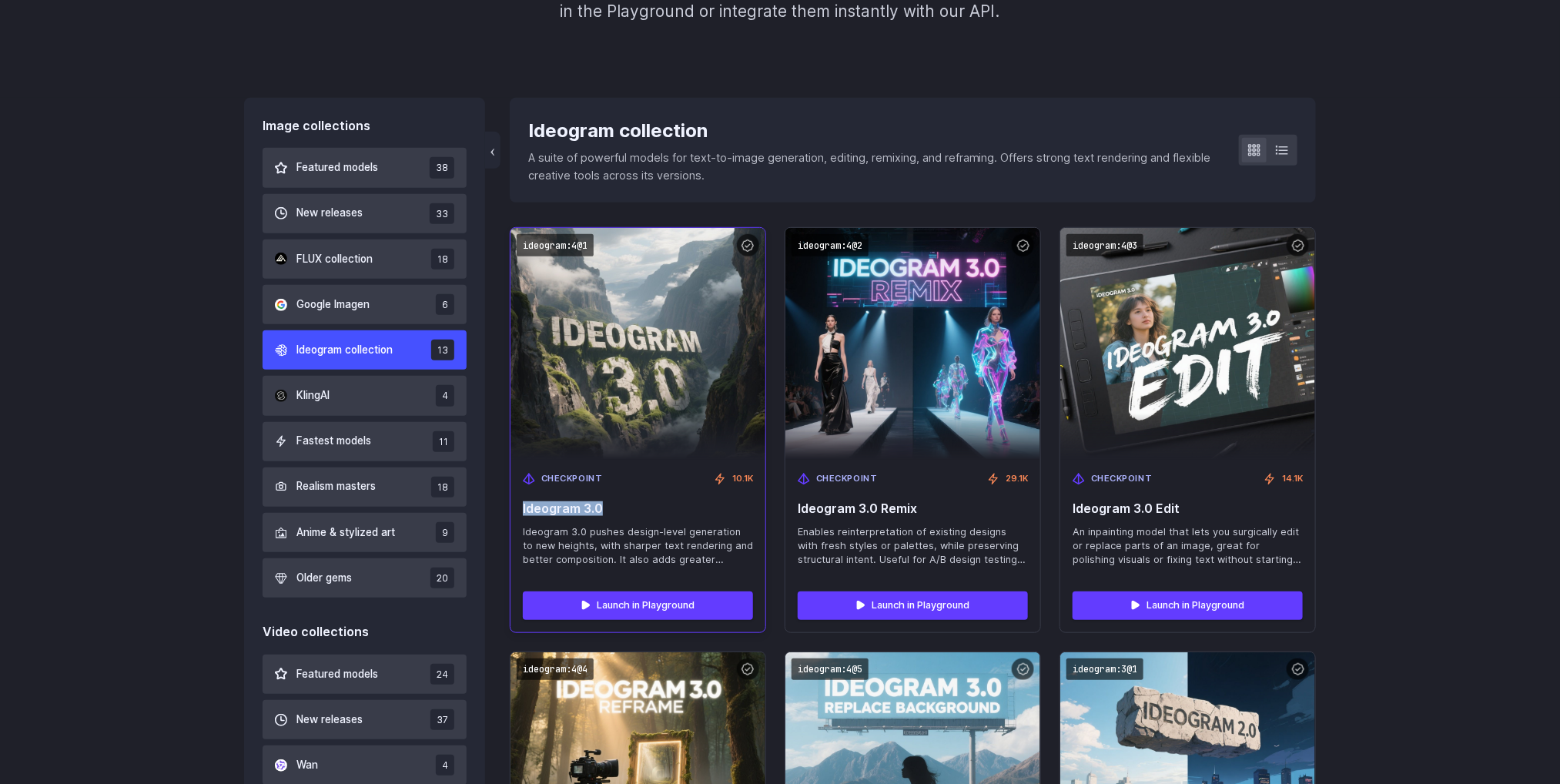
drag, startPoint x: 600, startPoint y: 508, endPoint x: 515, endPoint y: 503, distance: 85.1
click at [515, 503] on div "Checkpoint 10.1K Ideogram 3.0 Ideogram 3.0 pushes design-level generation to ne…" at bounding box center [638, 519] width 255 height 119
click at [553, 239] on code "ideogram:4@1" at bounding box center [555, 245] width 77 height 22
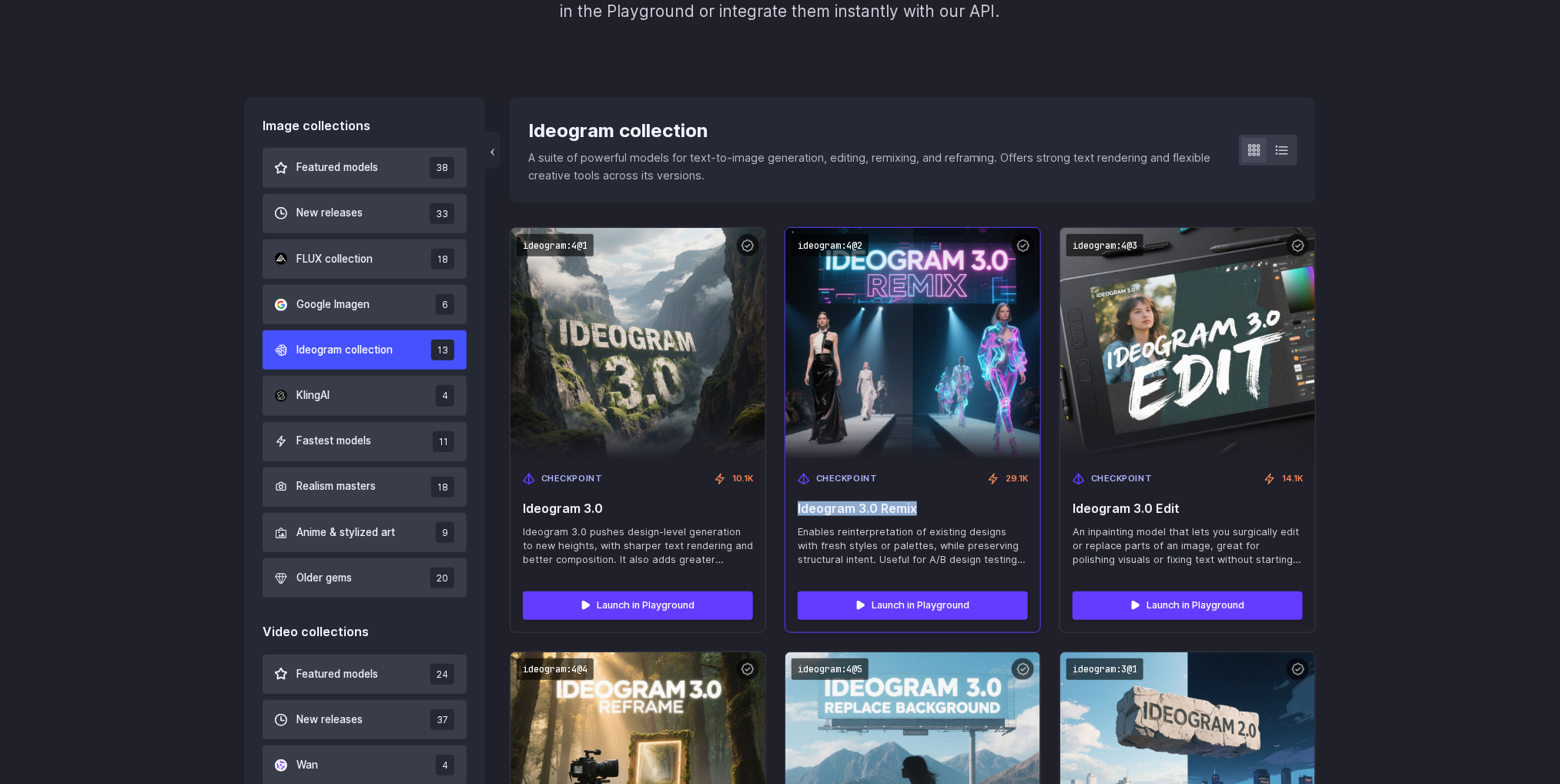
drag, startPoint x: 925, startPoint y: 504, endPoint x: 796, endPoint y: 502, distance: 129.0
click at [796, 502] on div "Checkpoint 29.1K Ideogram 3.0 Remix Enables reinterpretation of existing design…" at bounding box center [913, 519] width 255 height 119
click at [820, 245] on code "ideogram:4@2" at bounding box center [830, 245] width 77 height 22
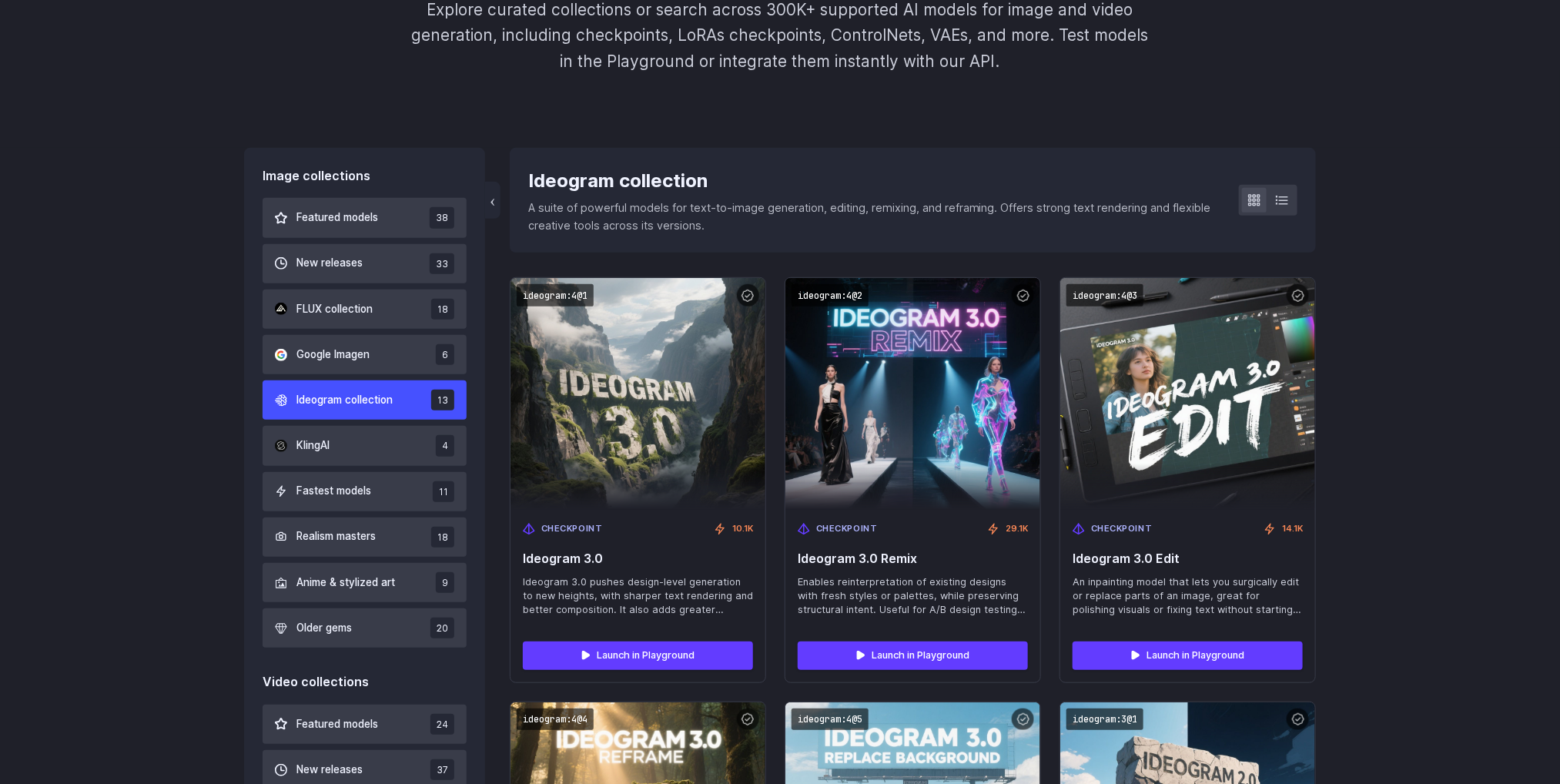
scroll to position [256, 0]
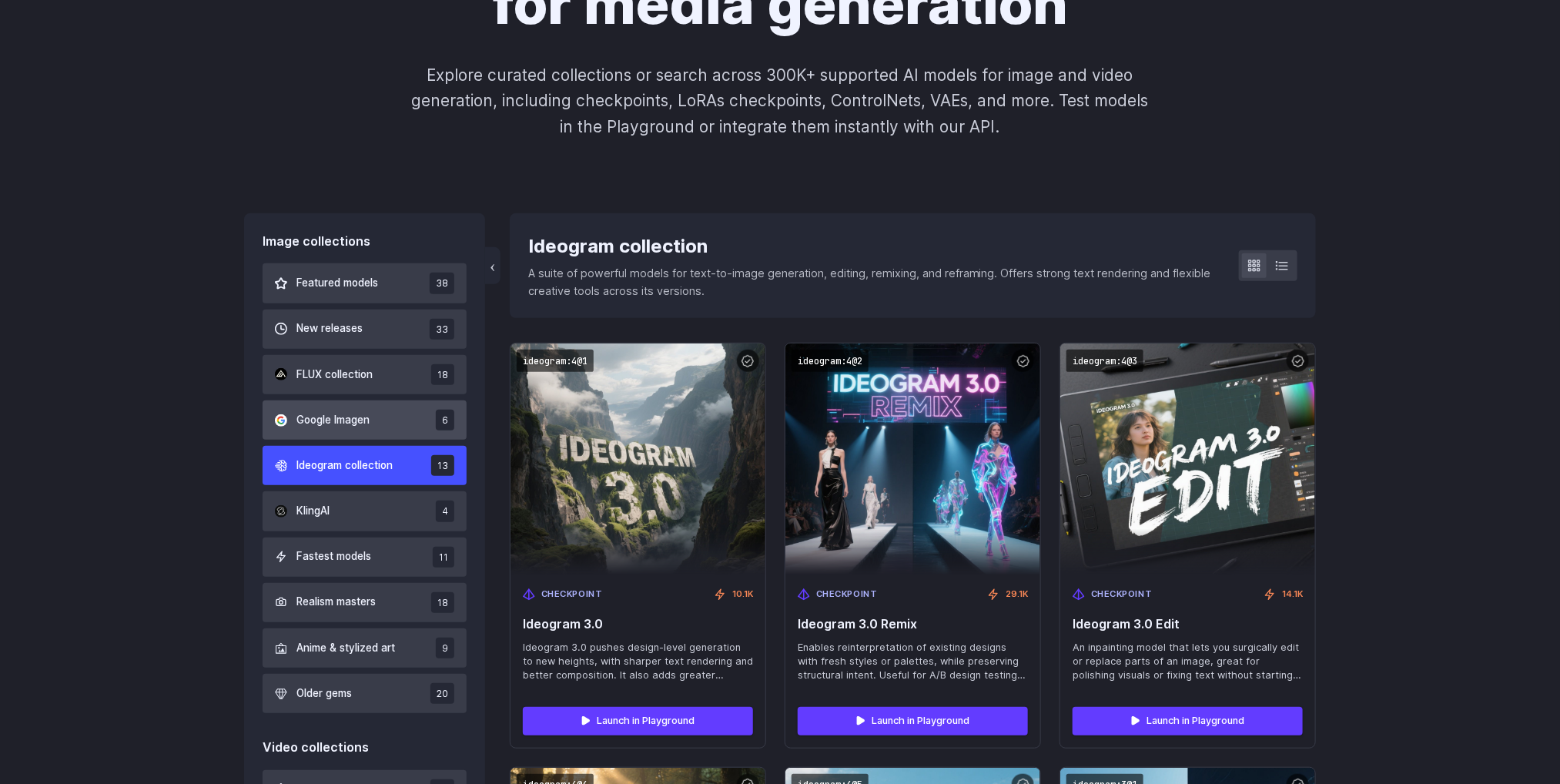
click at [345, 414] on span "Google Imagen" at bounding box center [333, 421] width 73 height 17
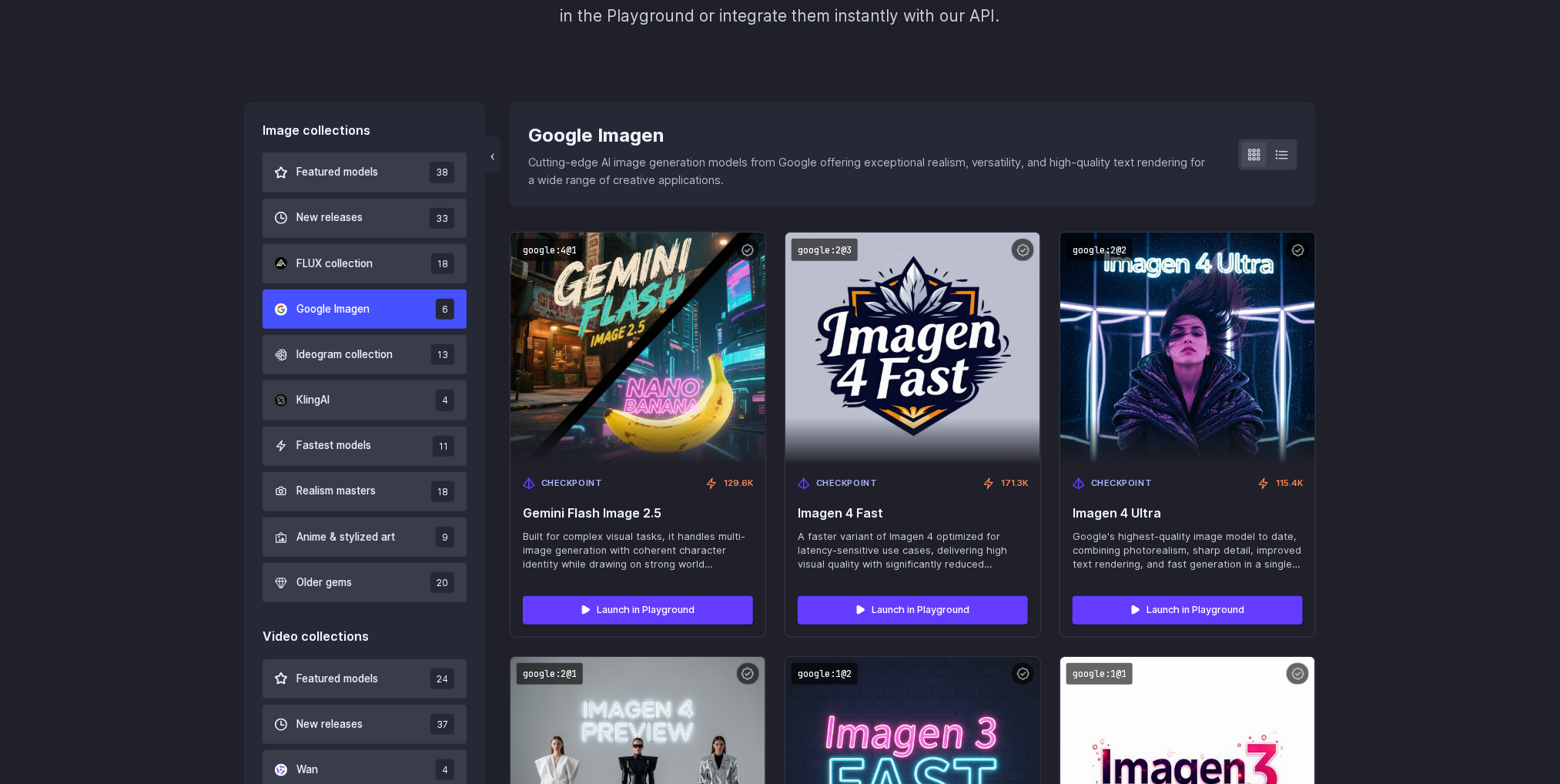
scroll to position [372, 0]
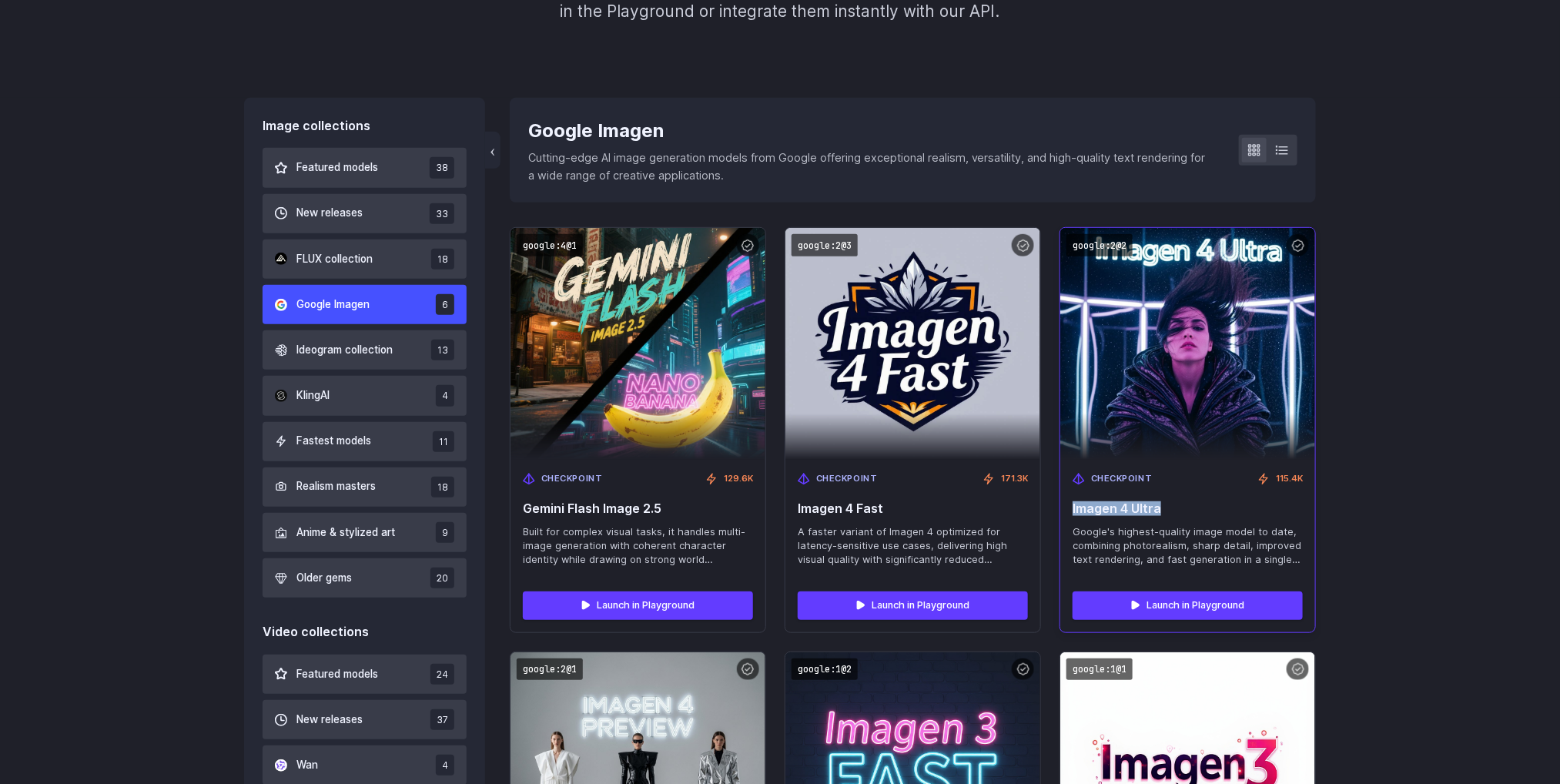
drag, startPoint x: 1160, startPoint y: 506, endPoint x: 1063, endPoint y: 506, distance: 97.0
click at [1063, 506] on div "Checkpoint 115.4K Imagen 4 Ultra Google's highest-quality image model to date, …" at bounding box center [1188, 519] width 255 height 119
click at [1093, 243] on code "google:2@2" at bounding box center [1100, 245] width 67 height 22
drag, startPoint x: 1076, startPoint y: 535, endPoint x: 1233, endPoint y: 559, distance: 158.8
click at [1233, 559] on span "Google's highest-quality image model to date, combining photorealism, sharp det…" at bounding box center [1188, 546] width 230 height 42
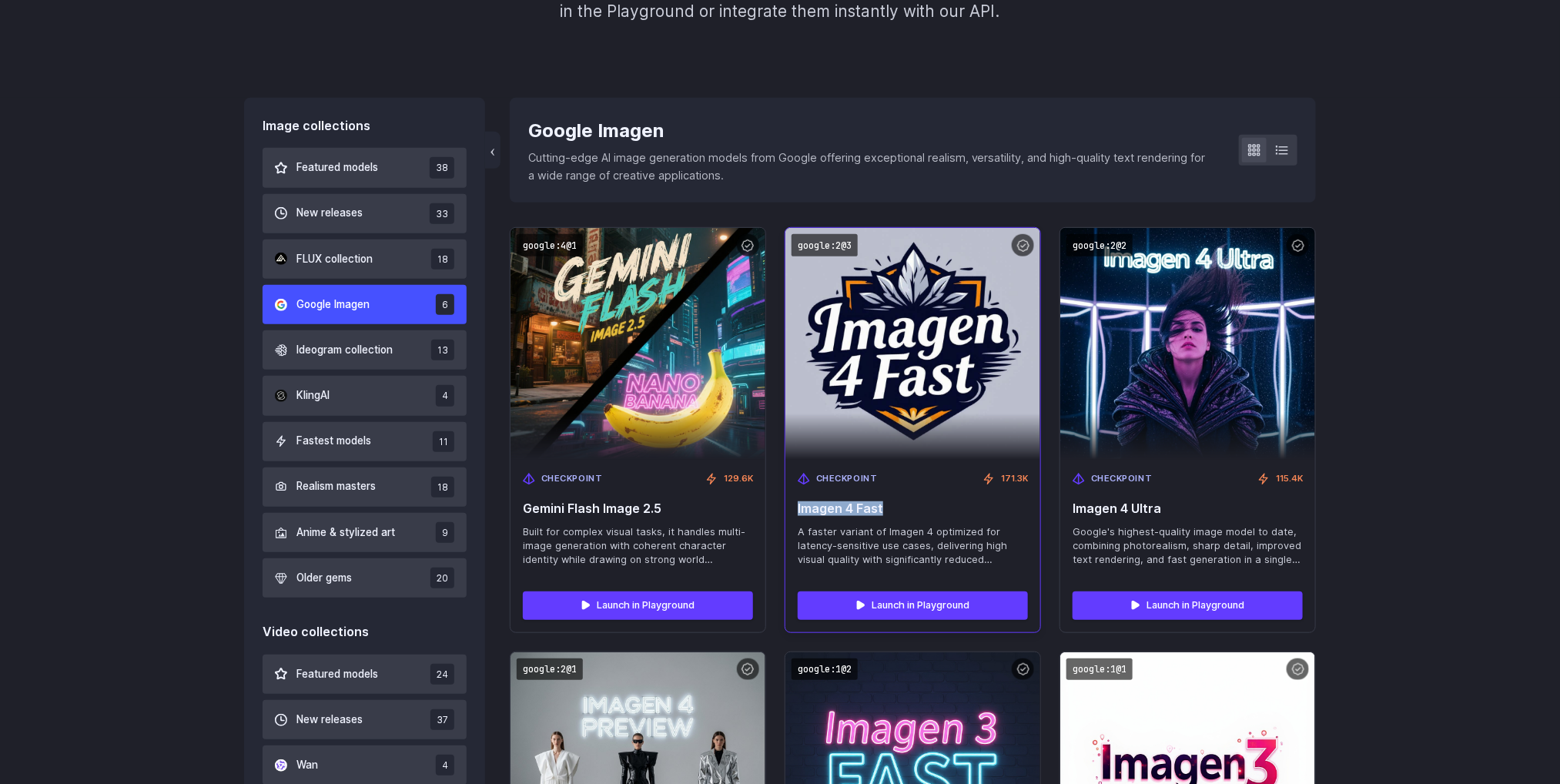
drag, startPoint x: 888, startPoint y: 504, endPoint x: 790, endPoint y: 509, distance: 98.1
click at [790, 509] on div "Checkpoint 171.3K Imagen 4 Fast A faster variant of Imagen 4 optimized for late…" at bounding box center [913, 519] width 255 height 119
click at [807, 240] on code "google:2@3" at bounding box center [825, 245] width 67 height 22
drag, startPoint x: 800, startPoint y: 524, endPoint x: 978, endPoint y: 567, distance: 183.1
click at [978, 567] on div "Checkpoint 171.3K Imagen 4 Fast A faster variant of Imagen 4 optimized for late…" at bounding box center [913, 519] width 255 height 119
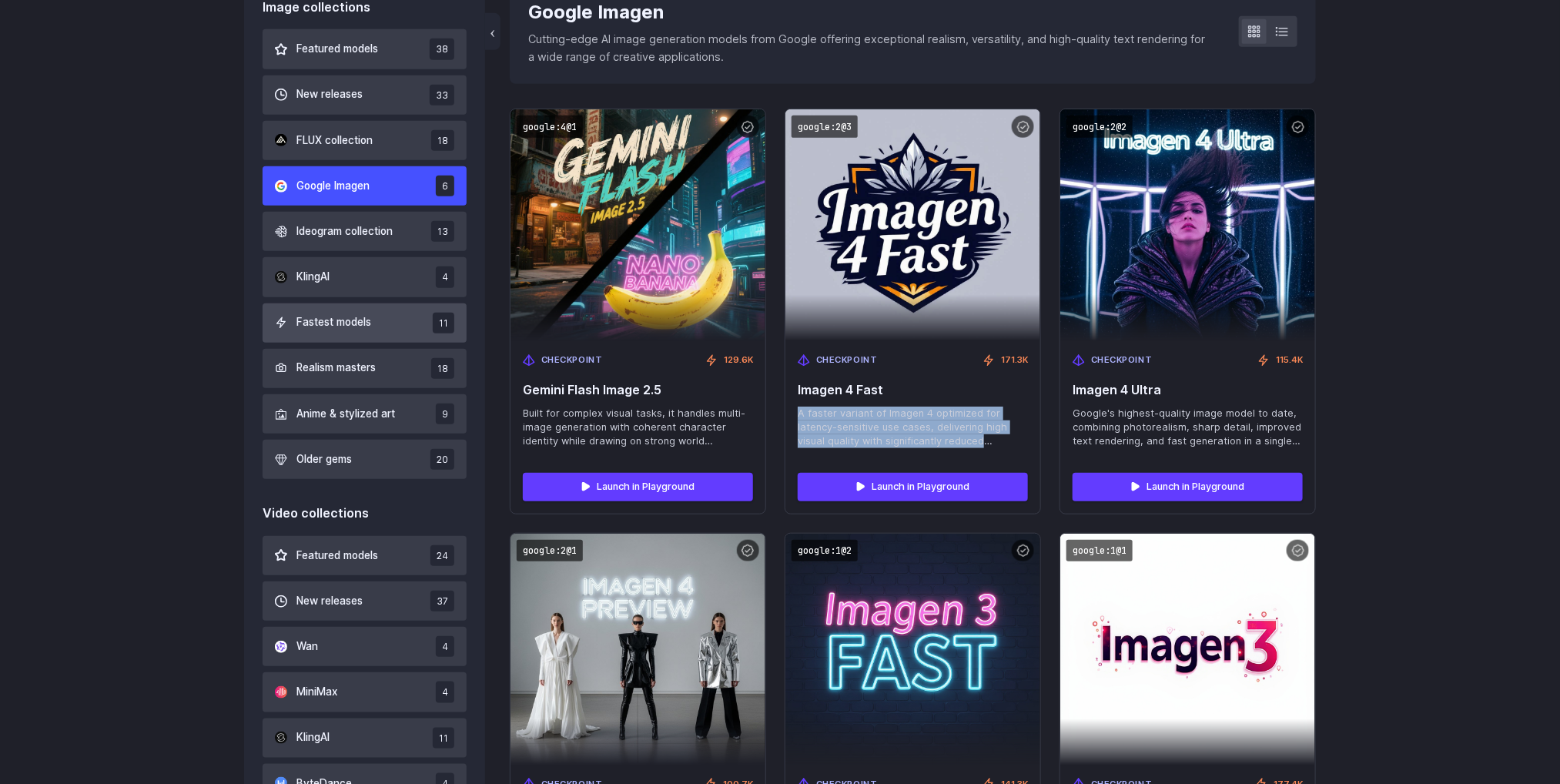
scroll to position [487, 0]
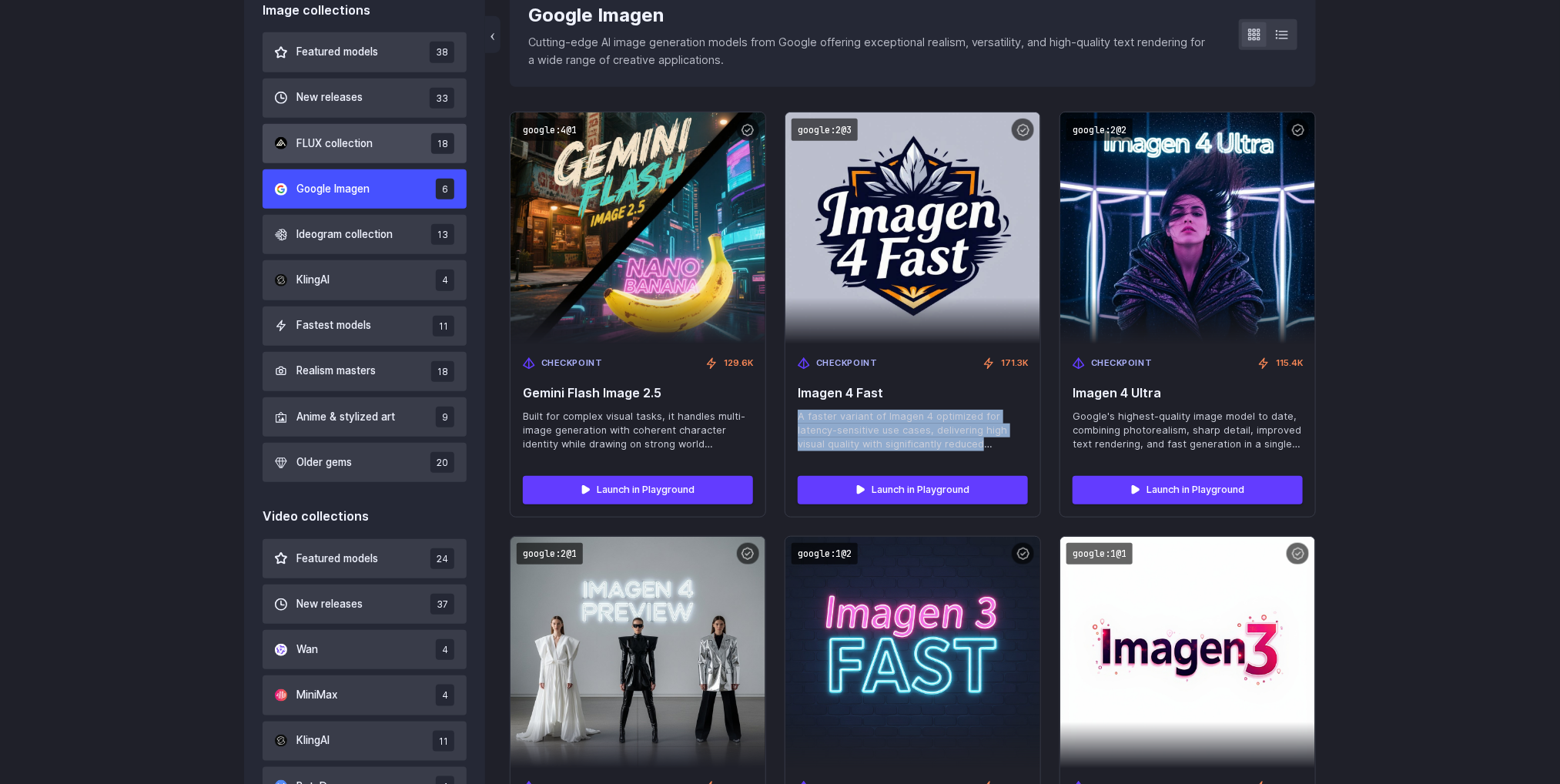
click at [345, 148] on span "FLUX collection" at bounding box center [335, 144] width 76 height 17
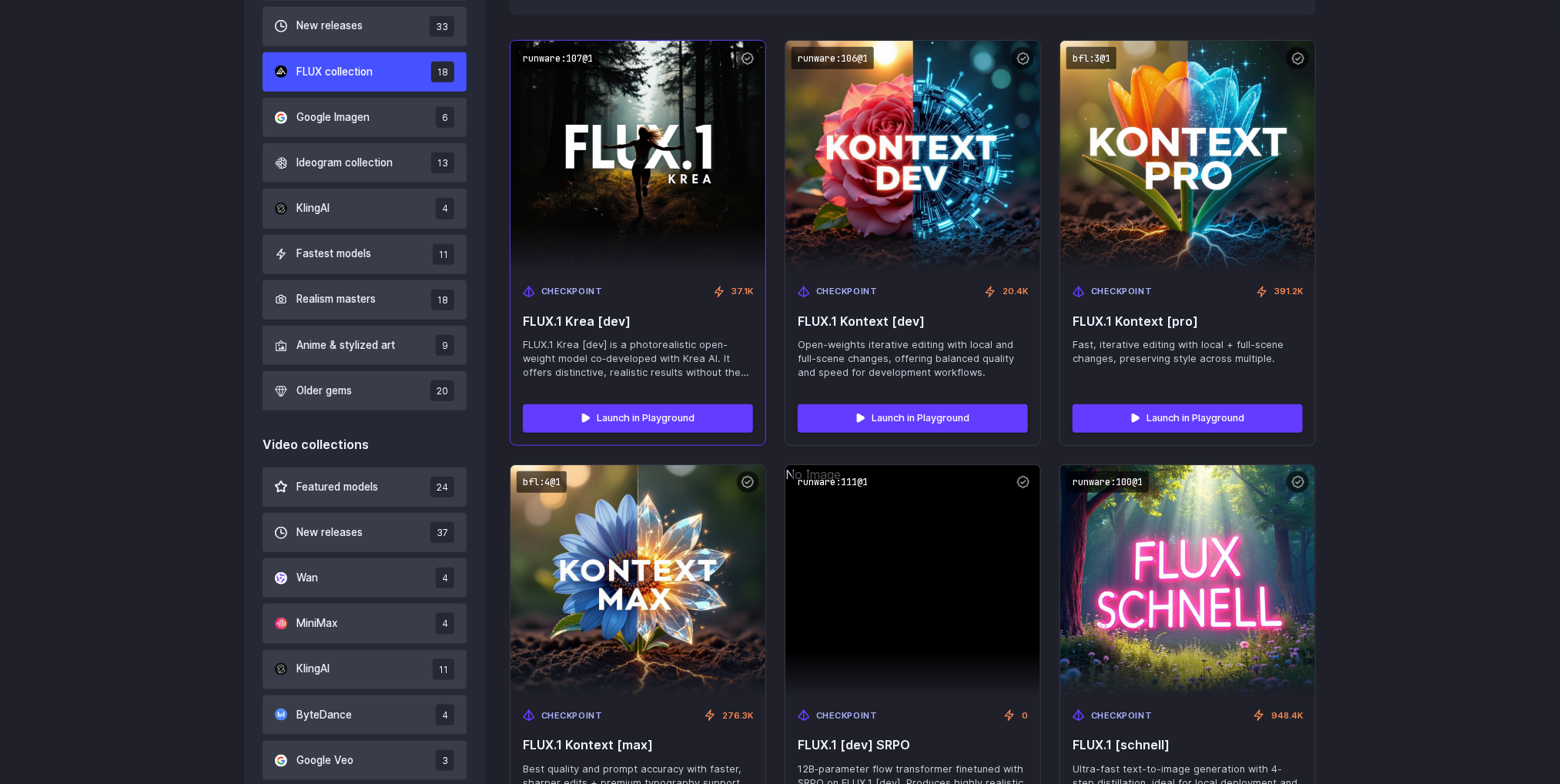
scroll to position [603, 0]
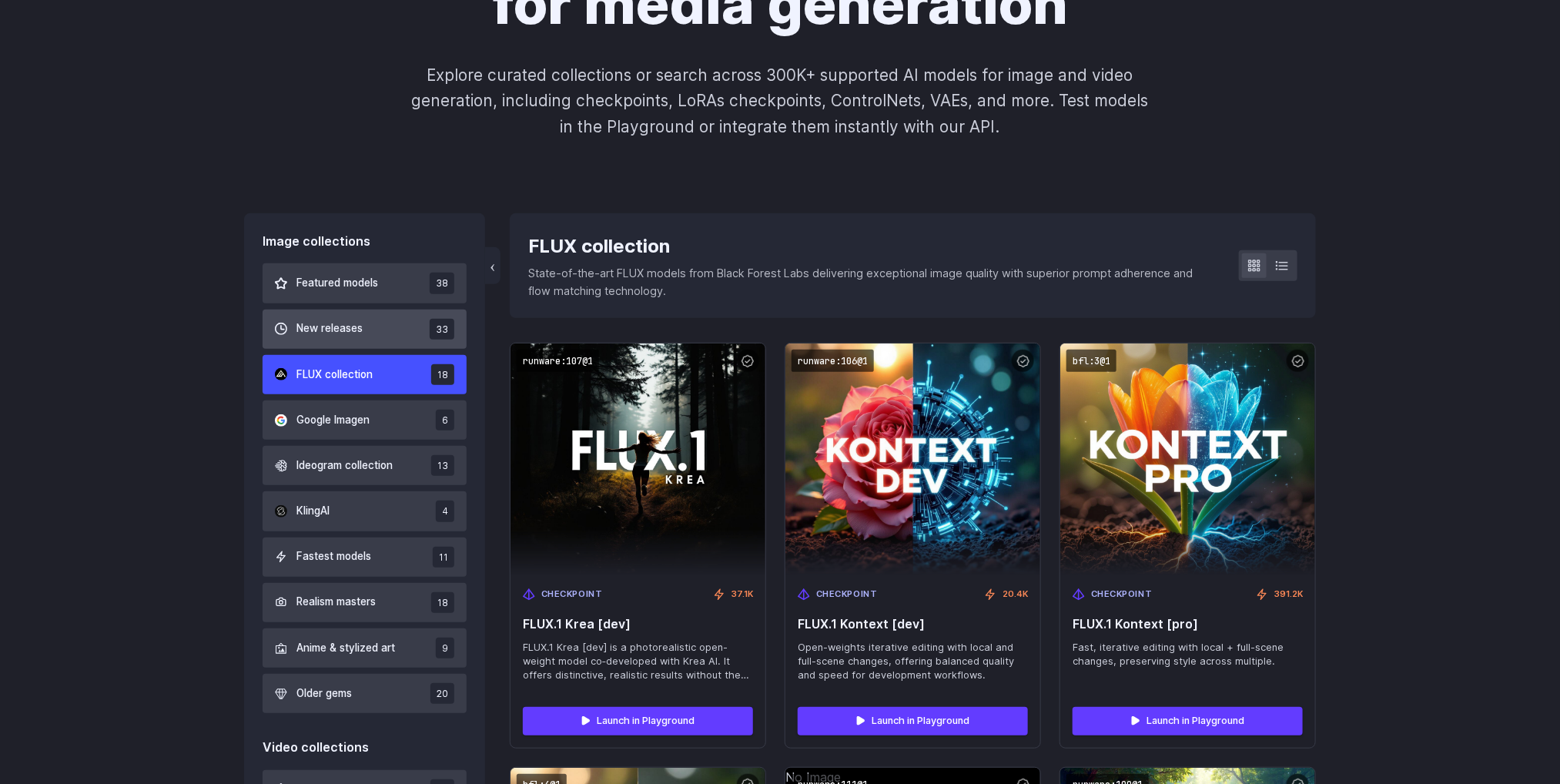
click at [333, 337] on span "New releases" at bounding box center [330, 329] width 67 height 17
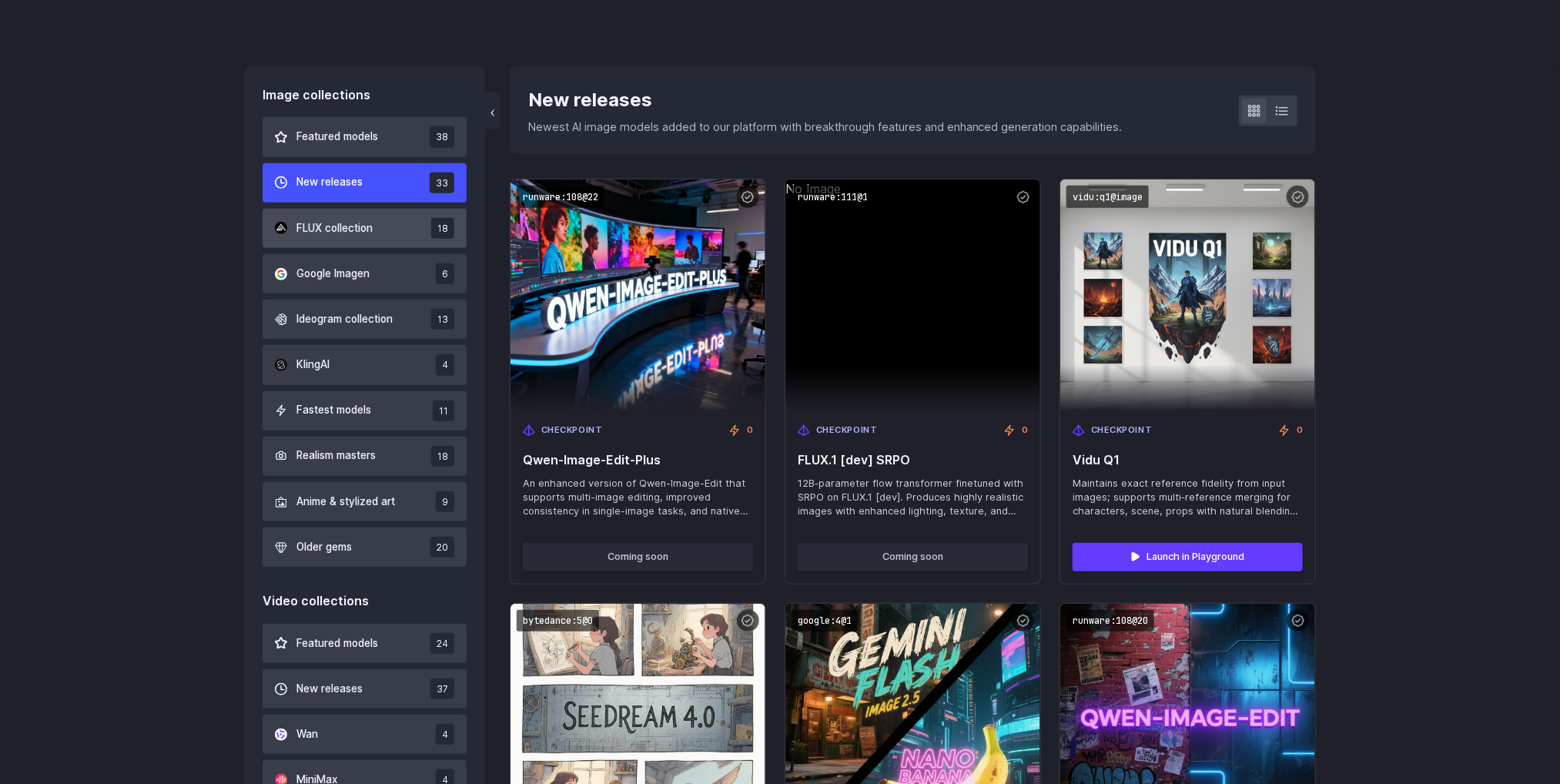
scroll to position [372, 0]
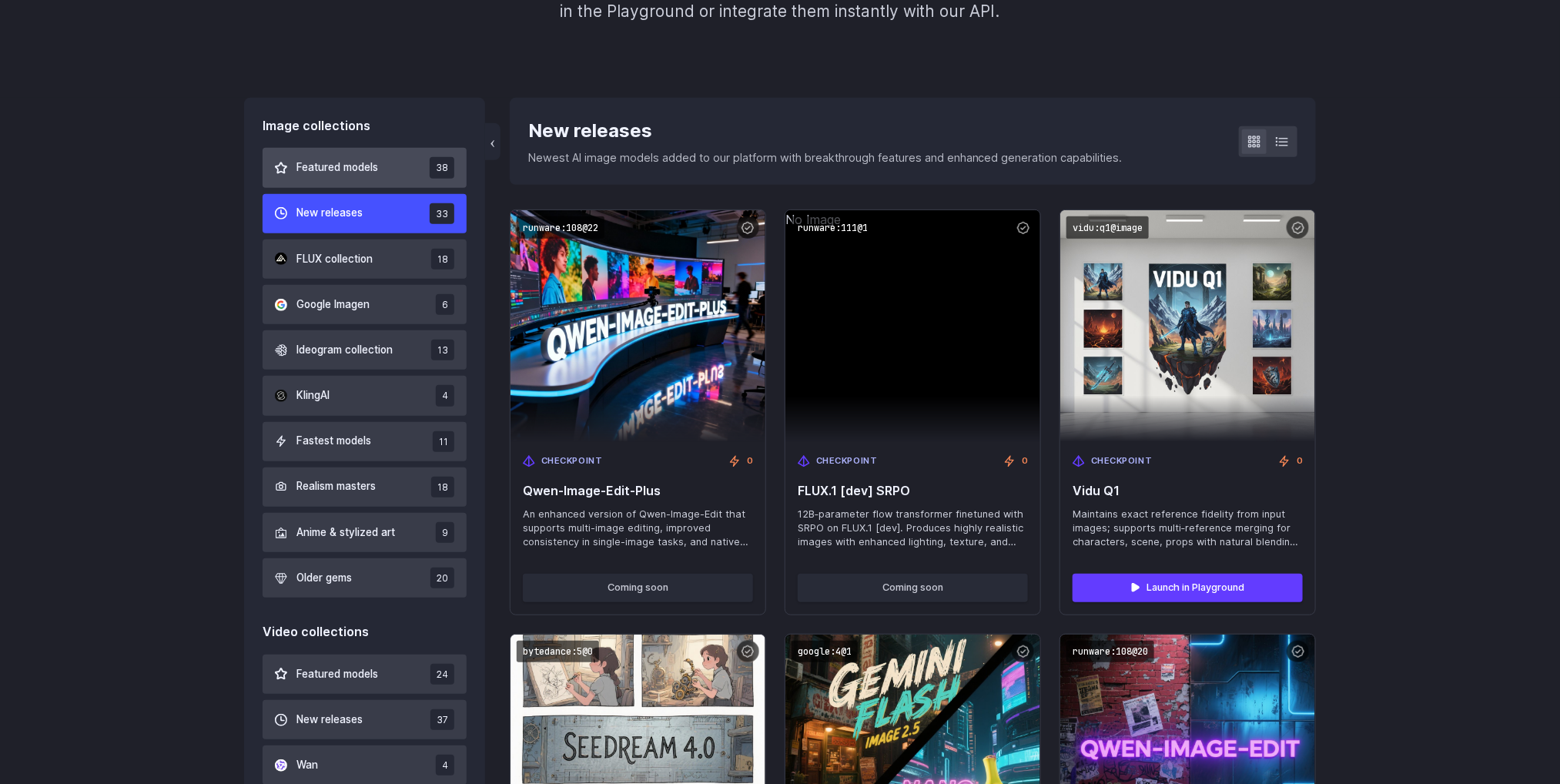
click at [374, 155] on button "Featured models 38" at bounding box center [365, 167] width 204 height 39
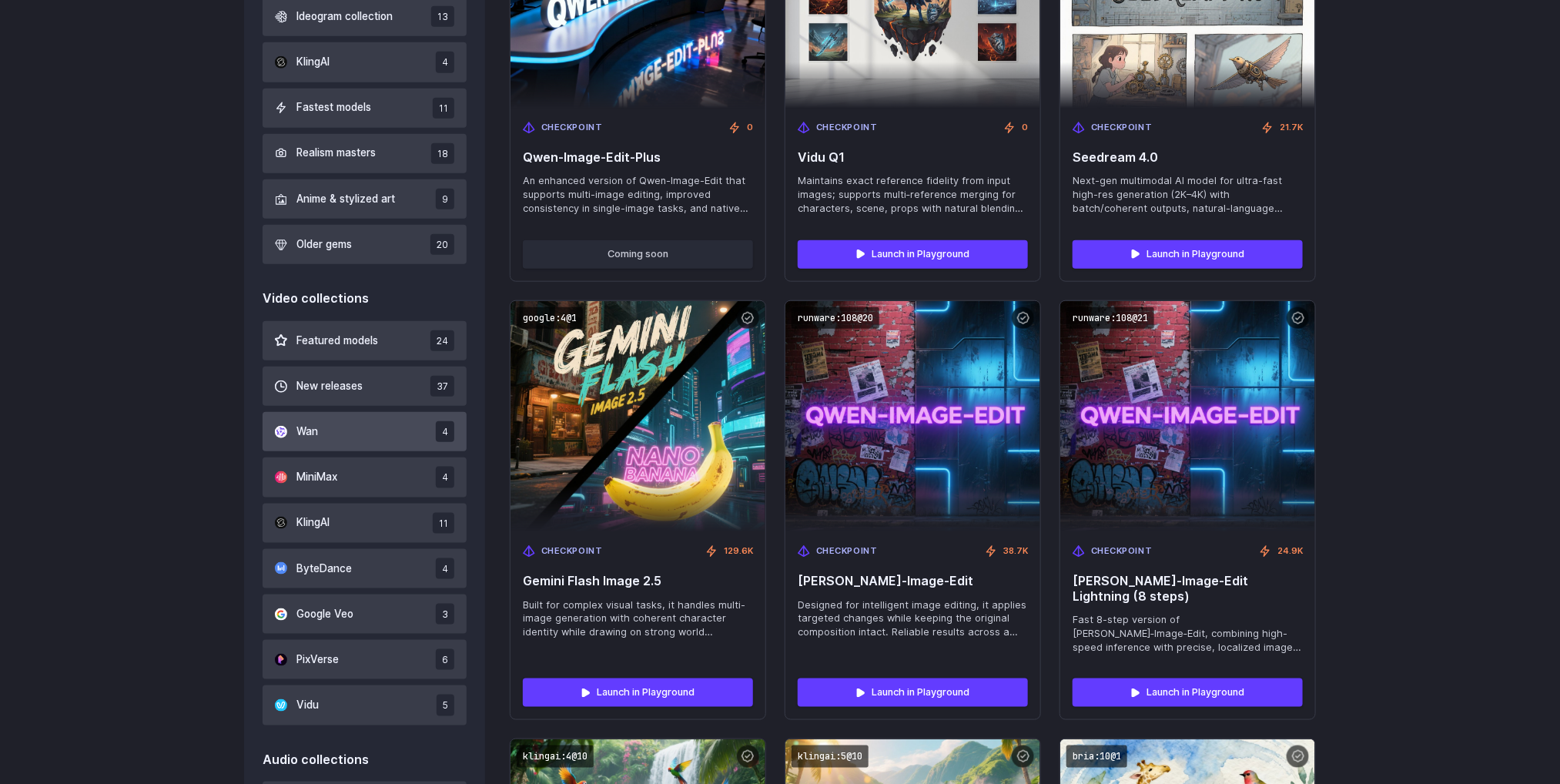
scroll to position [718, 0]
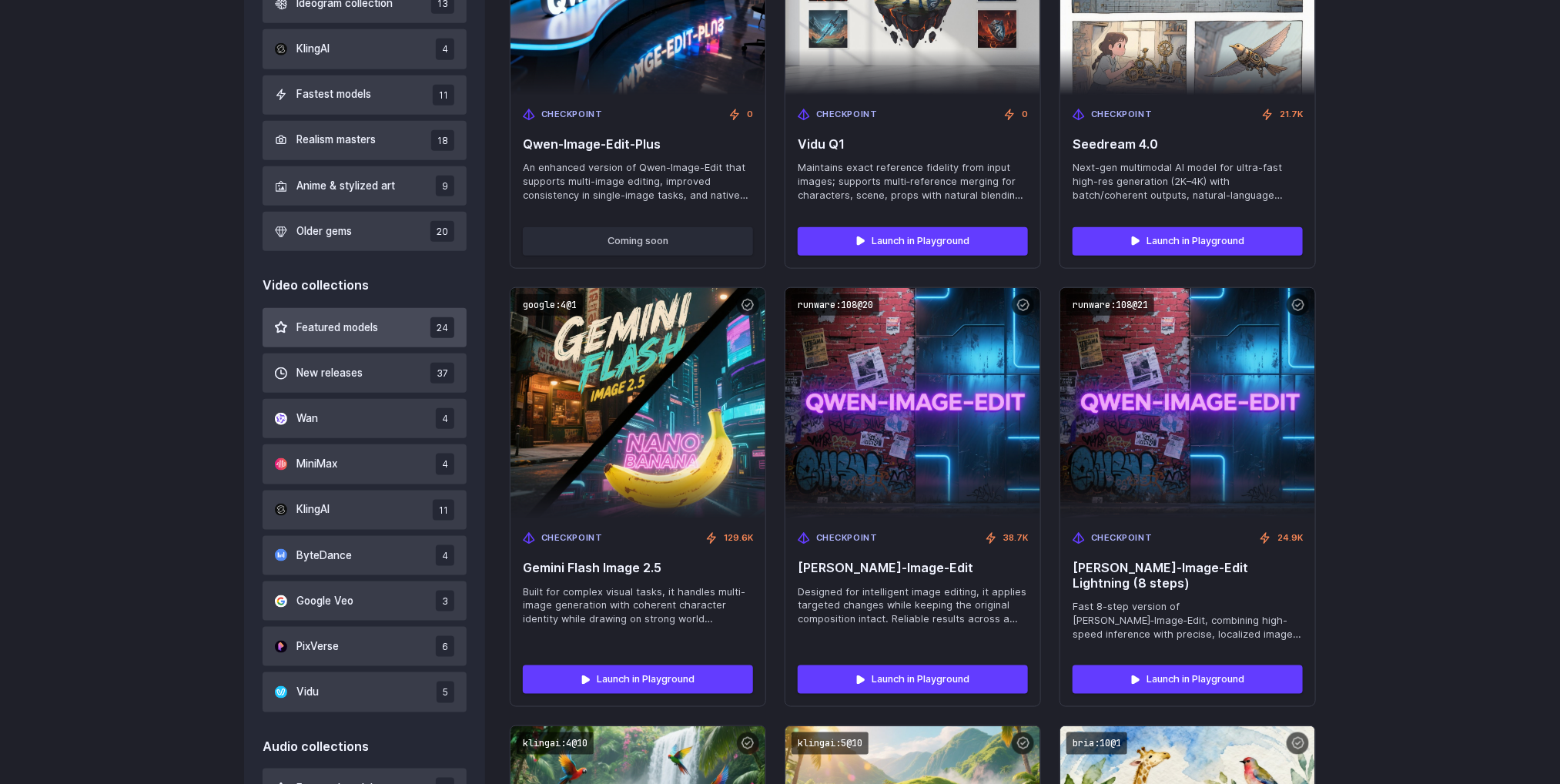
click at [333, 315] on button "Featured models 24" at bounding box center [365, 327] width 204 height 39
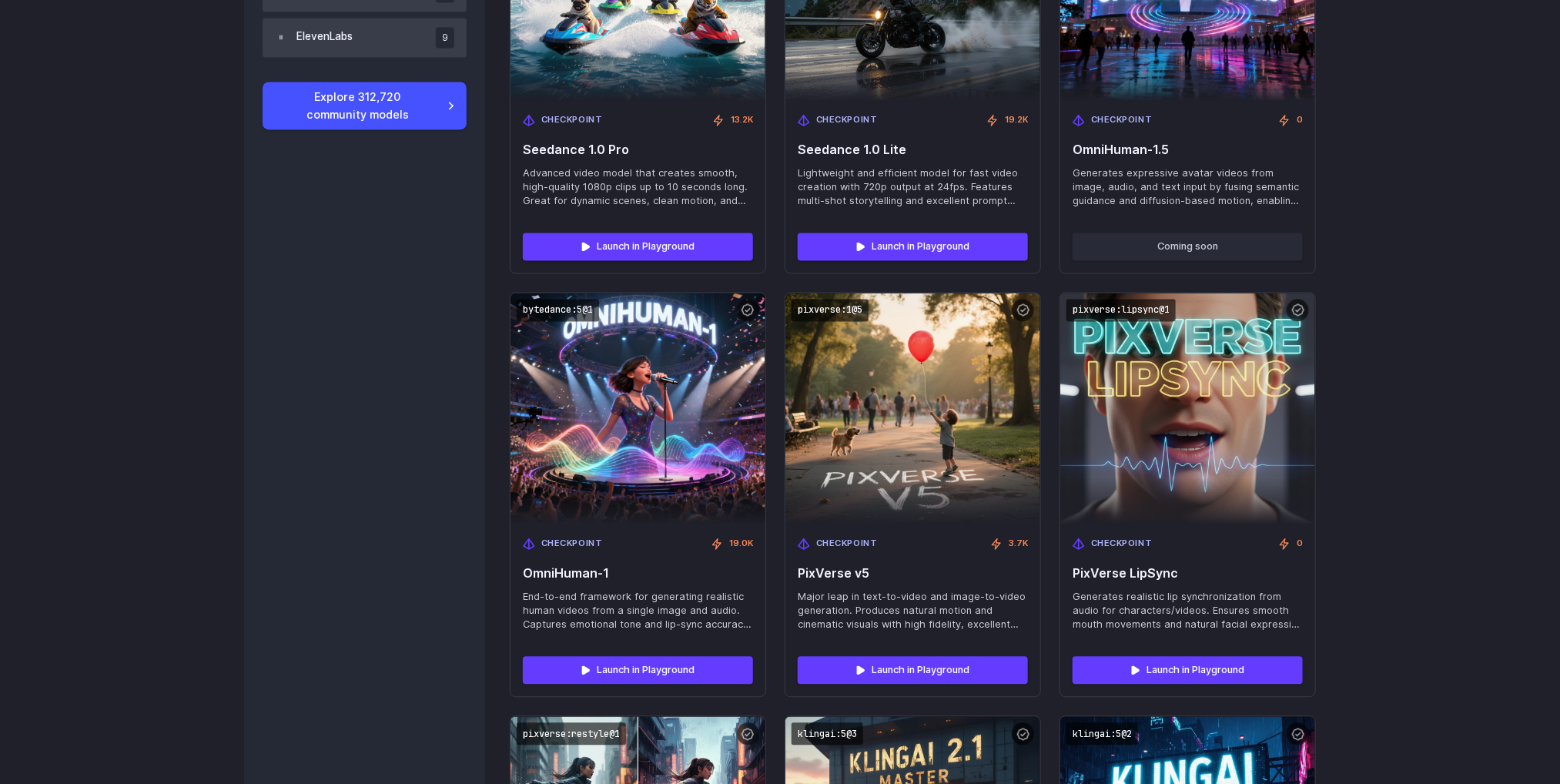
scroll to position [1642, 0]
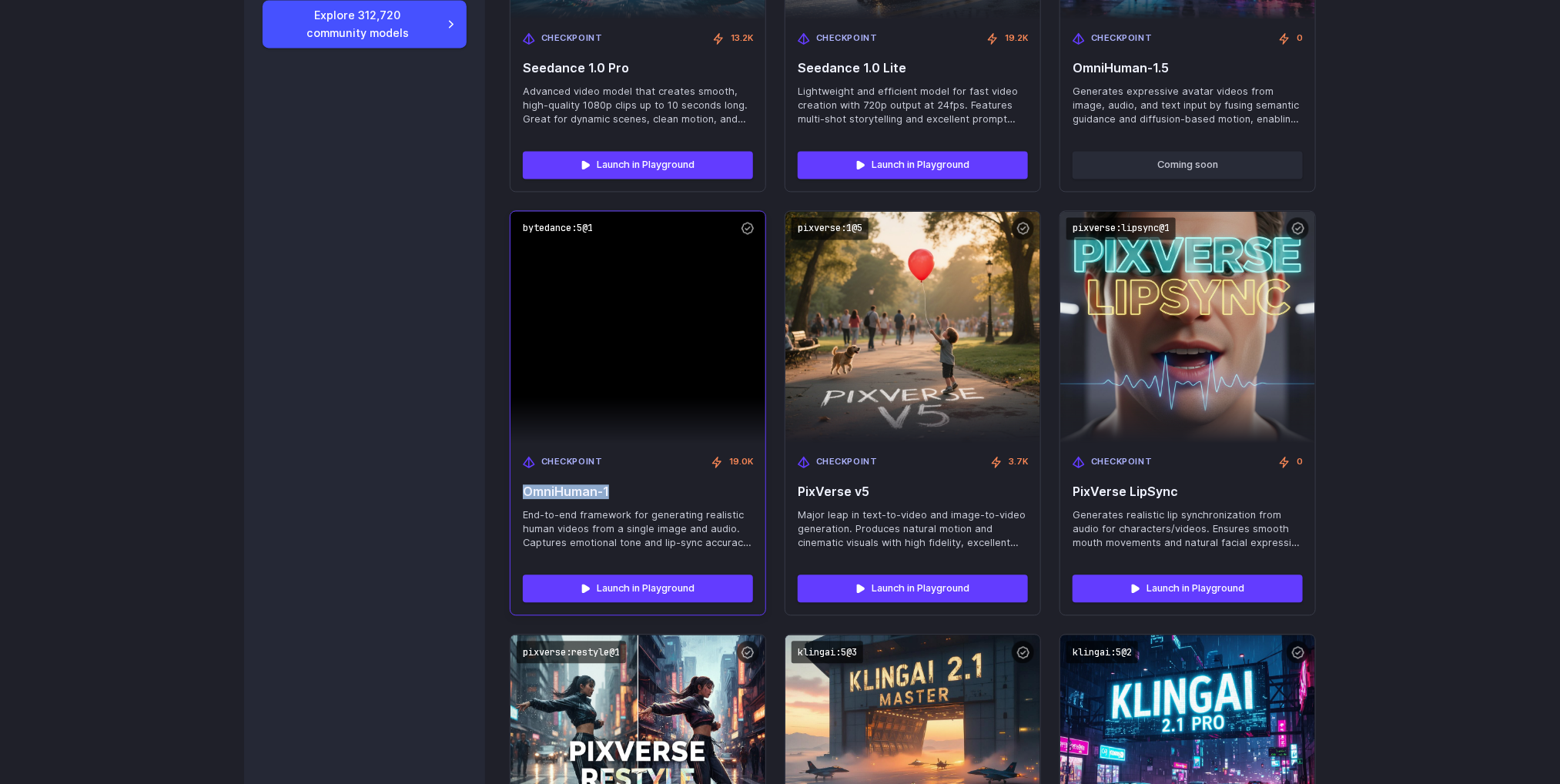
drag, startPoint x: 624, startPoint y: 487, endPoint x: 523, endPoint y: 487, distance: 101.0
click at [523, 487] on div "Checkpoint 19.0K OmniHuman-1 End-to-end framework for generating realistic huma…" at bounding box center [638, 501] width 255 height 119
click at [562, 220] on code "bytedance:5@1" at bounding box center [558, 227] width 83 height 22
drag, startPoint x: 521, startPoint y: 509, endPoint x: 698, endPoint y: 541, distance: 179.9
click at [698, 541] on div "Checkpoint 19.0K OmniHuman-1 End-to-end framework for generating realistic huma…" at bounding box center [638, 501] width 255 height 119
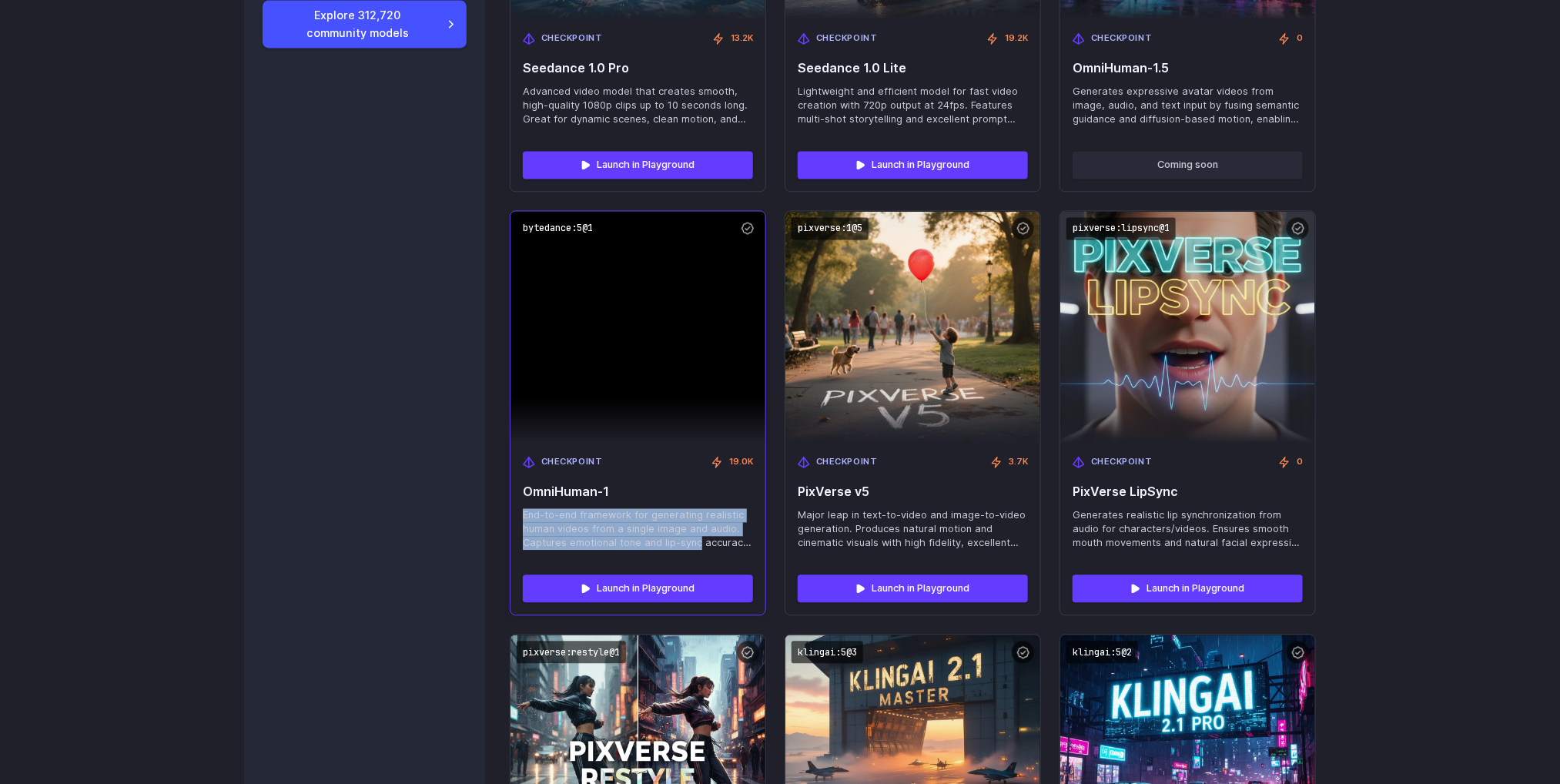
click at [642, 518] on span "End-to-end framework for generating realistic human videos from a single image …" at bounding box center [638, 529] width 230 height 42
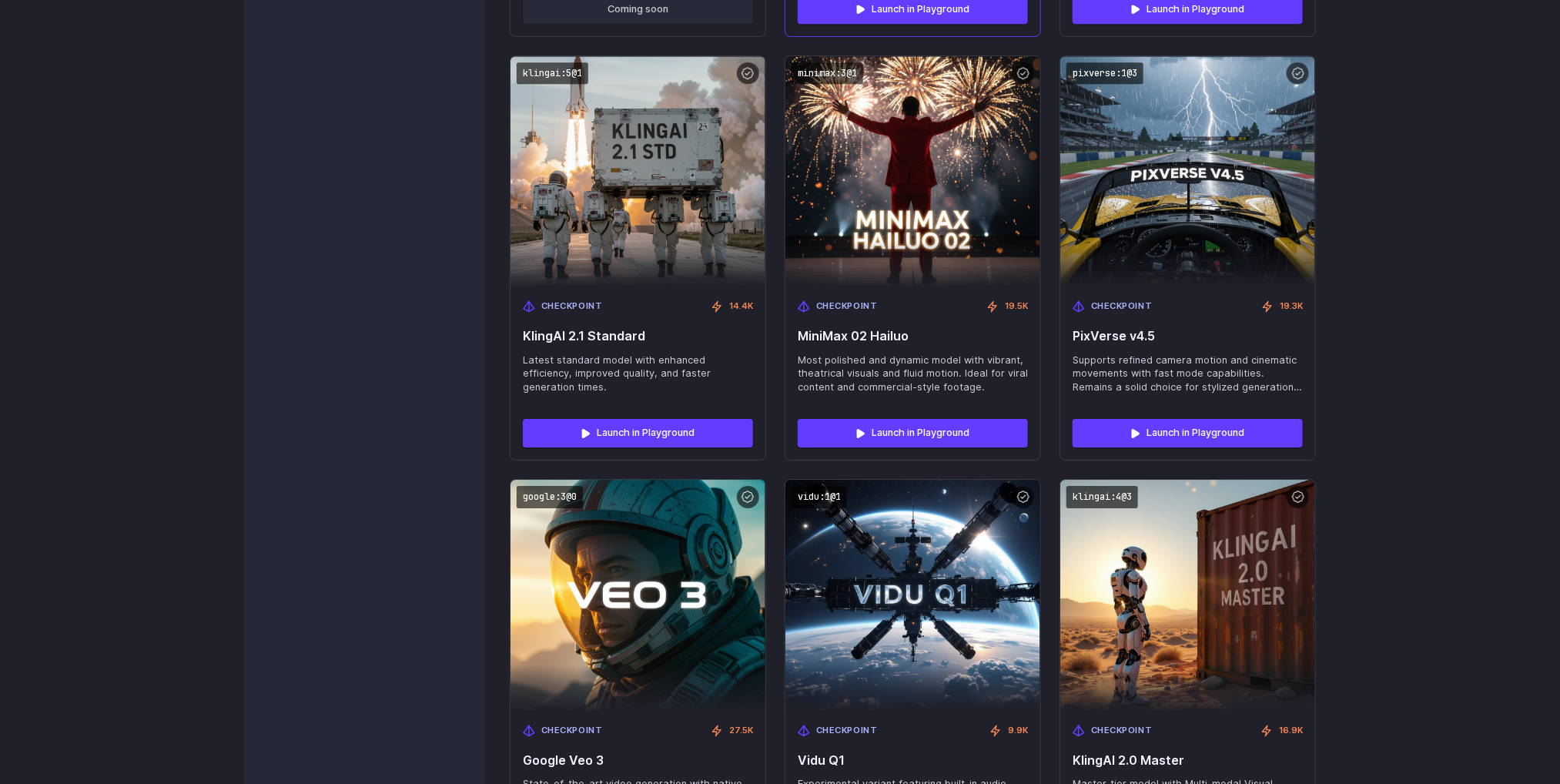
scroll to position [3028, 0]
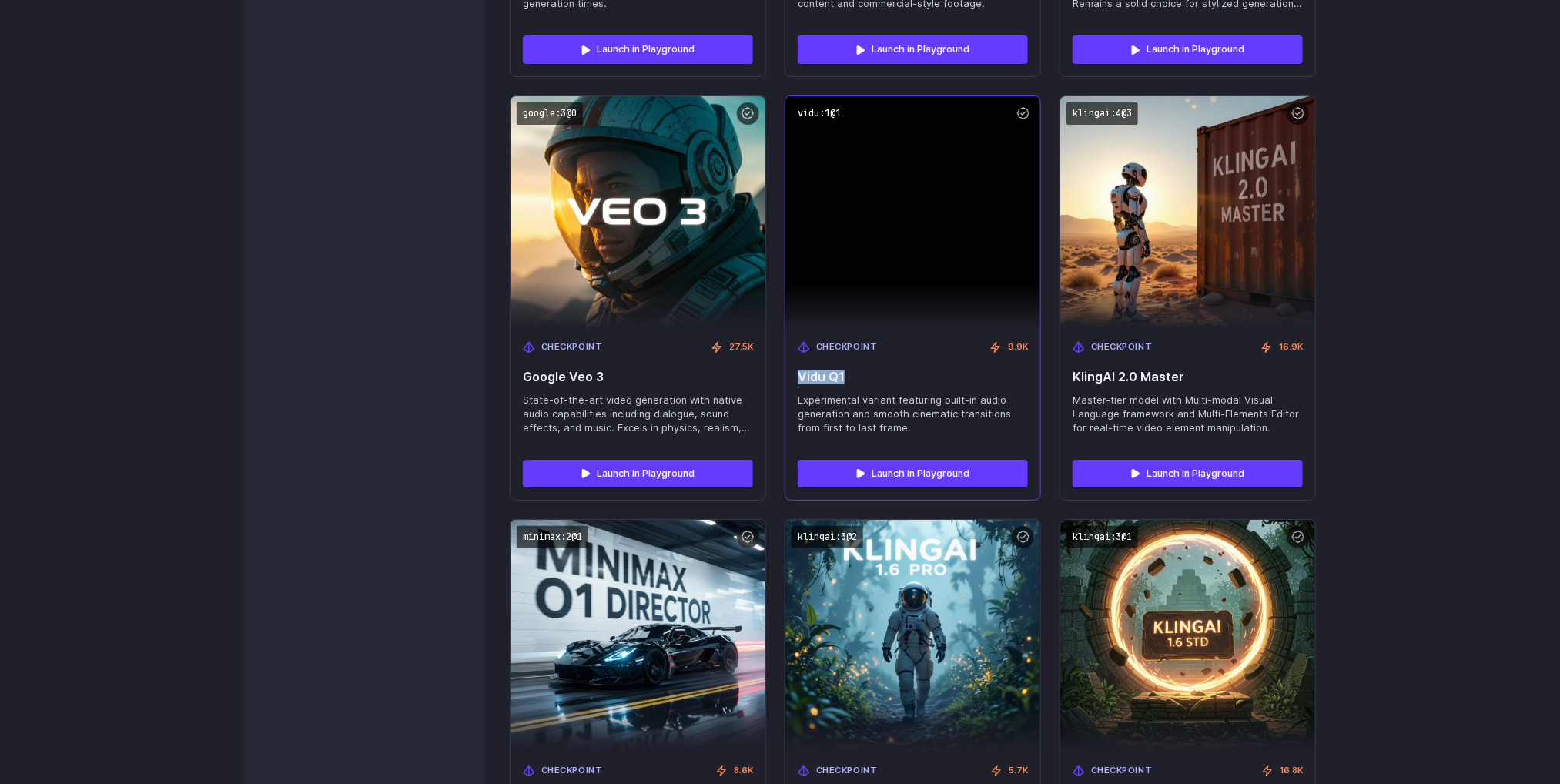
drag, startPoint x: 795, startPoint y: 373, endPoint x: 846, endPoint y: 377, distance: 51.2
click at [846, 377] on div "Checkpoint 9.9K Vidu Q1 Experimental variant featuring built-in audio generatio…" at bounding box center [913, 387] width 255 height 119
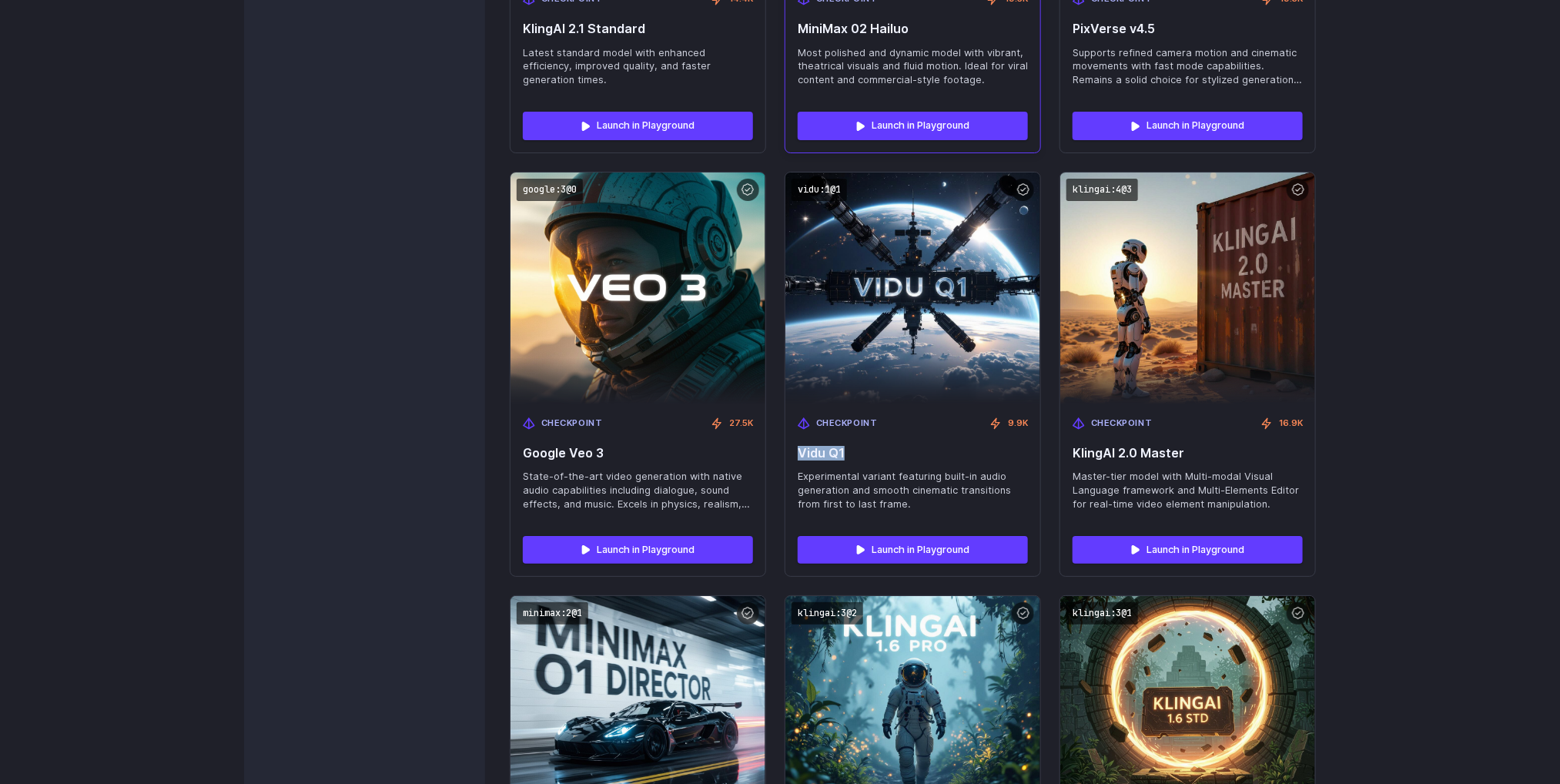
scroll to position [2912, 0]
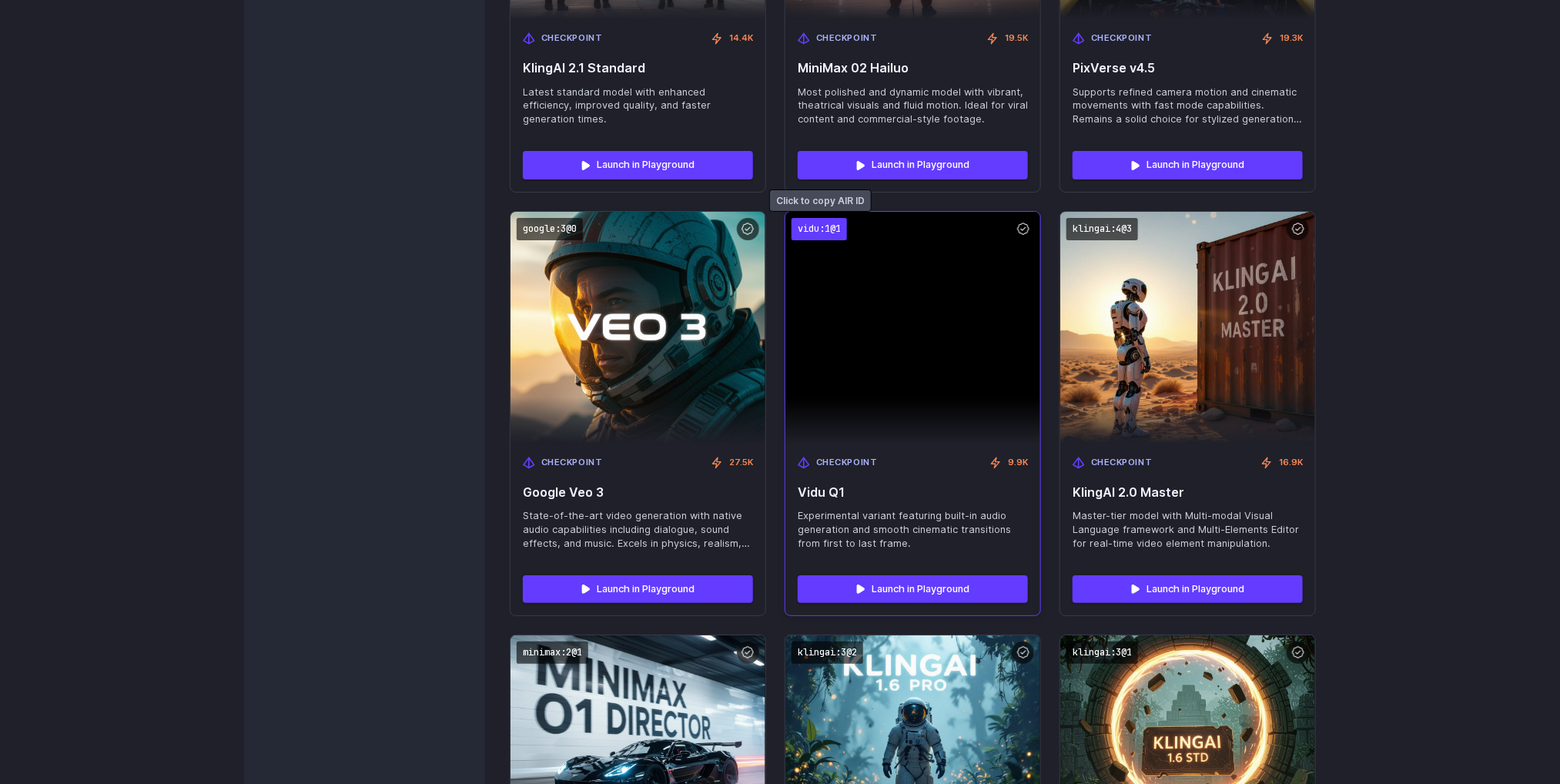
click at [820, 227] on code "vidu:1@1" at bounding box center [819, 228] width 55 height 22
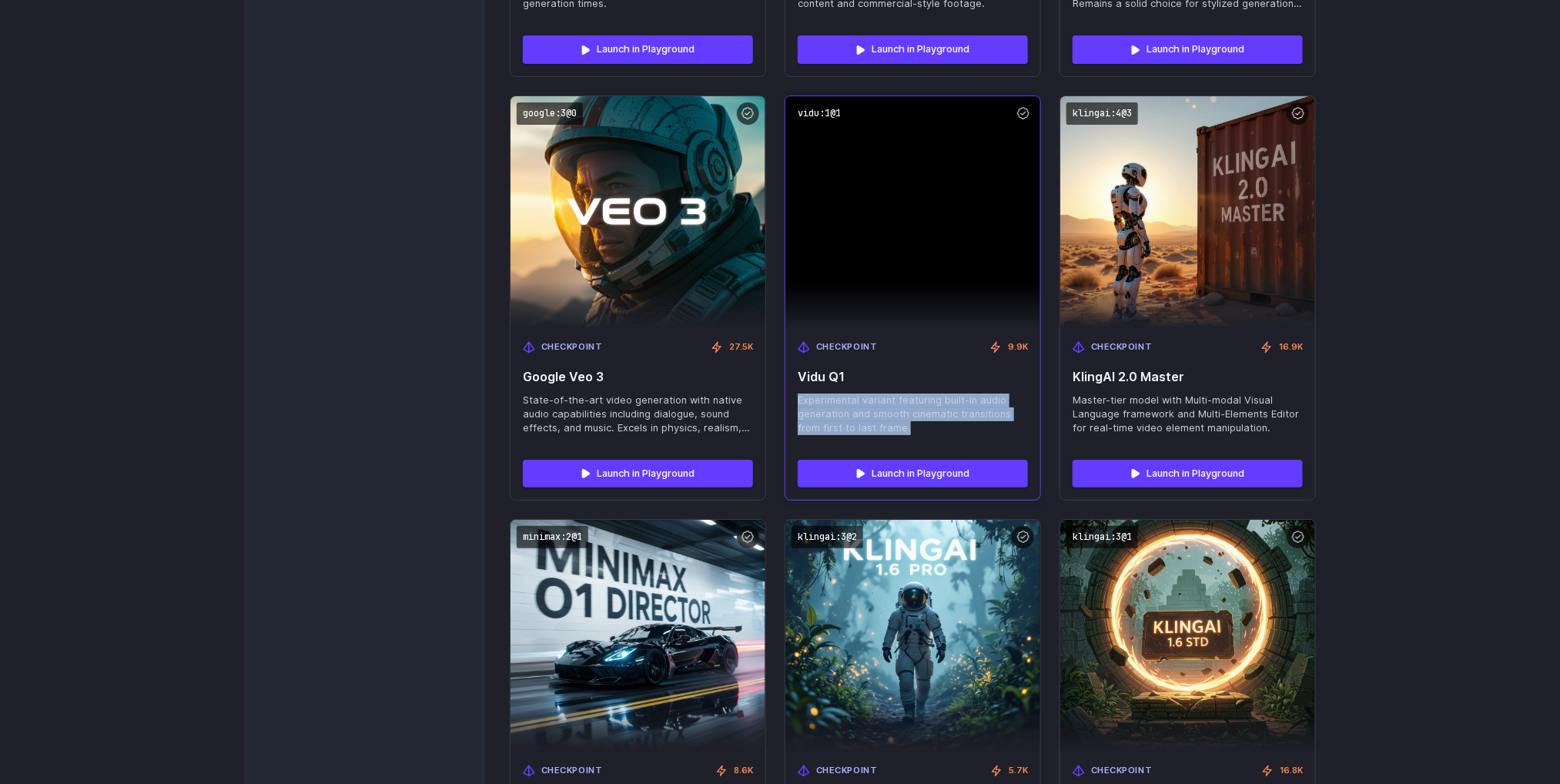
drag, startPoint x: 797, startPoint y: 391, endPoint x: 911, endPoint y: 430, distance: 120.5
click at [911, 430] on div "Checkpoint 9.9K Vidu Q1 Experimental variant featuring built-in audio generatio…" at bounding box center [913, 387] width 255 height 119
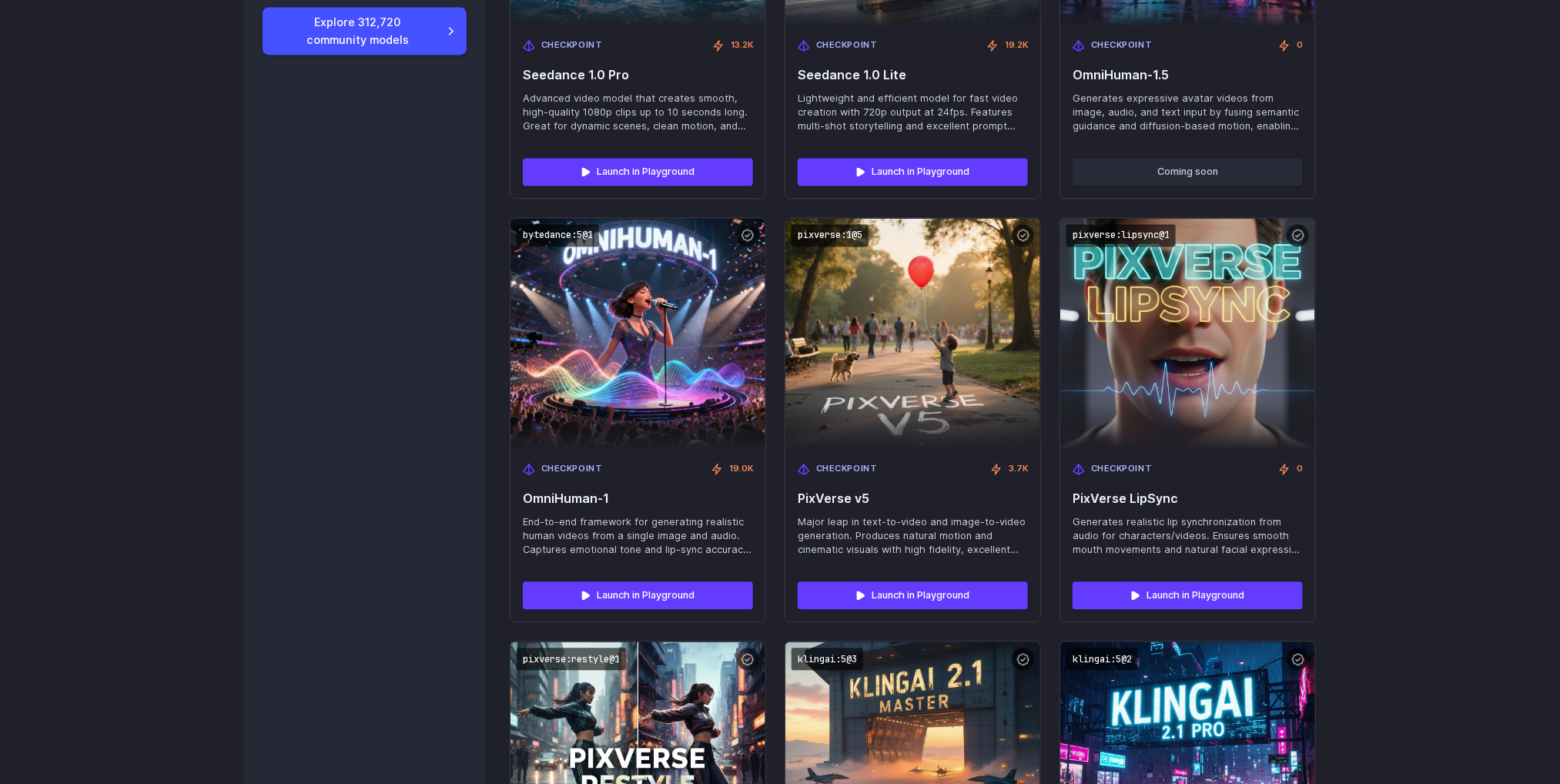
scroll to position [1642, 0]
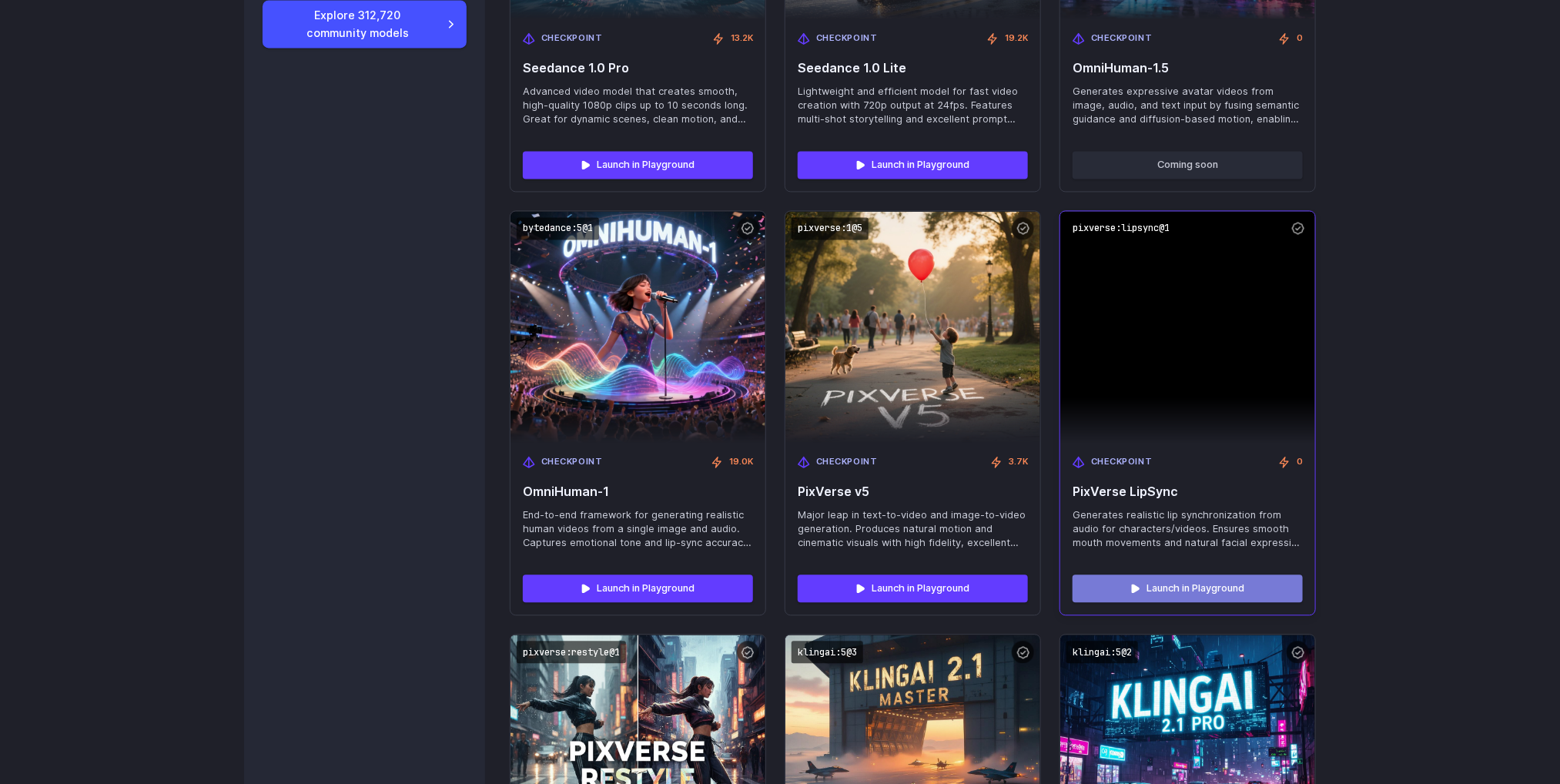
click at [1181, 578] on link "Launch in Playground" at bounding box center [1188, 588] width 230 height 28
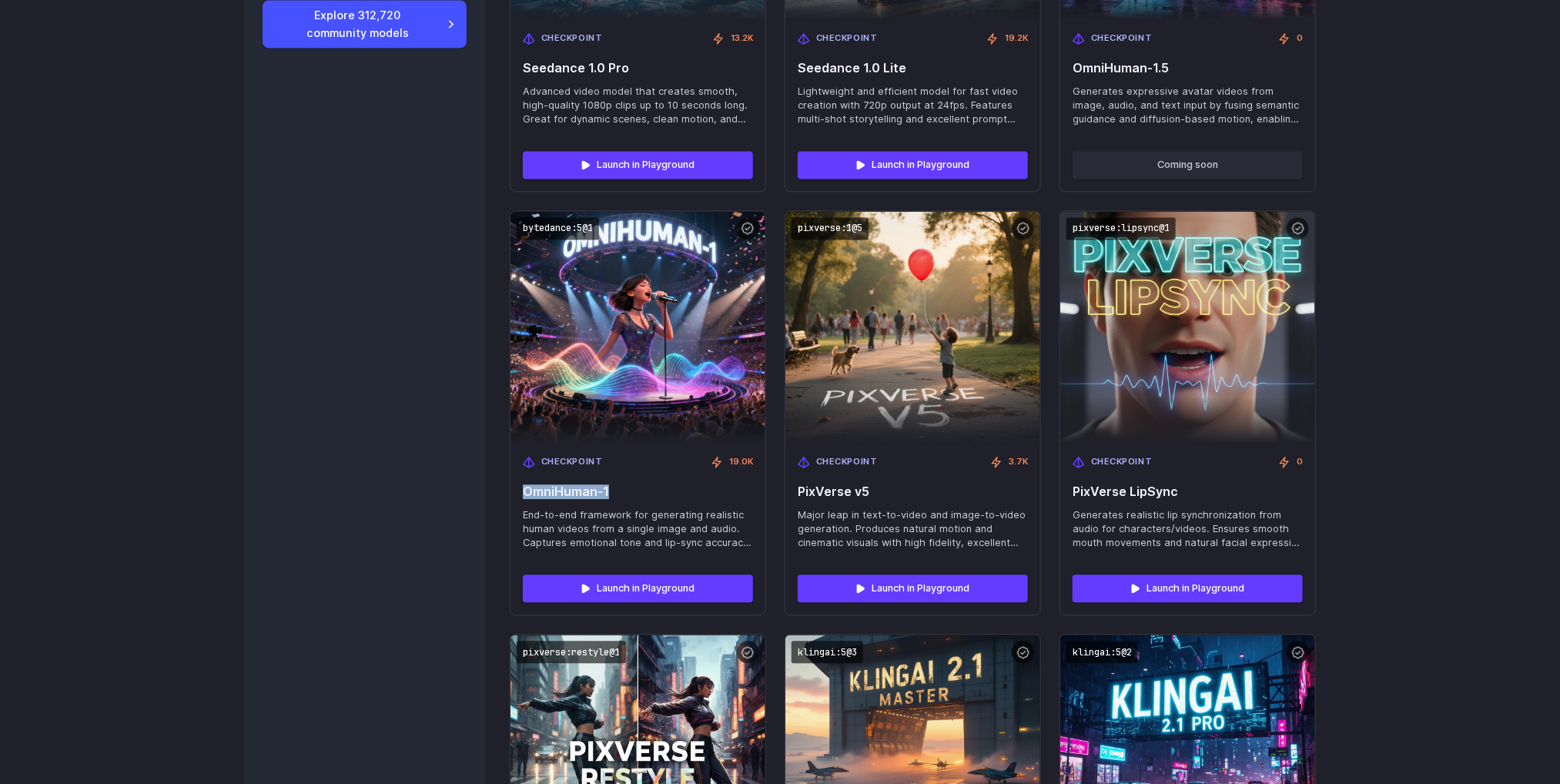
drag, startPoint x: 620, startPoint y: 490, endPoint x: 502, endPoint y: 494, distance: 118.1
click at [502, 494] on div "Image collections Featured models 38 New releases 33 FLUX collection 18 Google …" at bounding box center [780, 569] width 1072 height 3482
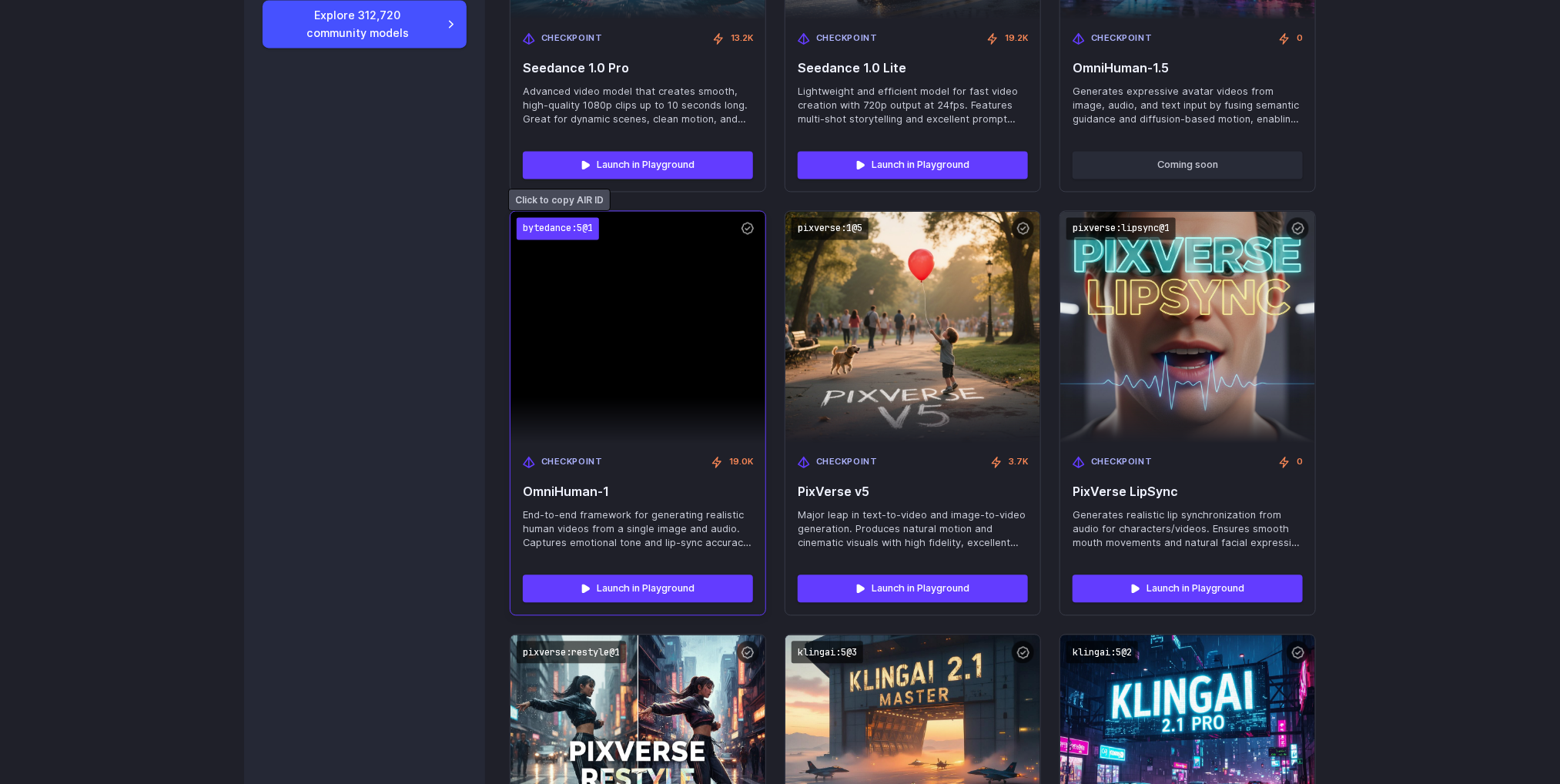
click at [547, 226] on code "bytedance:5@1" at bounding box center [558, 227] width 83 height 22
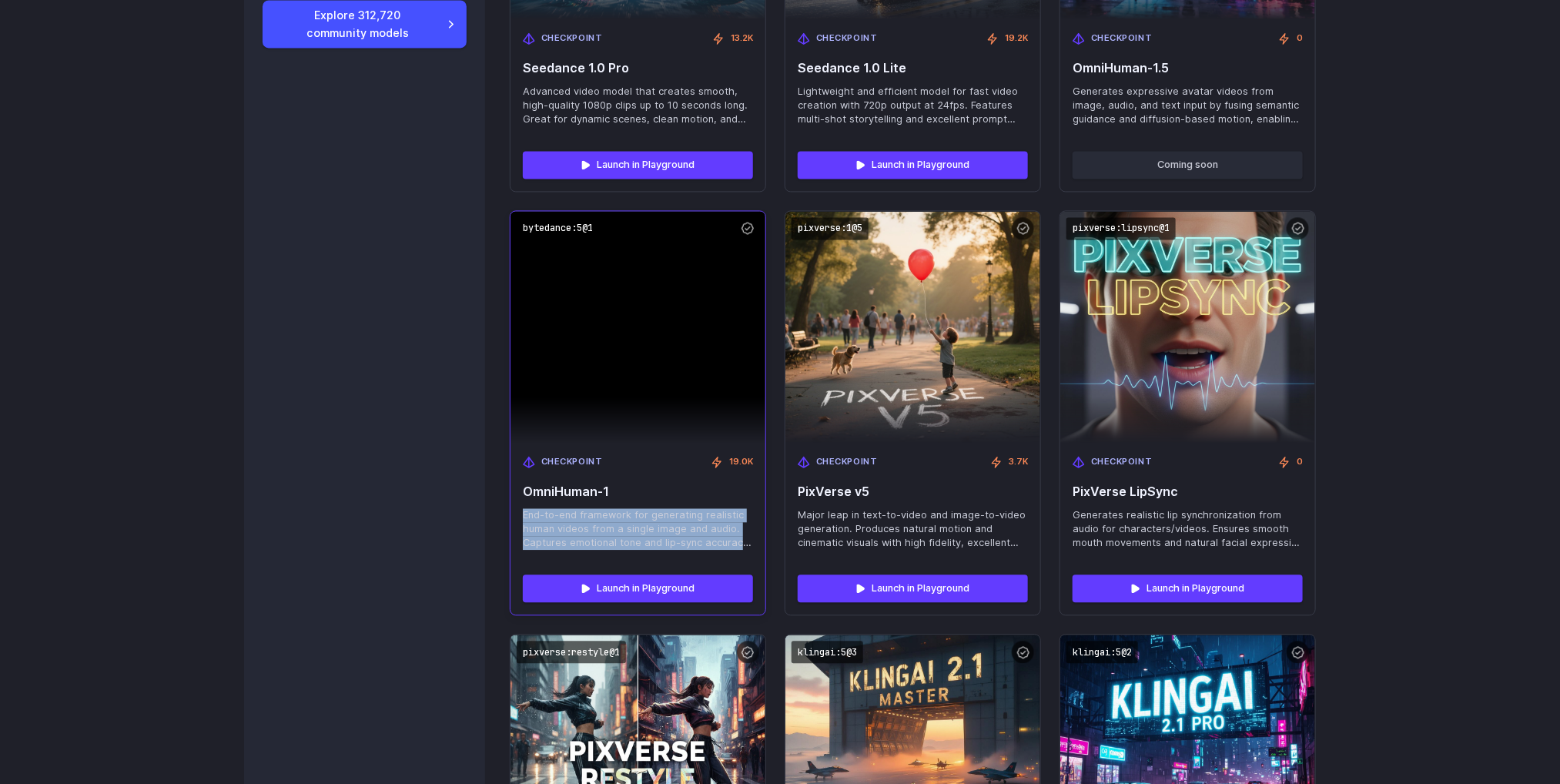
drag, startPoint x: 523, startPoint y: 516, endPoint x: 741, endPoint y: 545, distance: 219.9
click at [741, 545] on span "End-to-end framework for generating realistic human videos from a single image …" at bounding box center [638, 529] width 230 height 42
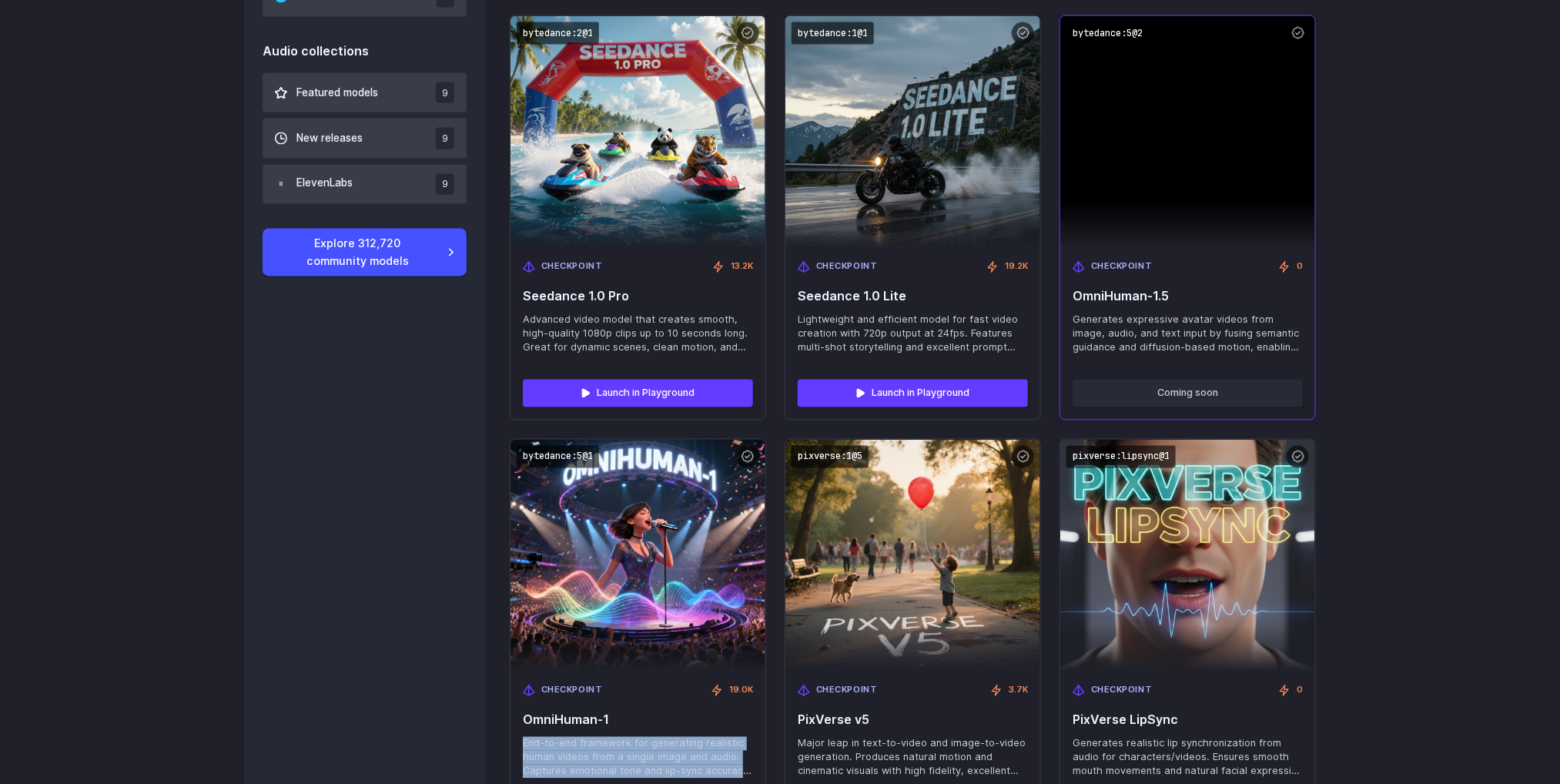
scroll to position [1411, 0]
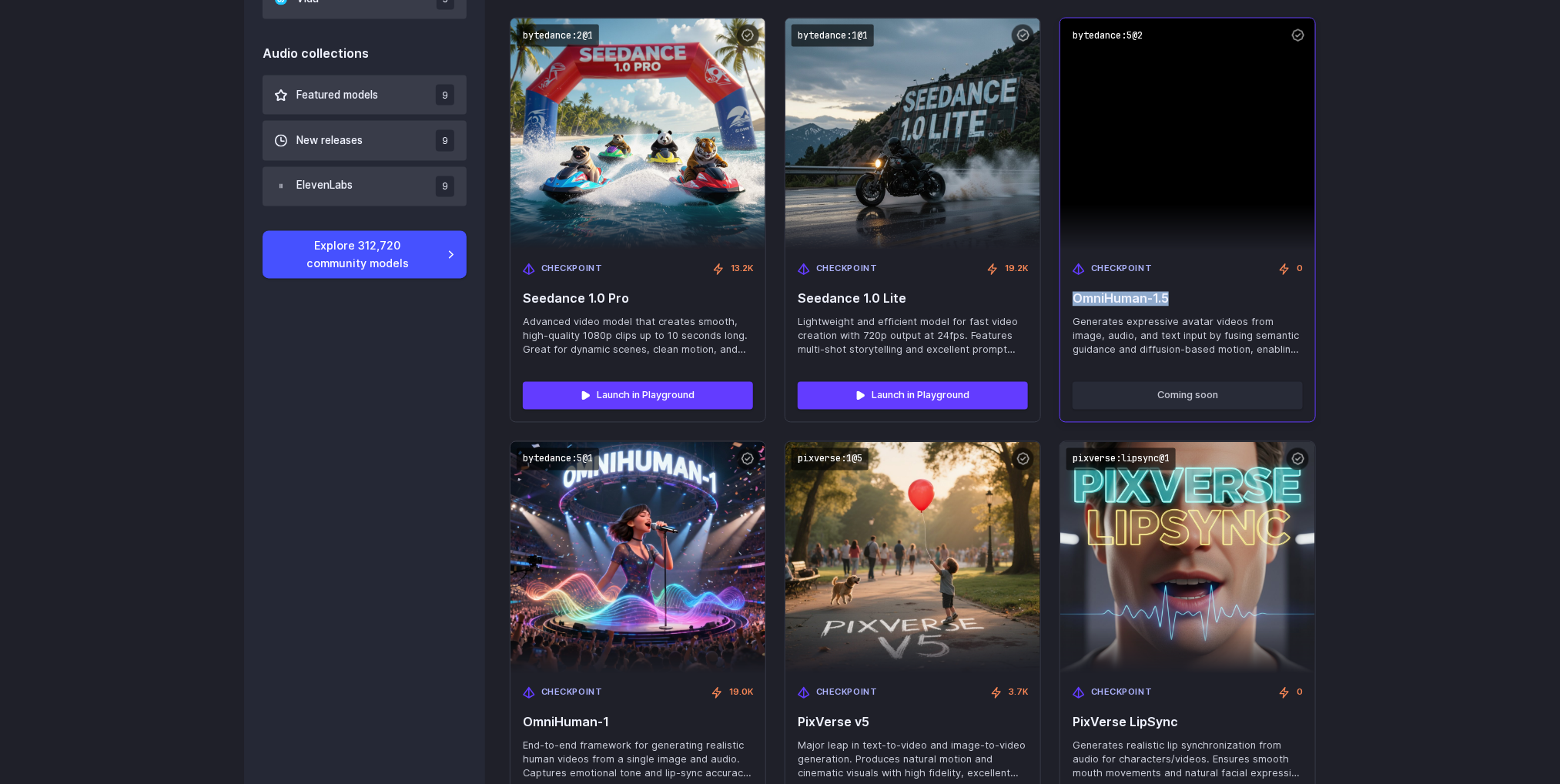
drag, startPoint x: 1070, startPoint y: 298, endPoint x: 1199, endPoint y: 301, distance: 129.0
click at [1199, 301] on div "Checkpoint 0 OmniHuman-1.5 Generates expressive avatar videos from image, audio…" at bounding box center [1188, 309] width 255 height 119
click at [1100, 18] on img at bounding box center [1188, 134] width 255 height 232
click at [1109, 35] on code "bytedance:5@2" at bounding box center [1108, 35] width 83 height 22
drag, startPoint x: 1070, startPoint y: 320, endPoint x: 1249, endPoint y: 346, distance: 180.9
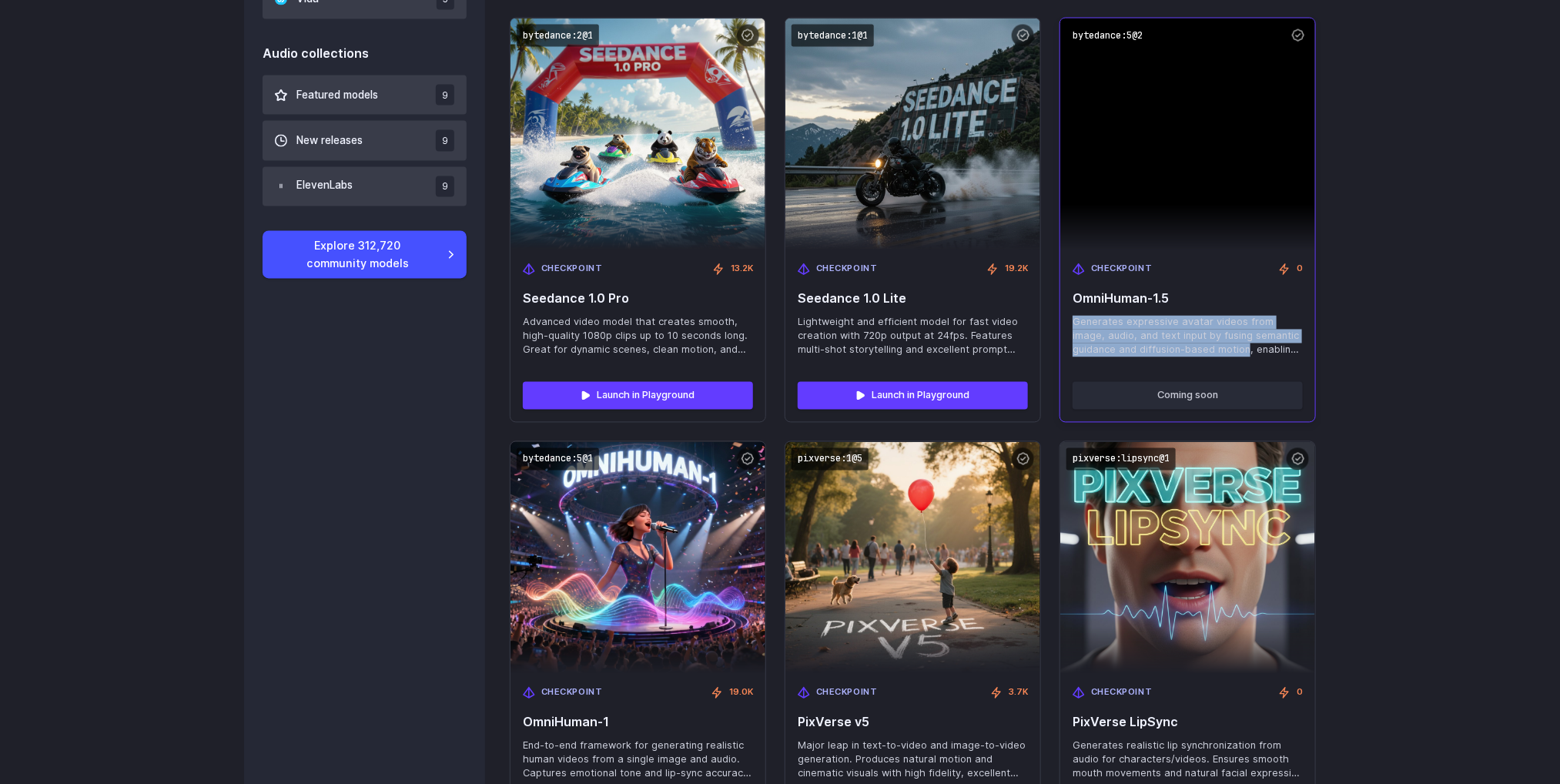
click at [1249, 346] on div "Checkpoint 0 OmniHuman-1.5 Generates expressive avatar videos from image, audio…" at bounding box center [1188, 309] width 255 height 119
drag, startPoint x: 1293, startPoint y: 347, endPoint x: 1068, endPoint y: 312, distance: 227.7
click at [1068, 312] on div "Checkpoint 0 OmniHuman-1.5 Generates expressive avatar videos from image, audio…" at bounding box center [1188, 309] width 255 height 119
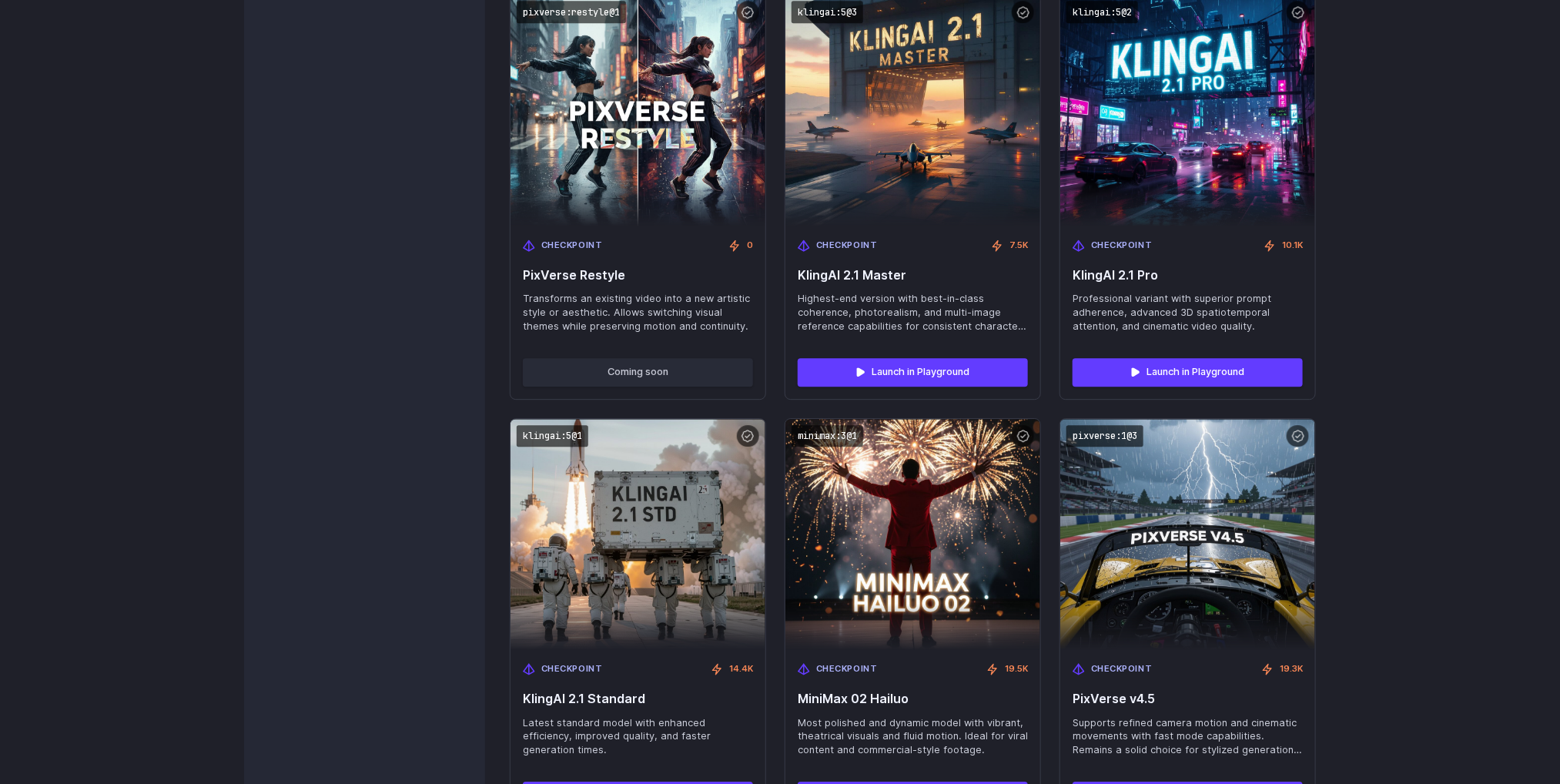
scroll to position [2335, 0]
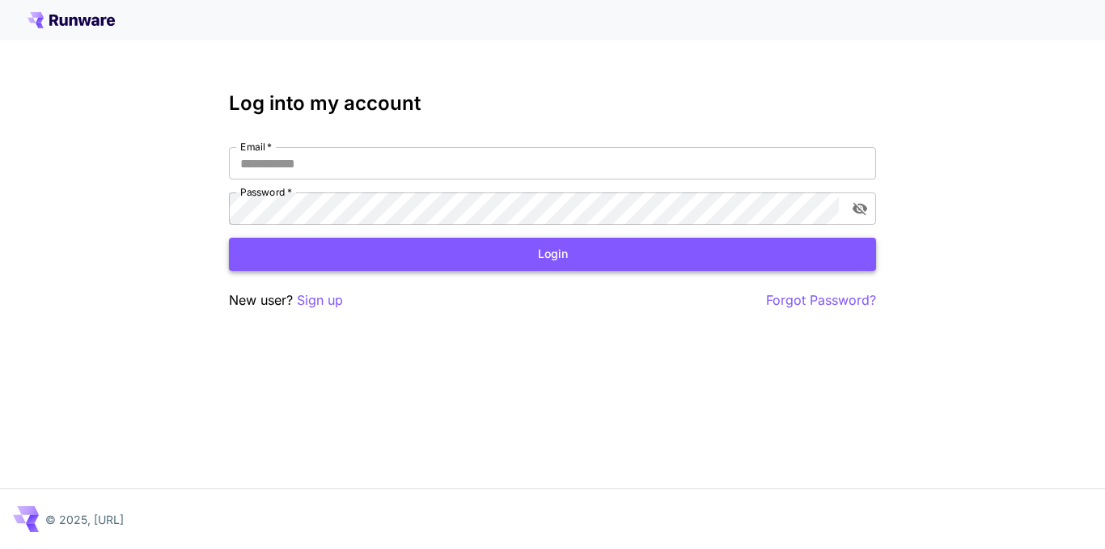
type input "**********"
click at [575, 244] on button "Login" at bounding box center [552, 254] width 647 height 33
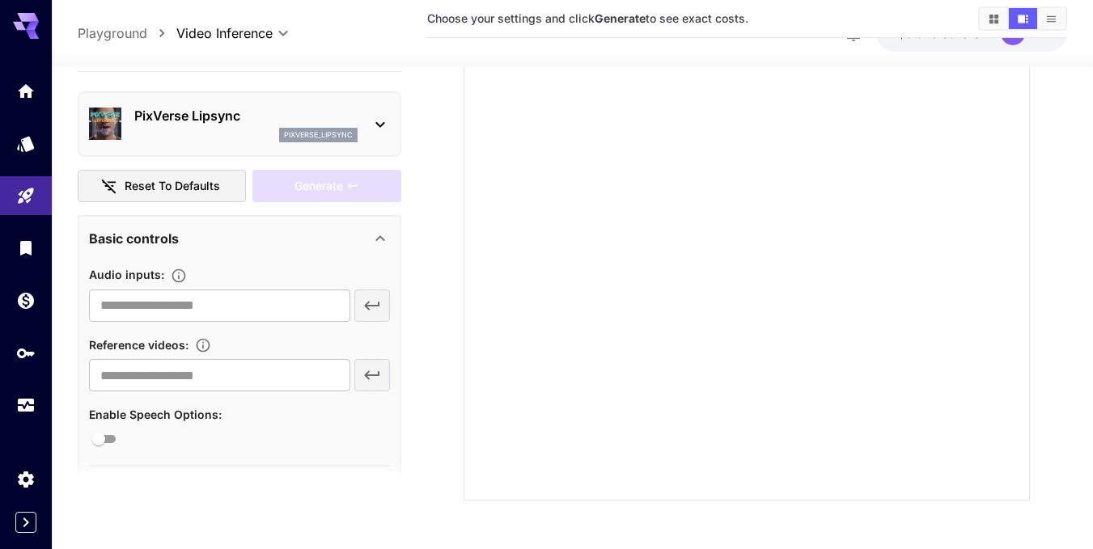
scroll to position [57, 0]
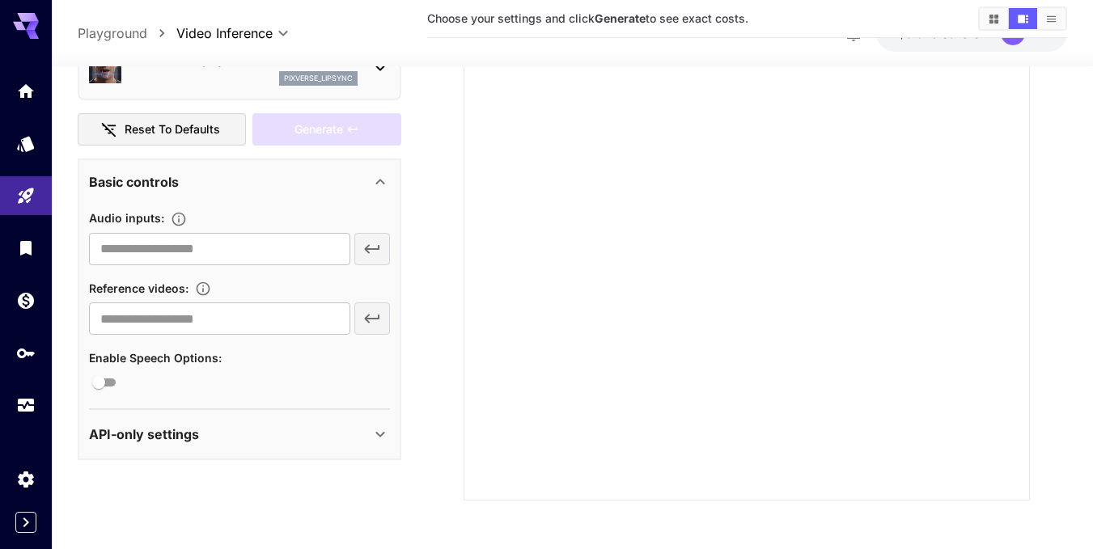
click at [154, 442] on p "API-only settings" at bounding box center [144, 434] width 110 height 19
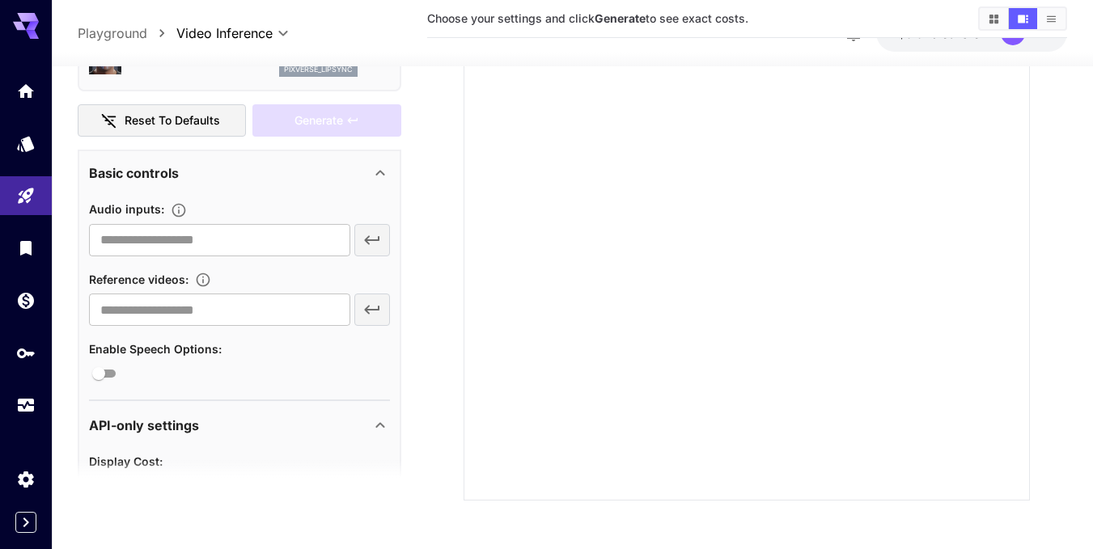
scroll to position [0, 0]
